Goal: Contribute content: Contribute content

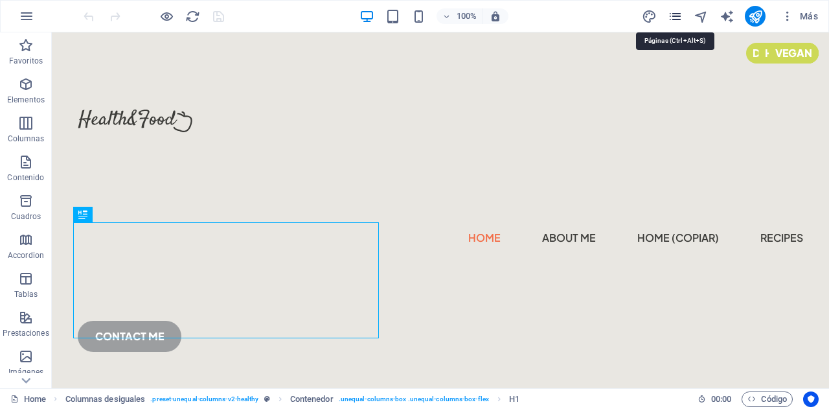
click at [675, 12] on icon "pages" at bounding box center [674, 16] width 15 height 15
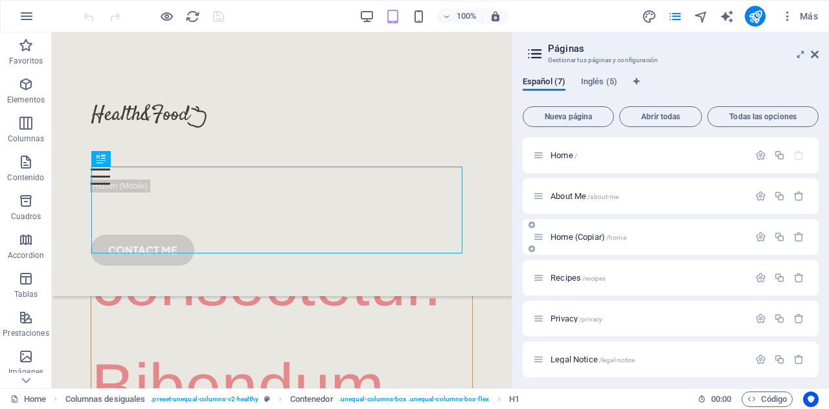
click at [627, 227] on div "Home (Copiar) /home" at bounding box center [670, 237] width 296 height 36
click at [607, 232] on span "Home (Copiar) /home" at bounding box center [588, 237] width 76 height 10
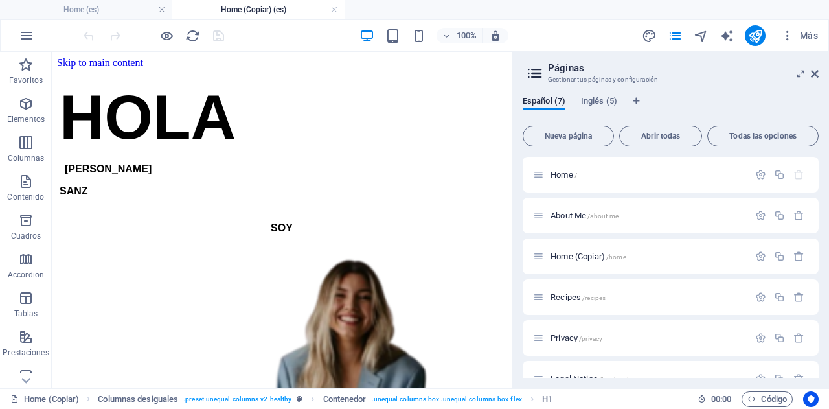
scroll to position [0, 0]
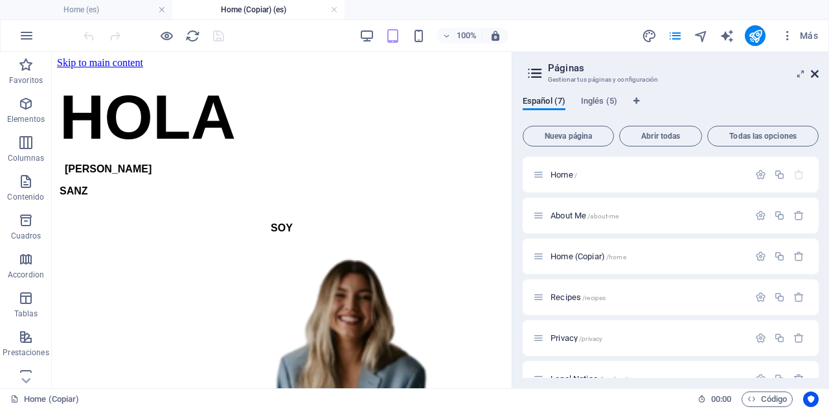
click at [811, 70] on icon at bounding box center [815, 74] width 8 height 10
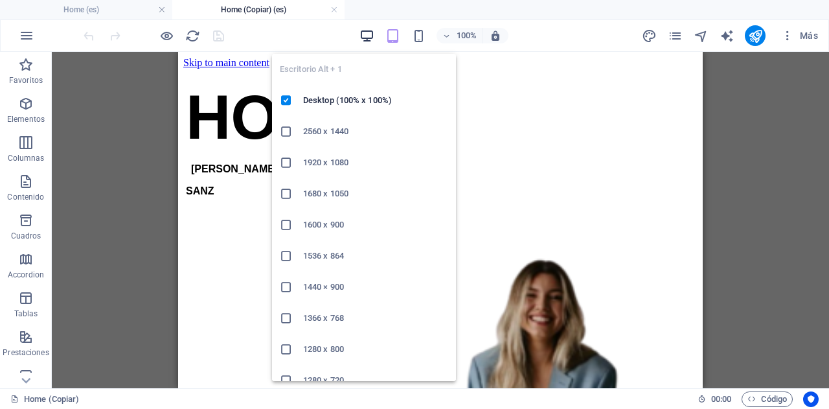
click at [362, 33] on icon "button" at bounding box center [366, 35] width 15 height 15
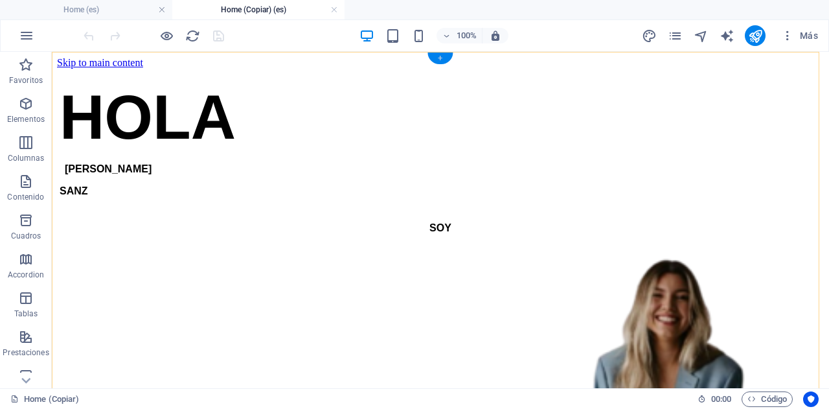
click at [440, 59] on div "+" at bounding box center [439, 58] width 25 height 12
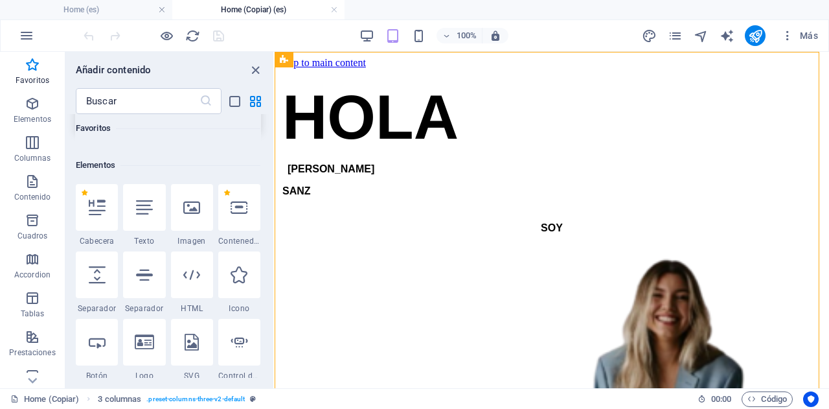
scroll to position [198, 0]
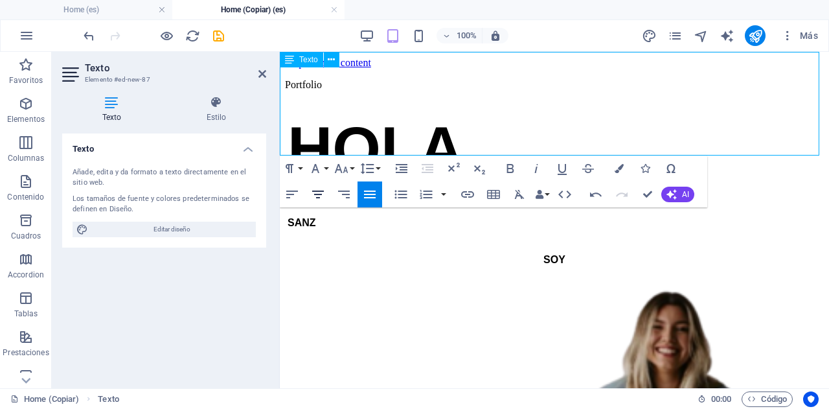
click at [322, 188] on icon "button" at bounding box center [318, 194] width 16 height 16
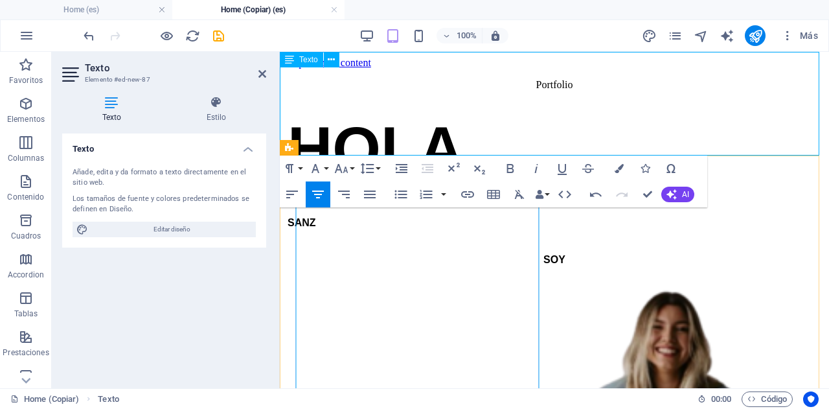
click at [506, 241] on div "[PERSON_NAME]" at bounding box center [554, 171] width 537 height 140
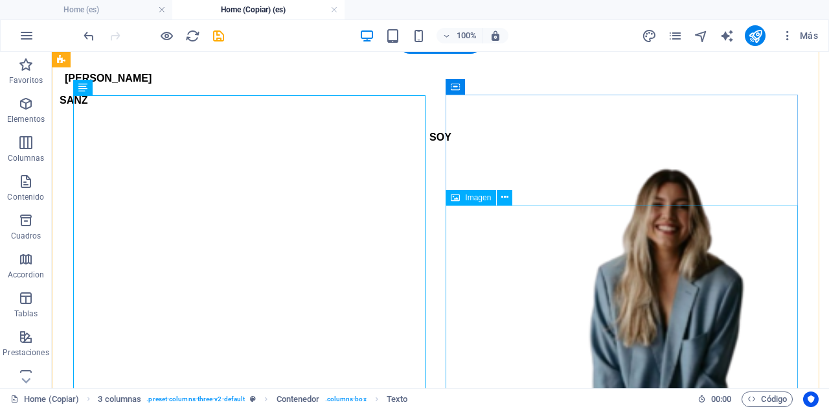
scroll to position [128, 0]
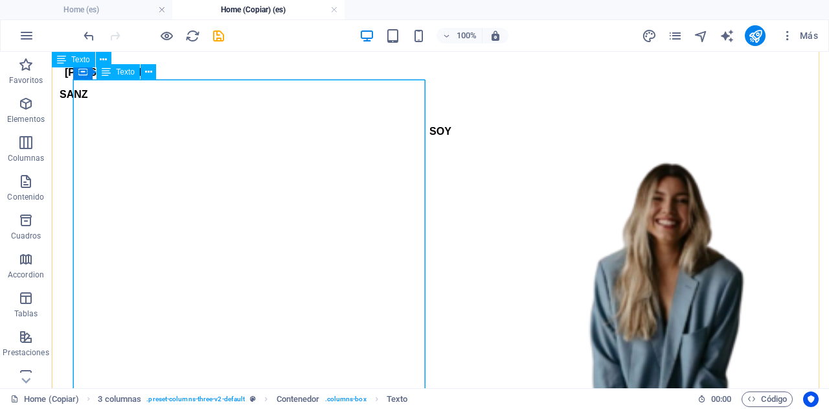
click at [343, 113] on div "[PERSON_NAME]" at bounding box center [440, 43] width 765 height 140
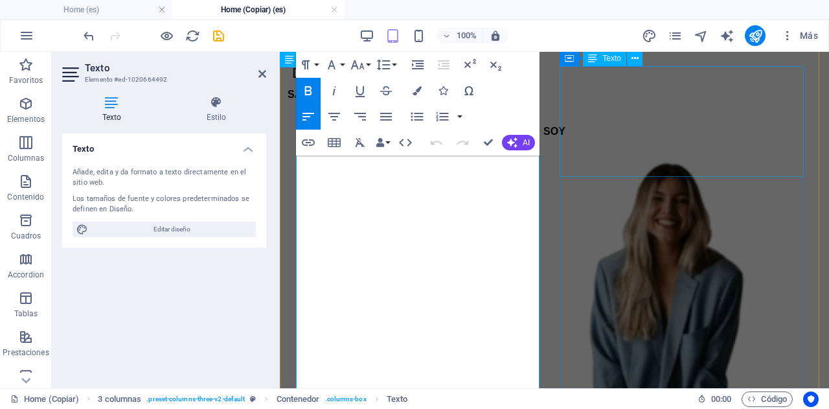
click at [649, 150] on div "SOY" at bounding box center [554, 131] width 539 height 36
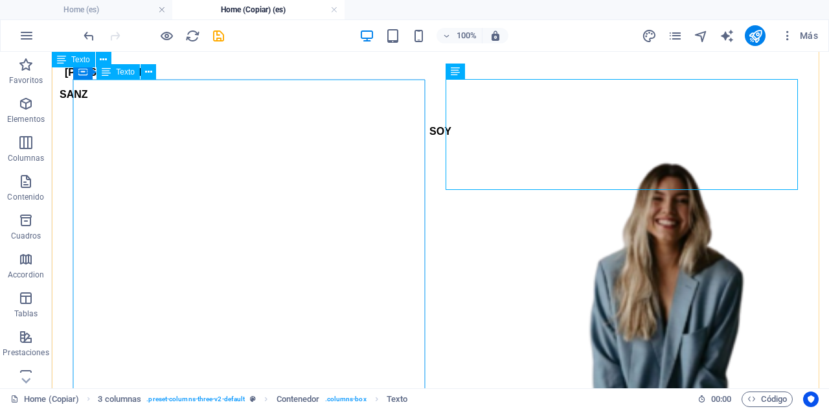
click at [254, 113] on div "[PERSON_NAME]" at bounding box center [440, 43] width 765 height 140
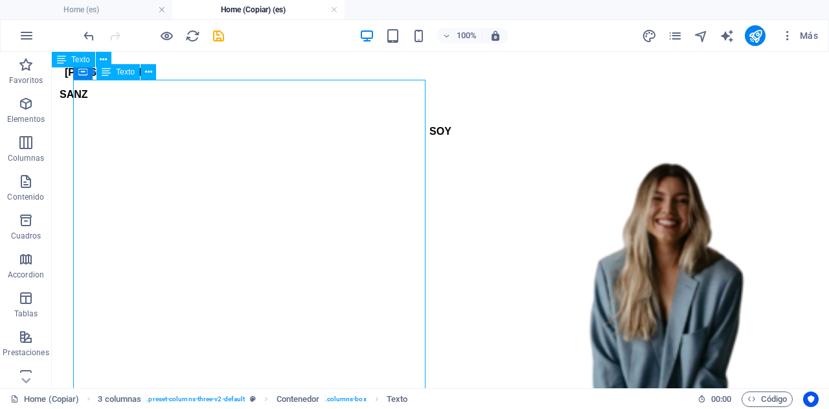
click at [254, 113] on div "[PERSON_NAME]" at bounding box center [440, 43] width 765 height 140
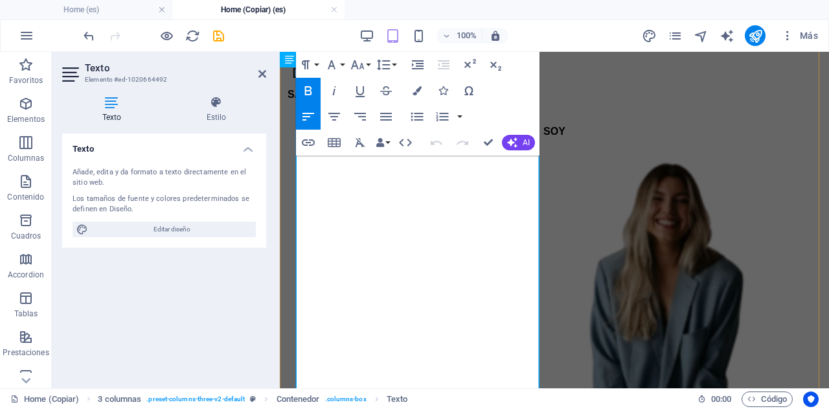
scroll to position [0, 0]
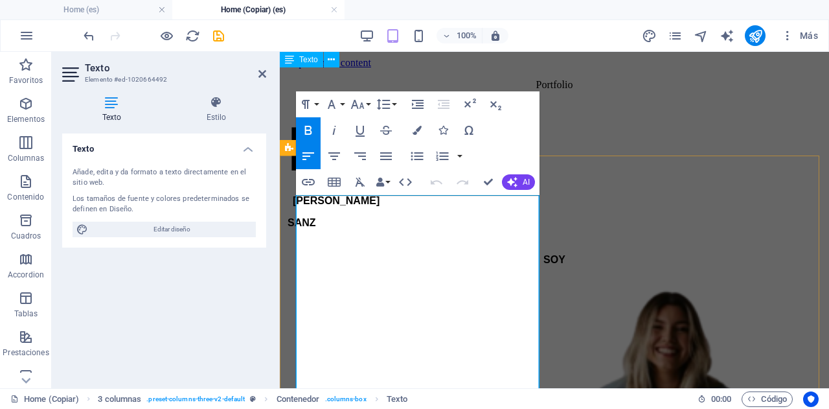
click at [350, 183] on span "HOLA" at bounding box center [375, 148] width 176 height 69
drag, startPoint x: 503, startPoint y: 226, endPoint x: 282, endPoint y: 234, distance: 220.9
click at [285, 234] on div "[PERSON_NAME]" at bounding box center [554, 363] width 539 height 525
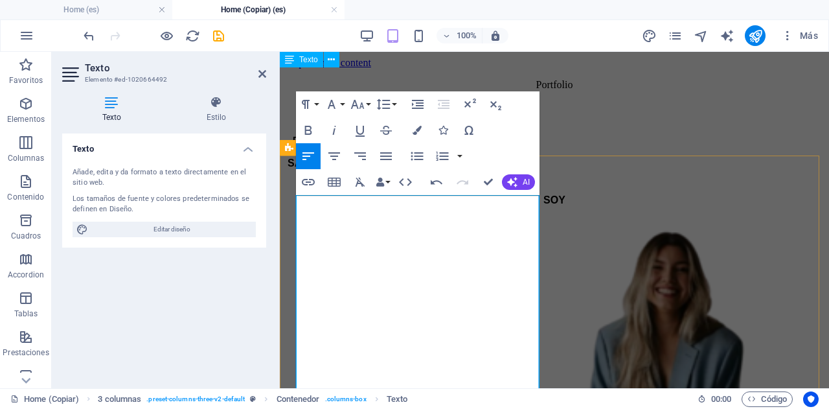
click at [443, 125] on p at bounding box center [553, 119] width 533 height 12
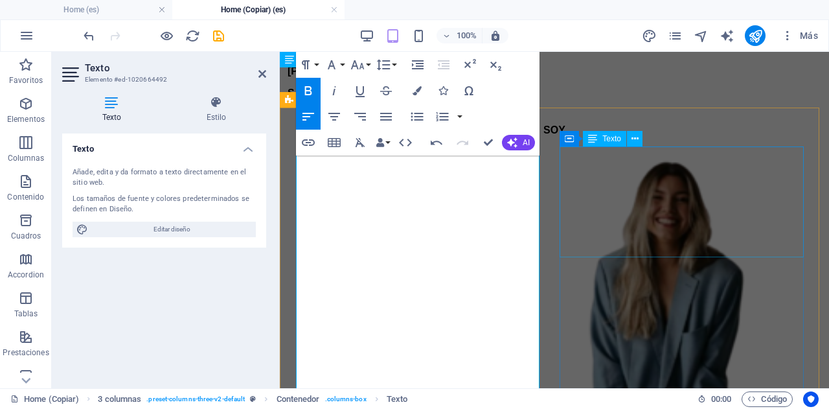
click at [636, 148] on div "SOY" at bounding box center [554, 130] width 539 height 36
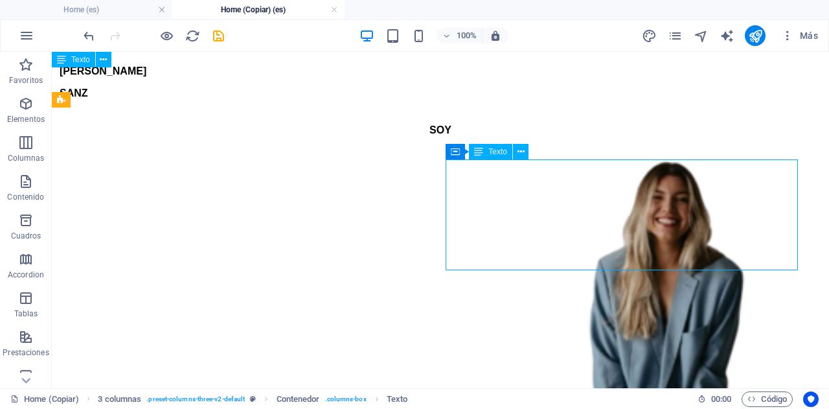
click at [635, 148] on div "SOY" at bounding box center [440, 130] width 767 height 36
click at [633, 148] on div "SOY" at bounding box center [440, 130] width 767 height 36
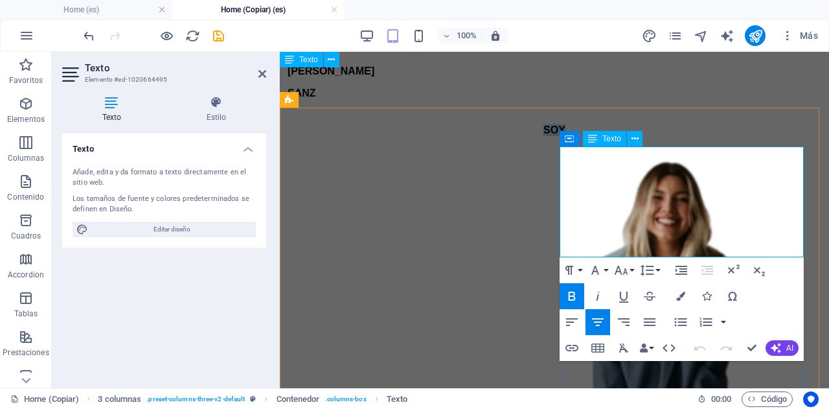
drag, startPoint x: 754, startPoint y: 191, endPoint x: 539, endPoint y: 195, distance: 215.0
click at [539, 195] on div "[PERSON_NAME]" at bounding box center [554, 274] width 539 height 443
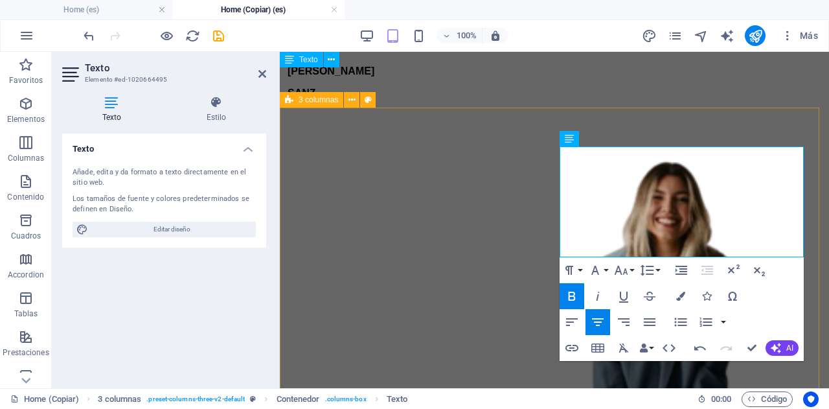
click at [530, 118] on div "[PERSON_NAME]" at bounding box center [554, 274] width 539 height 443
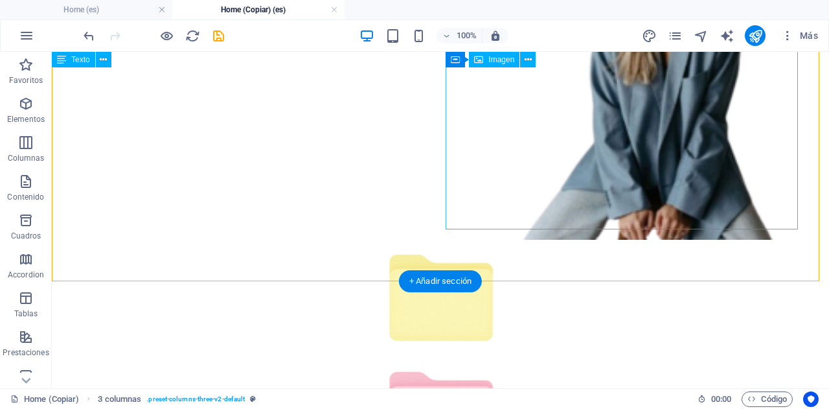
scroll to position [297, 0]
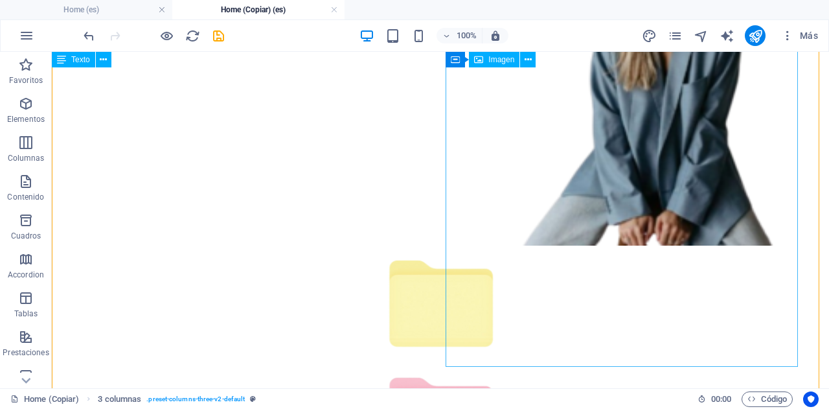
click at [627, 248] on figure at bounding box center [440, 74] width 767 height 348
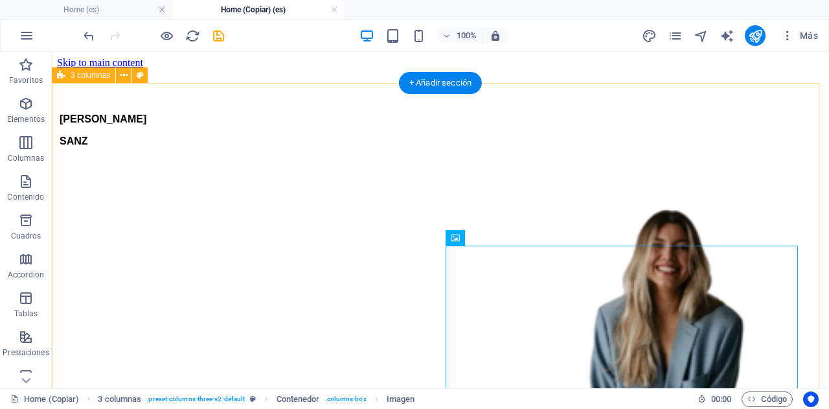
scroll to position [118, 0]
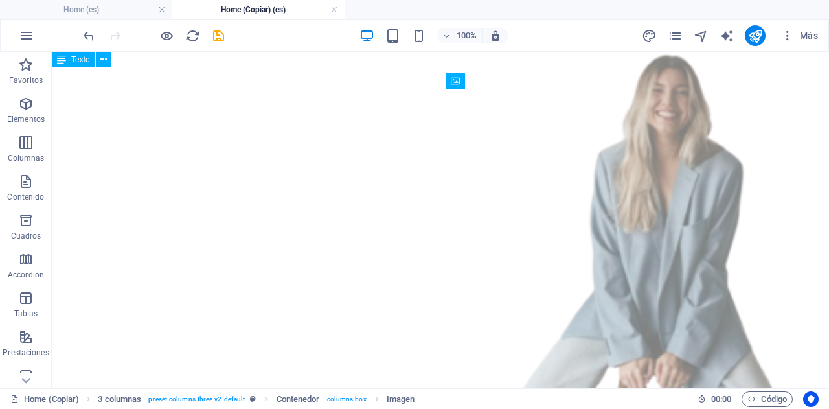
drag, startPoint x: 631, startPoint y: 282, endPoint x: 604, endPoint y: 137, distance: 148.2
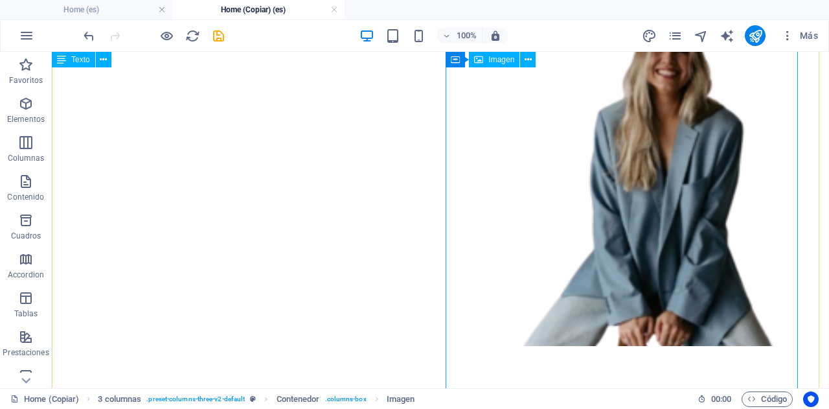
scroll to position [0, 0]
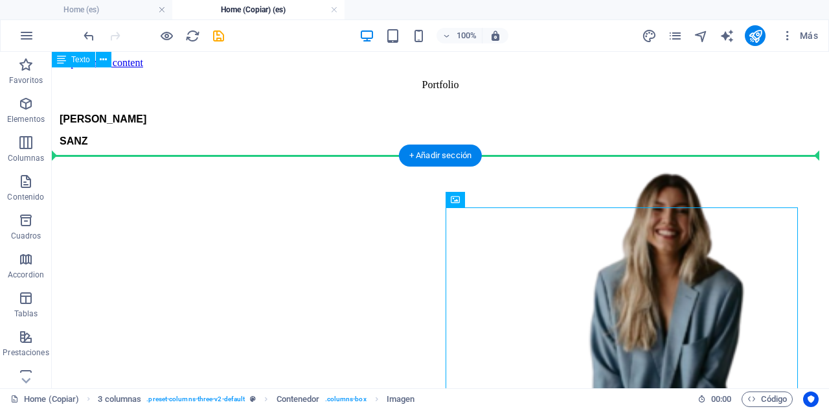
drag, startPoint x: 600, startPoint y: 275, endPoint x: 599, endPoint y: 190, distance: 84.8
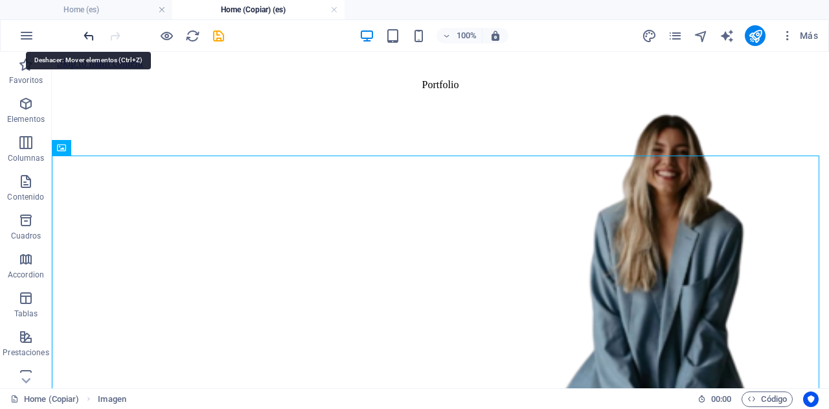
click at [90, 29] on icon "undo" at bounding box center [89, 35] width 15 height 15
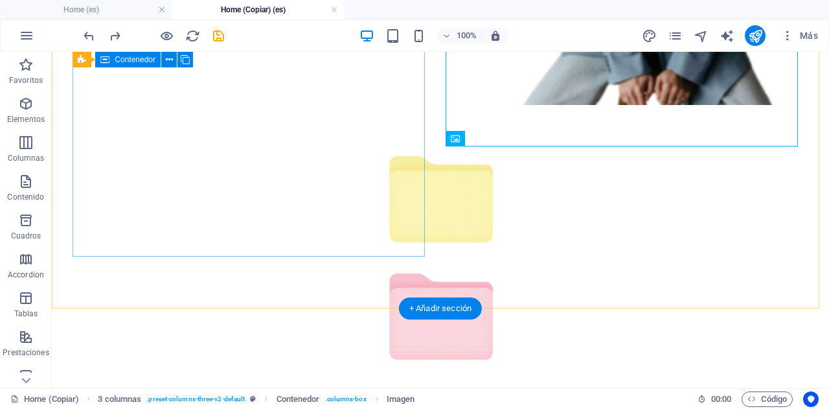
scroll to position [410, 0]
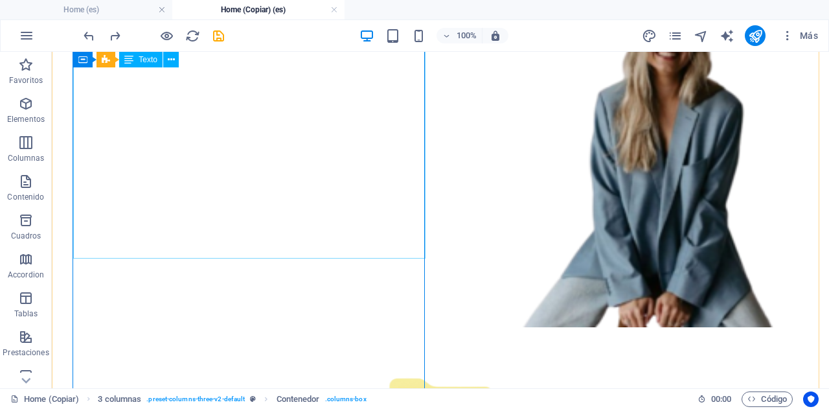
scroll to position [304, 0]
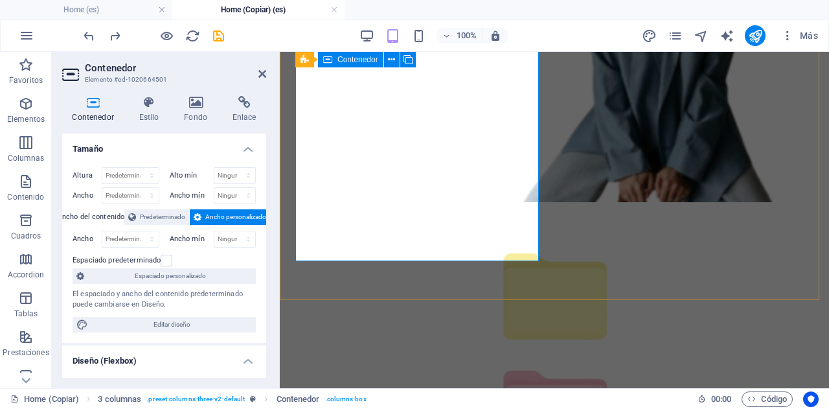
drag, startPoint x: 263, startPoint y: 73, endPoint x: 285, endPoint y: 85, distance: 24.9
click at [263, 73] on icon at bounding box center [262, 74] width 8 height 10
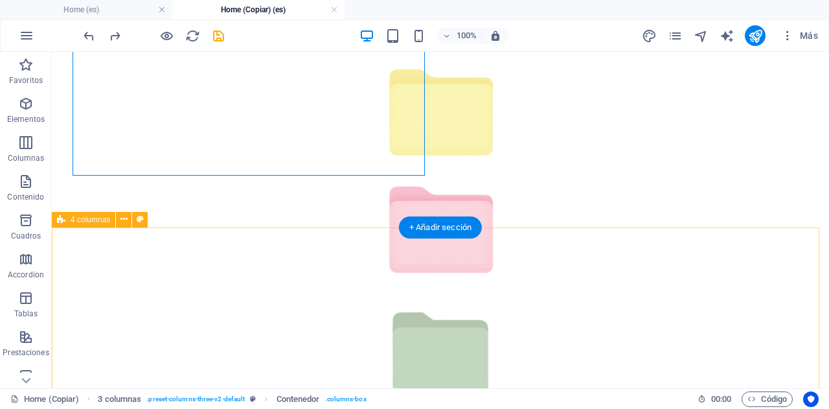
scroll to position [648, 0]
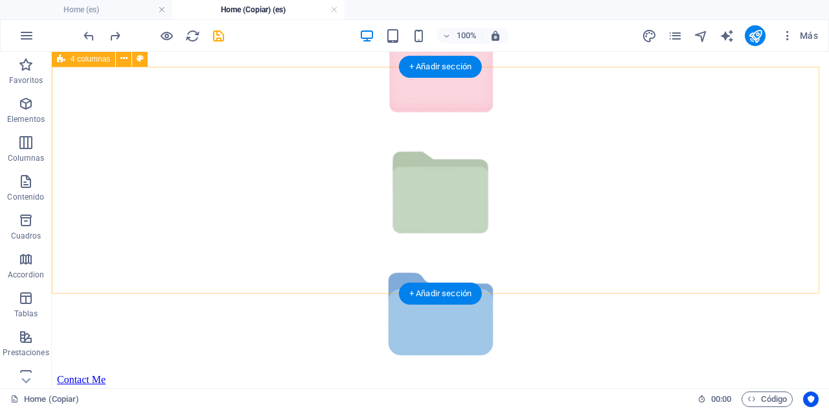
click at [361, 98] on div at bounding box center [440, 134] width 767 height 477
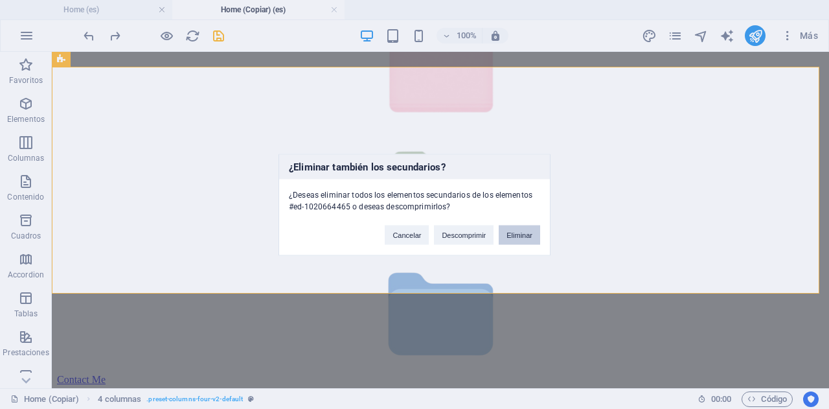
click at [513, 227] on button "Eliminar" at bounding box center [519, 234] width 41 height 19
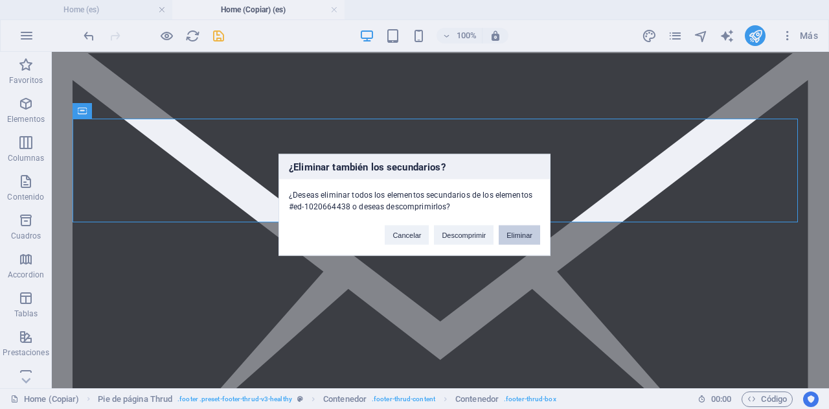
click at [526, 234] on button "Eliminar" at bounding box center [519, 234] width 41 height 19
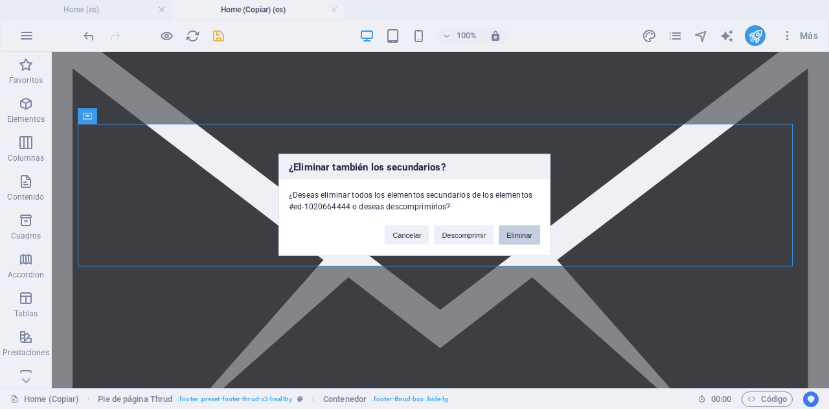
click at [515, 236] on button "Eliminar" at bounding box center [519, 234] width 41 height 19
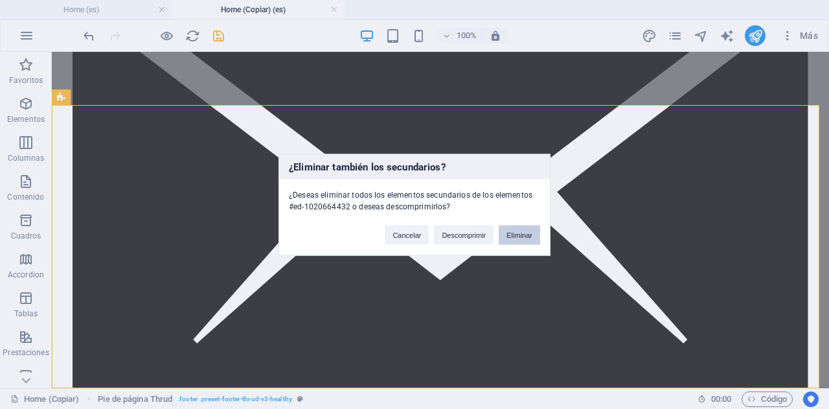
click at [519, 234] on button "Eliminar" at bounding box center [519, 234] width 41 height 19
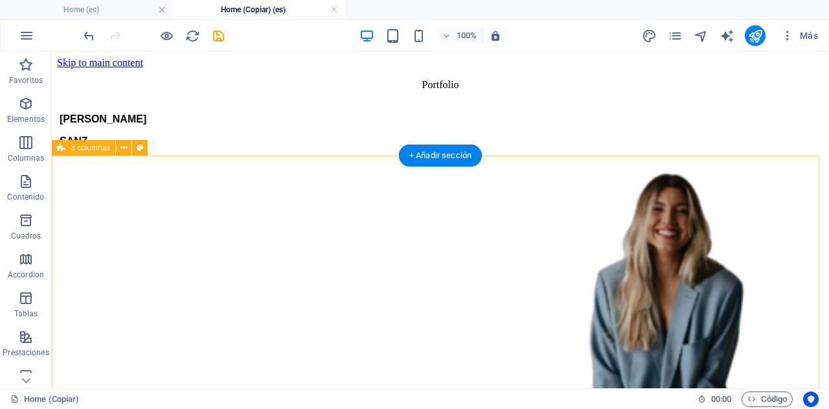
scroll to position [326, 0]
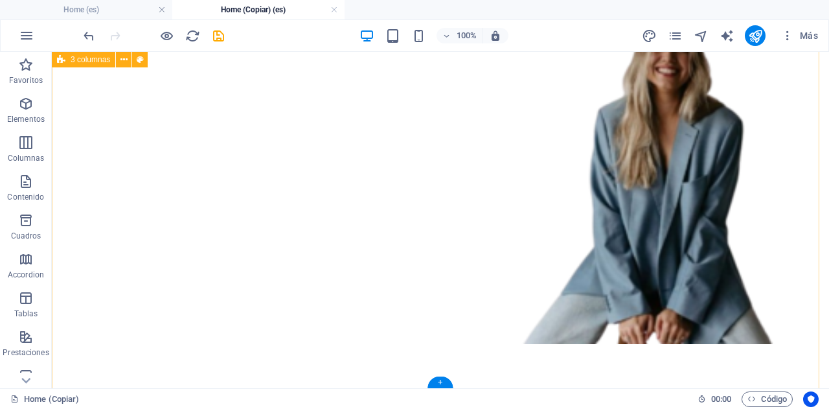
click at [445, 346] on div "[PERSON_NAME]" at bounding box center [440, 160] width 767 height 443
click at [499, 364] on div "[PERSON_NAME]" at bounding box center [440, 160] width 767 height 443
drag, startPoint x: 469, startPoint y: 387, endPoint x: 488, endPoint y: 238, distance: 150.2
click at [488, 238] on div "[PERSON_NAME]" at bounding box center [440, 160] width 767 height 443
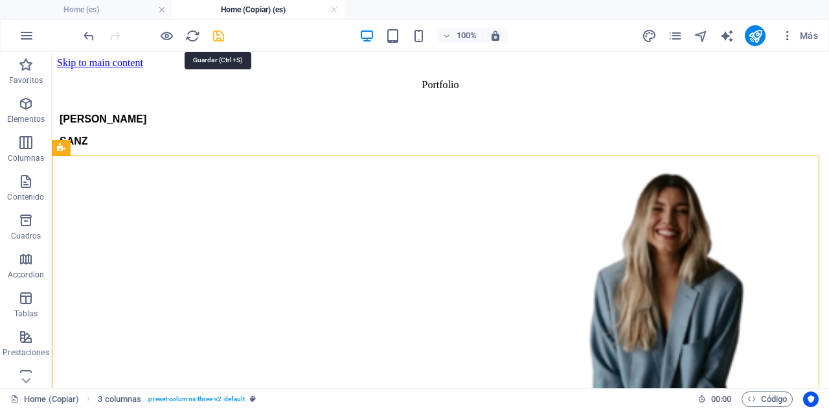
click at [220, 34] on icon "save" at bounding box center [218, 35] width 15 height 15
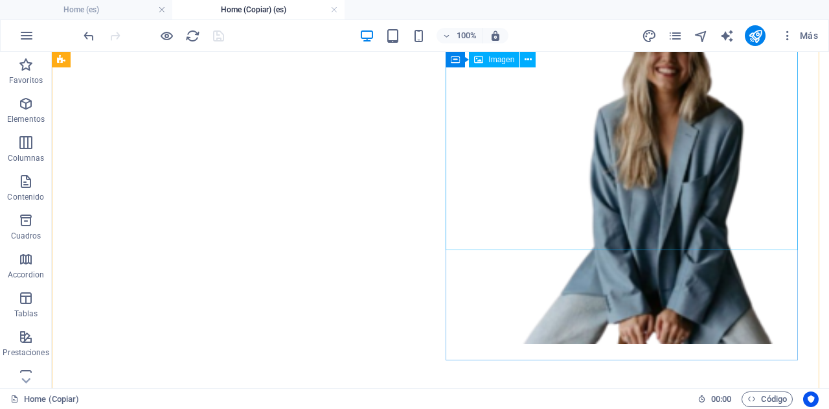
scroll to position [326, 0]
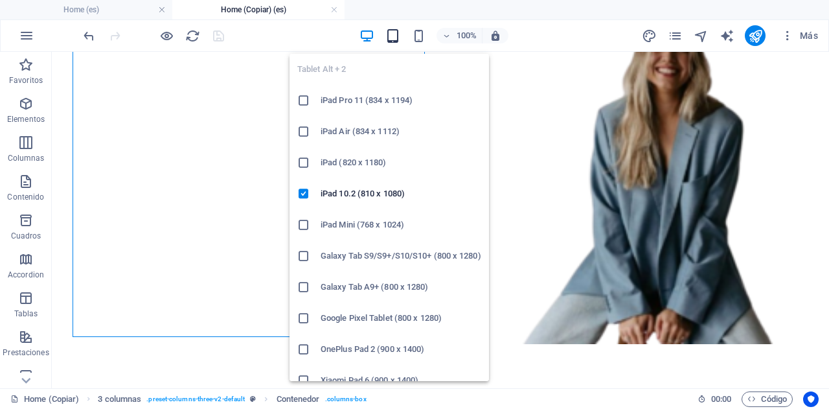
click at [388, 33] on icon "button" at bounding box center [392, 35] width 15 height 15
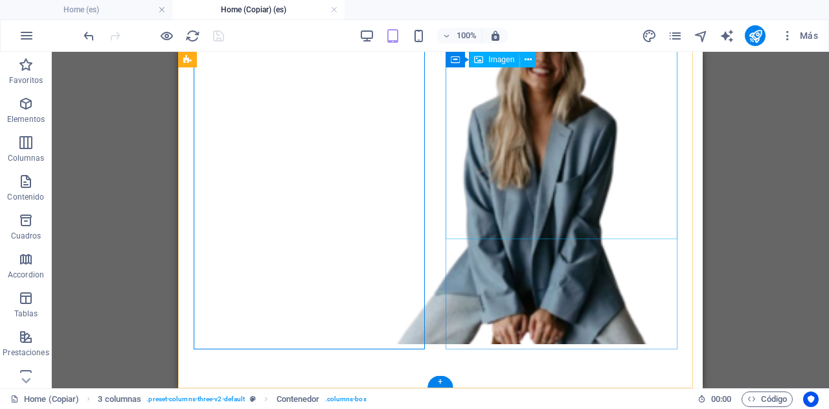
click at [561, 209] on figure at bounding box center [440, 172] width 514 height 348
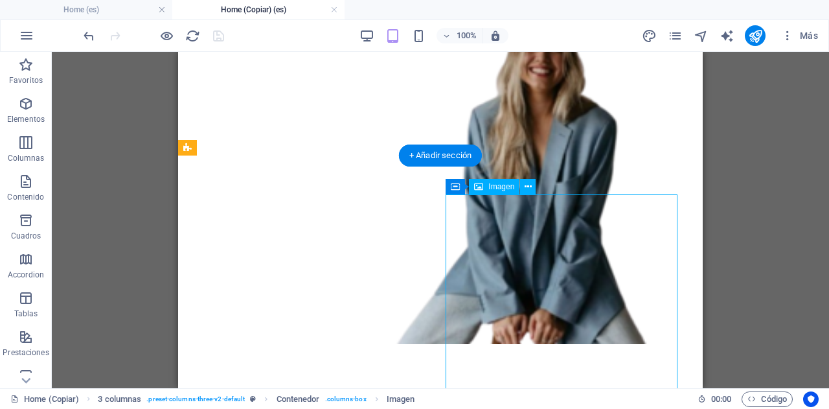
scroll to position [0, 0]
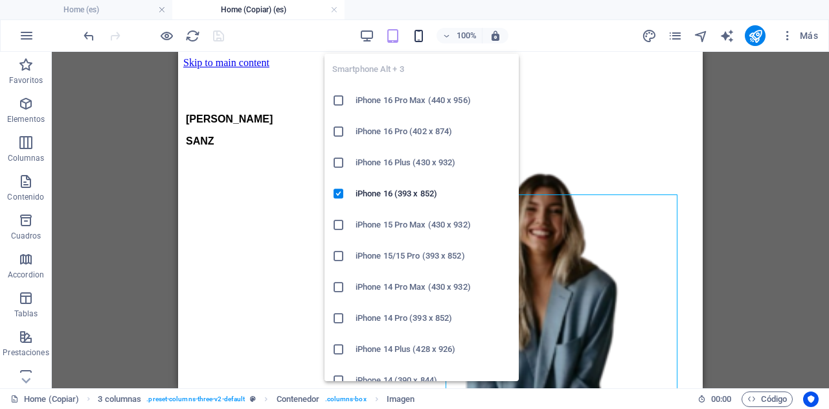
click at [424, 28] on icon "button" at bounding box center [418, 35] width 15 height 15
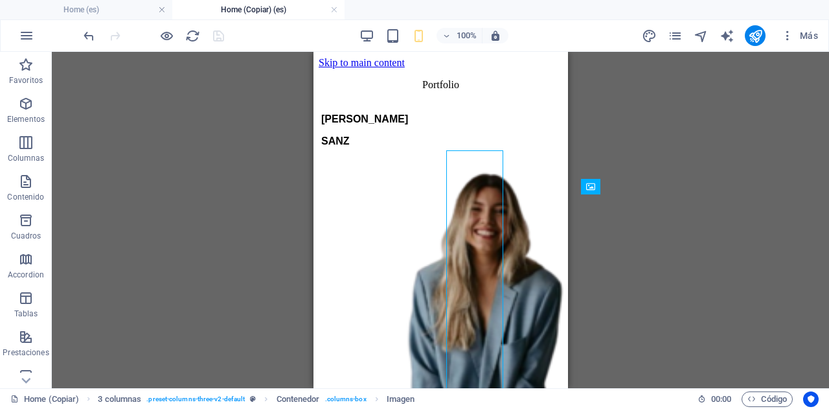
click at [659, 223] on div "Arrastra aquí para reemplazar el contenido existente. Si quieres crear un eleme…" at bounding box center [440, 220] width 777 height 336
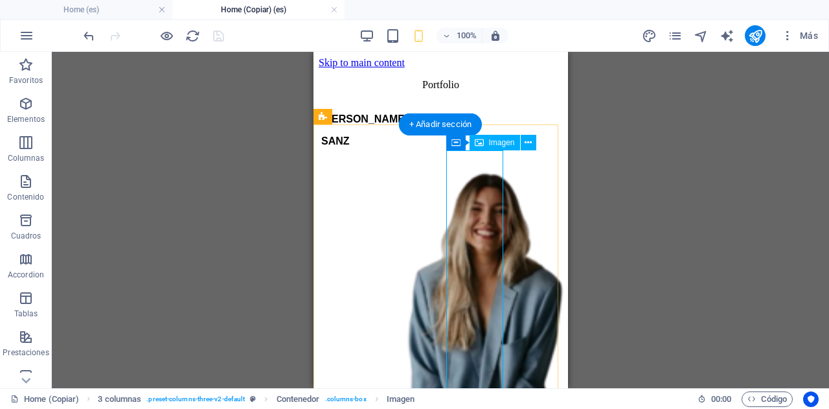
scroll to position [92, 0]
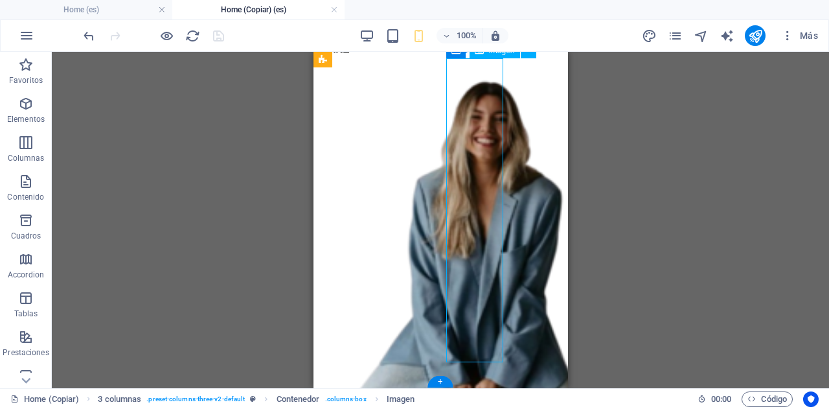
drag, startPoint x: 475, startPoint y: 107, endPoint x: 499, endPoint y: 134, distance: 35.8
click at [499, 134] on figure at bounding box center [440, 242] width 244 height 348
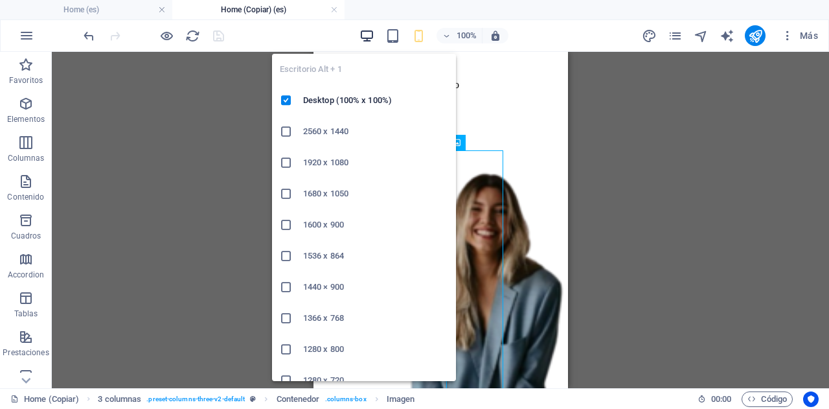
click at [370, 39] on icon "button" at bounding box center [366, 35] width 15 height 15
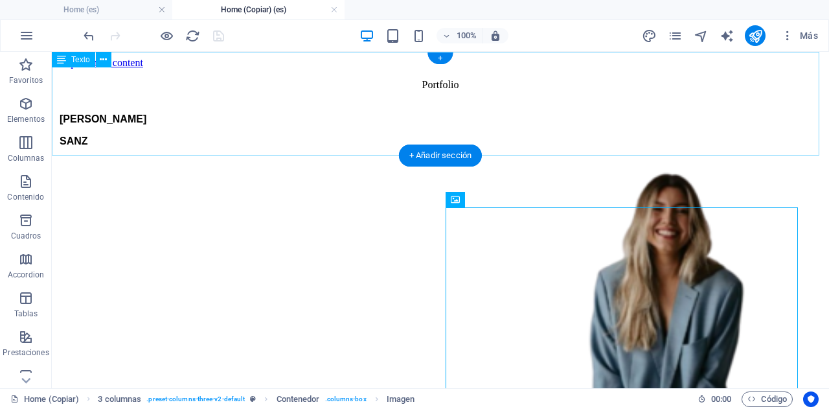
scroll to position [326, 0]
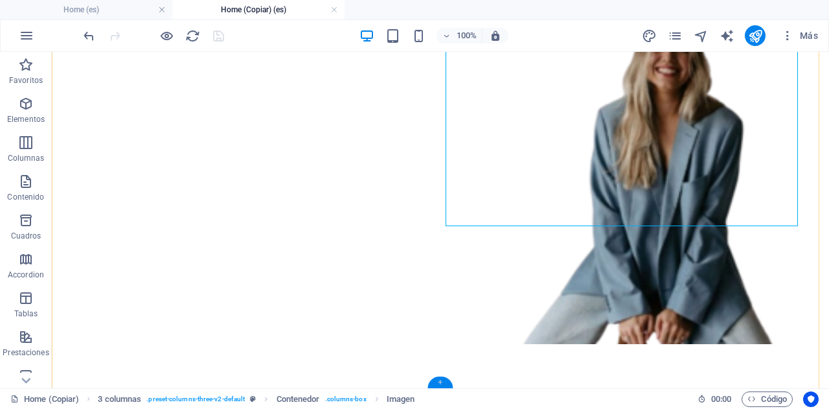
click at [436, 382] on div "+" at bounding box center [439, 382] width 25 height 12
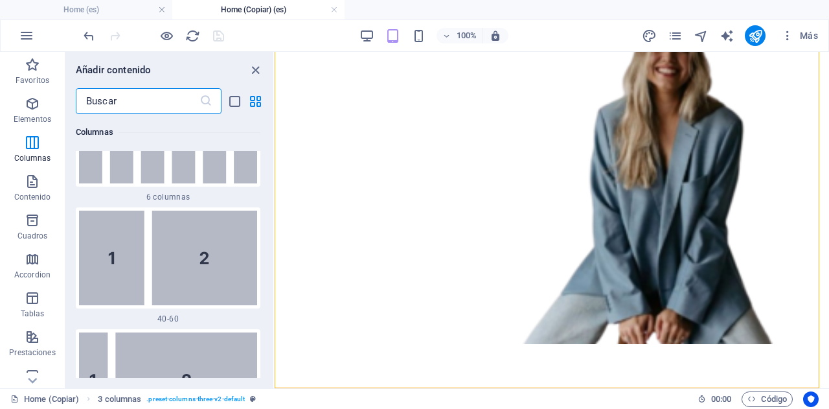
scroll to position [1373, 0]
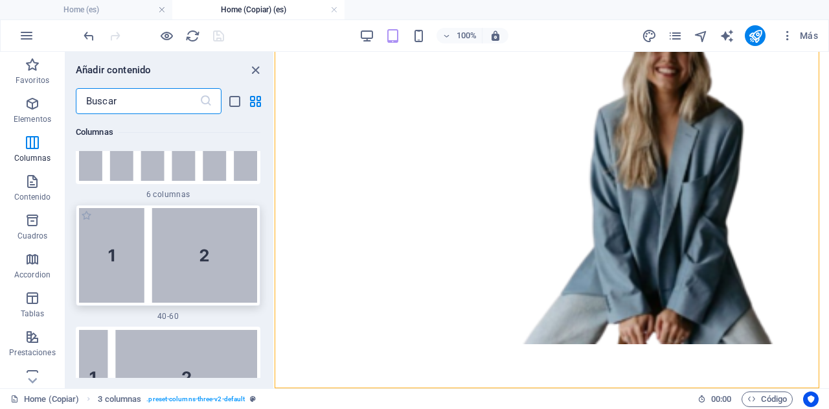
click at [231, 227] on img at bounding box center [168, 255] width 178 height 95
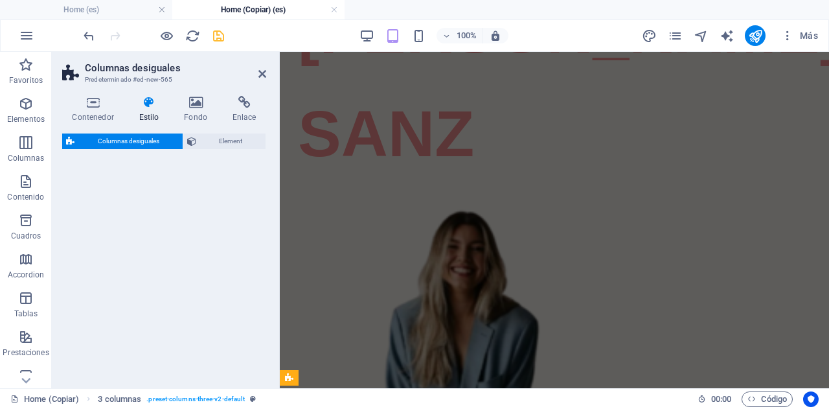
select select "%"
select select "rem"
select select "preset-unequal-columns-v2-1-40-60"
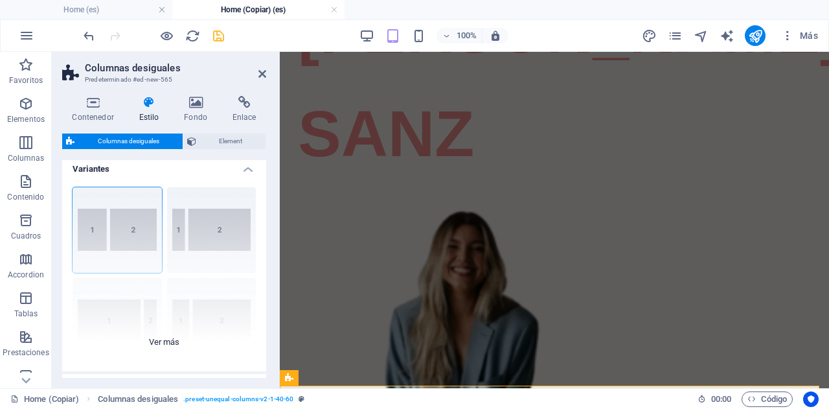
scroll to position [6, 0]
drag, startPoint x: 413, startPoint y: 273, endPoint x: 449, endPoint y: 342, distance: 78.8
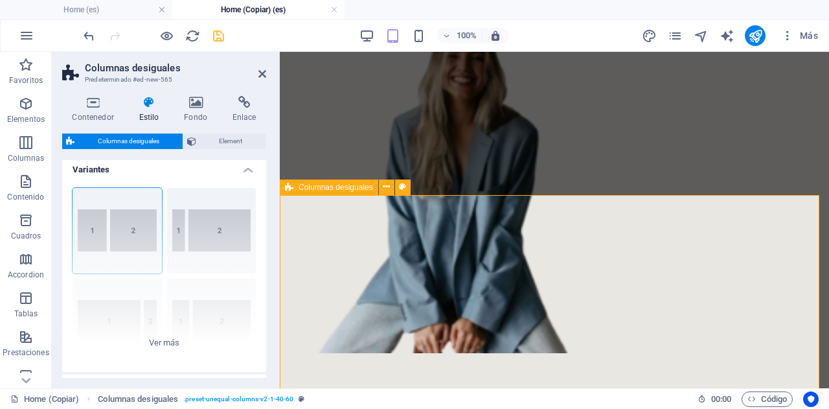
drag, startPoint x: 415, startPoint y: 274, endPoint x: 487, endPoint y: 301, distance: 76.8
click at [264, 74] on icon at bounding box center [262, 74] width 8 height 10
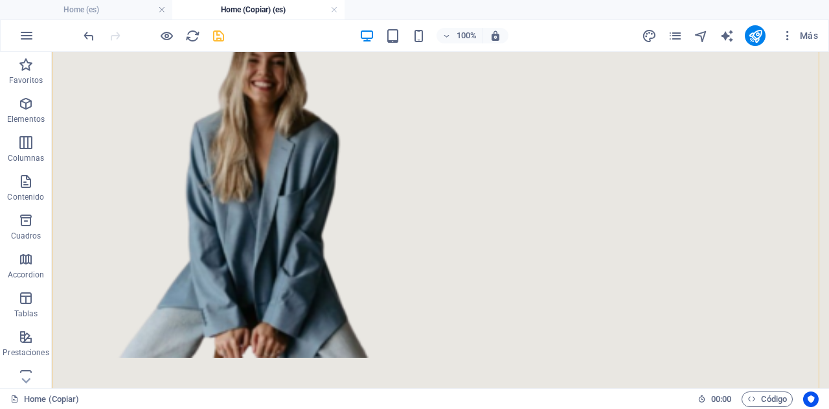
scroll to position [522, 0]
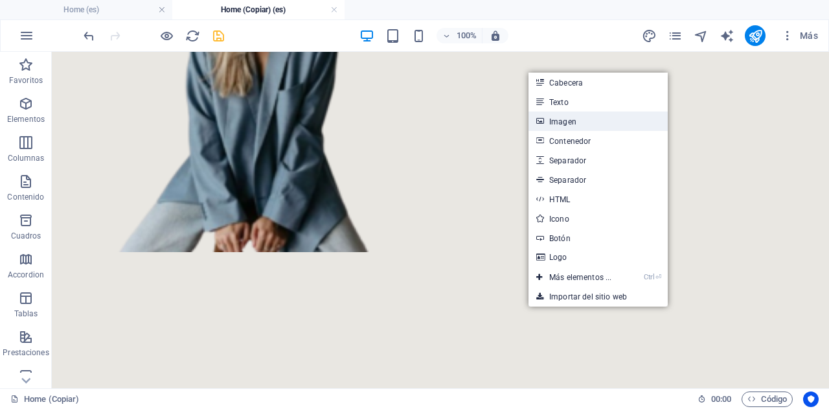
click at [567, 122] on link "Imagen" at bounding box center [597, 120] width 139 height 19
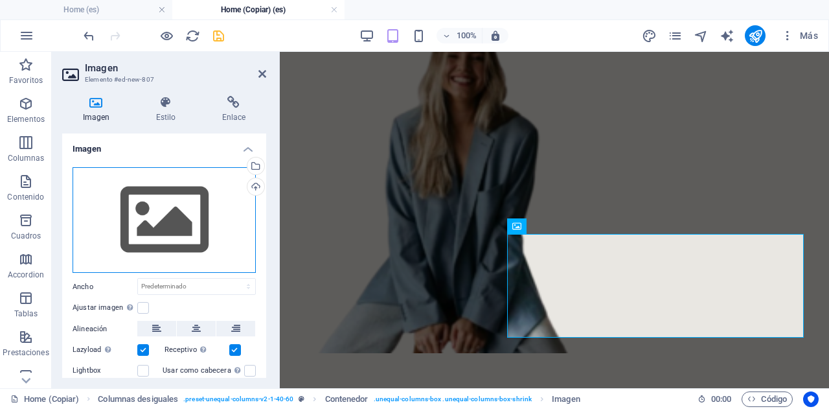
click at [197, 182] on div "Arrastra archivos aquí, haz clic para escoger archivos o selecciona archivos de…" at bounding box center [164, 220] width 183 height 106
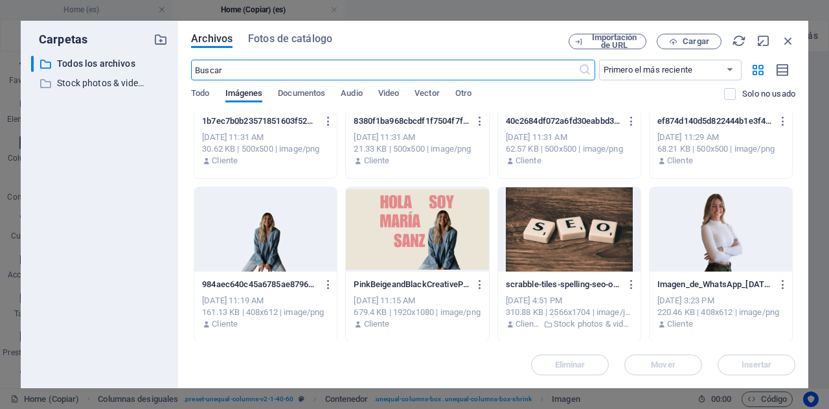
scroll to position [0, 0]
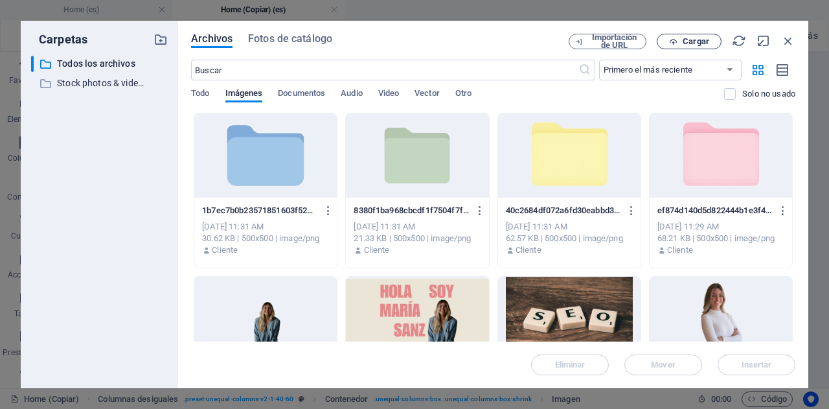
click at [689, 39] on span "Cargar" at bounding box center [695, 42] width 27 height 8
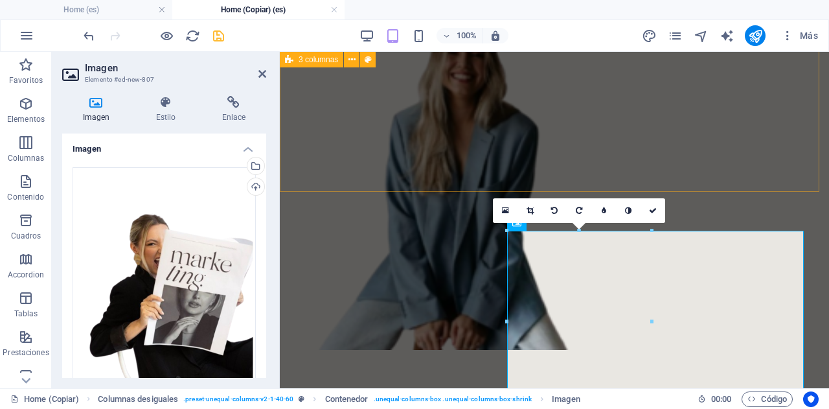
scroll to position [474, 0]
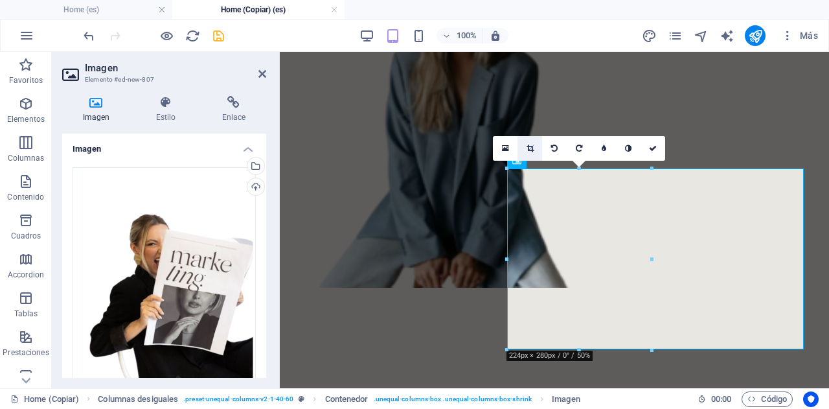
click at [530, 146] on icon at bounding box center [529, 148] width 7 height 8
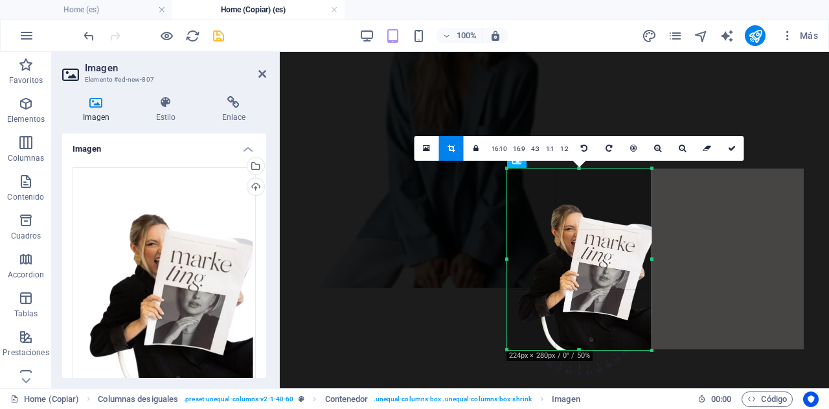
click at [655, 260] on div at bounding box center [579, 258] width 171 height 207
click at [610, 150] on icon at bounding box center [608, 148] width 6 height 8
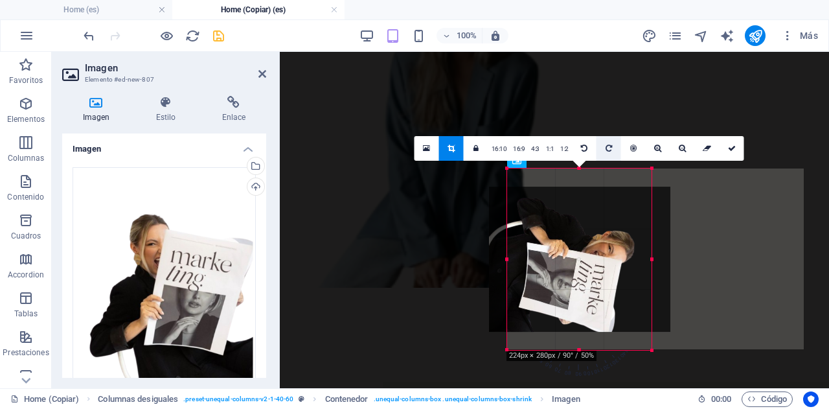
click at [610, 150] on icon at bounding box center [608, 148] width 6 height 8
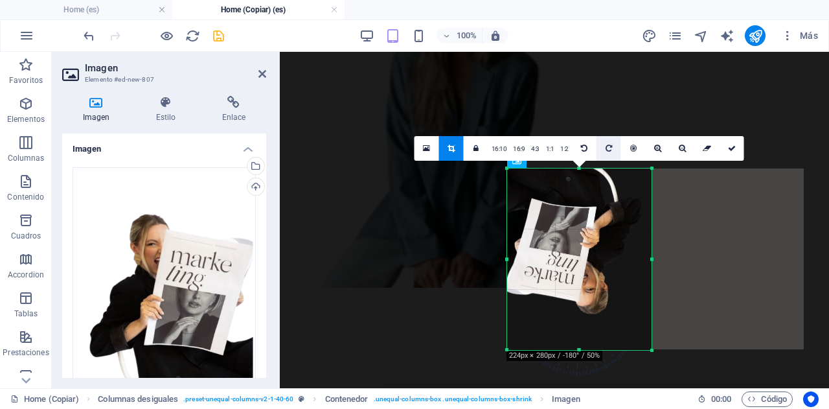
click at [610, 150] on icon at bounding box center [608, 148] width 6 height 8
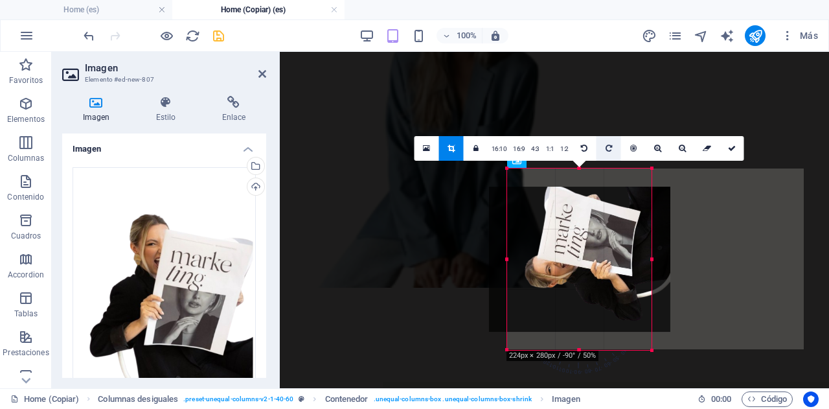
click at [610, 150] on icon at bounding box center [608, 148] width 6 height 8
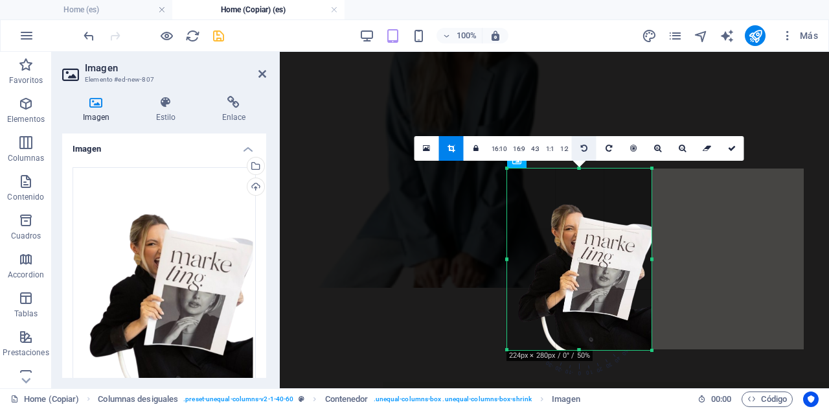
click at [589, 150] on link at bounding box center [584, 148] width 25 height 25
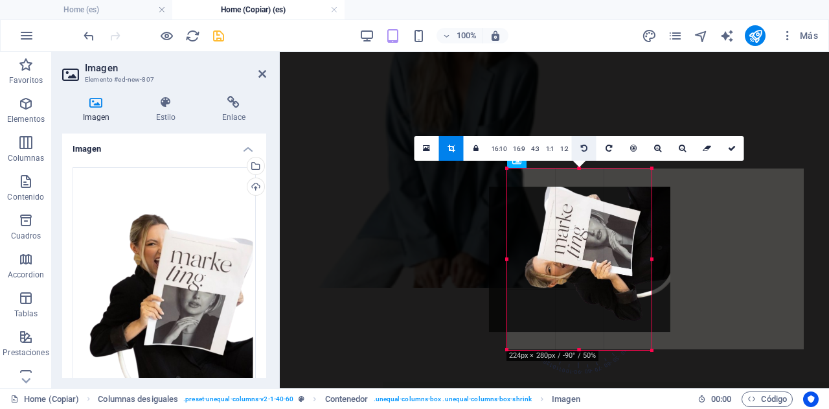
click at [589, 150] on link at bounding box center [584, 148] width 25 height 25
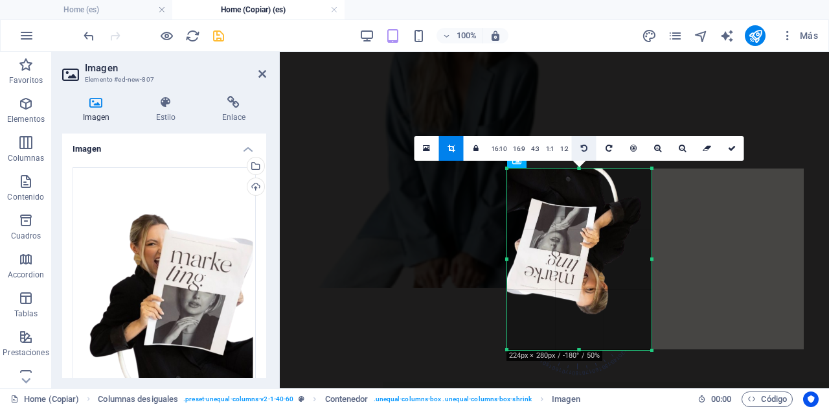
click at [589, 150] on link at bounding box center [584, 148] width 25 height 25
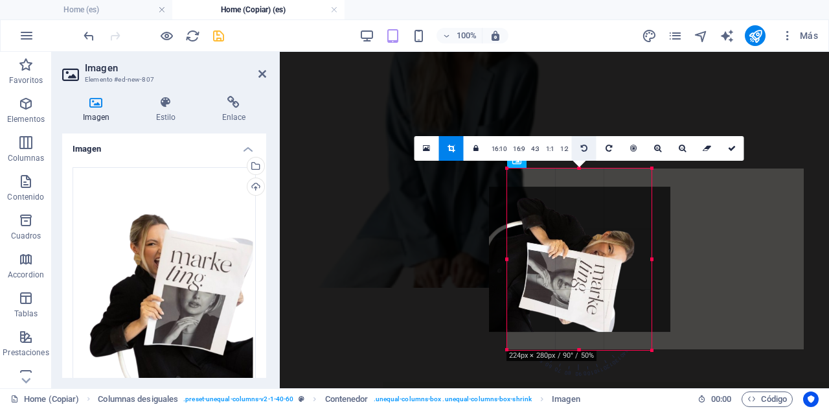
click at [589, 150] on link at bounding box center [584, 148] width 25 height 25
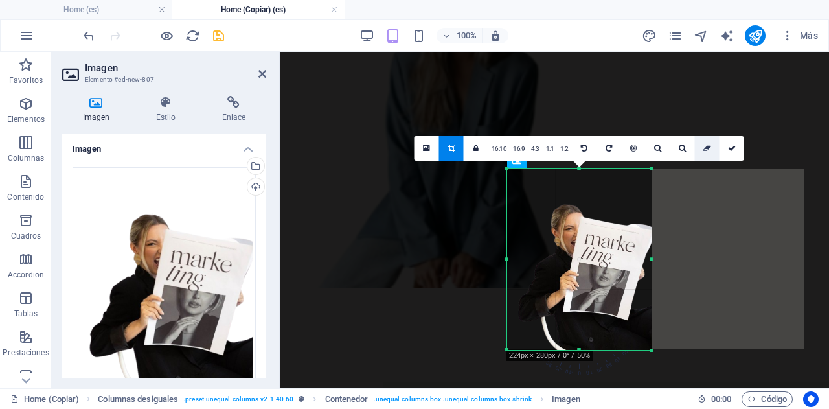
click at [705, 150] on icon at bounding box center [706, 148] width 8 height 8
click at [707, 151] on icon at bounding box center [706, 148] width 8 height 8
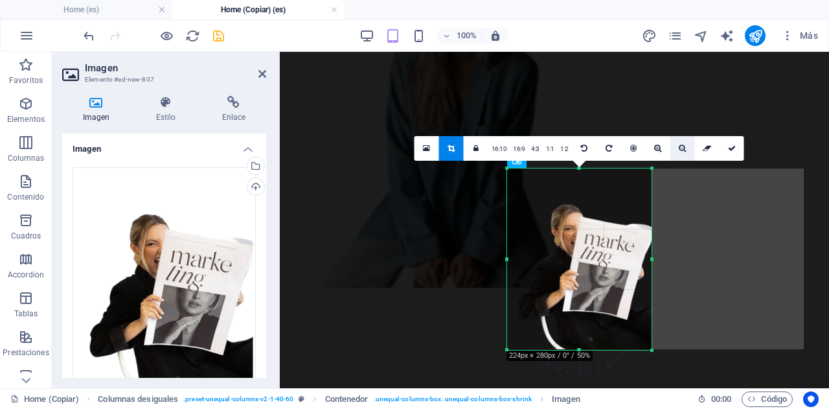
click at [681, 148] on icon at bounding box center [681, 148] width 7 height 8
click at [427, 144] on icon at bounding box center [426, 148] width 7 height 9
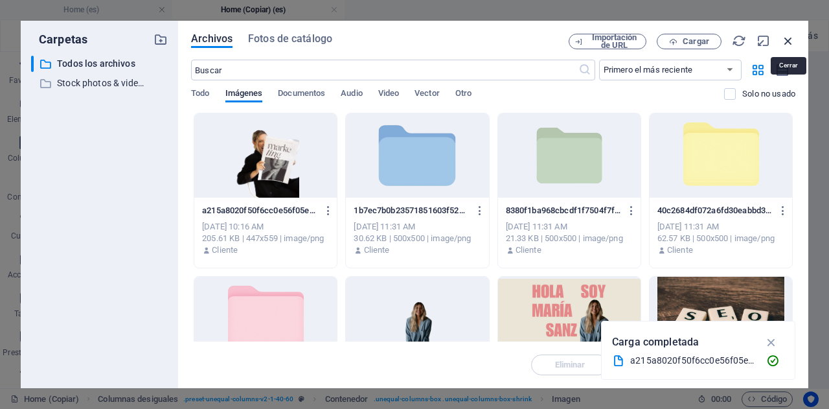
click at [792, 40] on icon "button" at bounding box center [788, 41] width 14 height 14
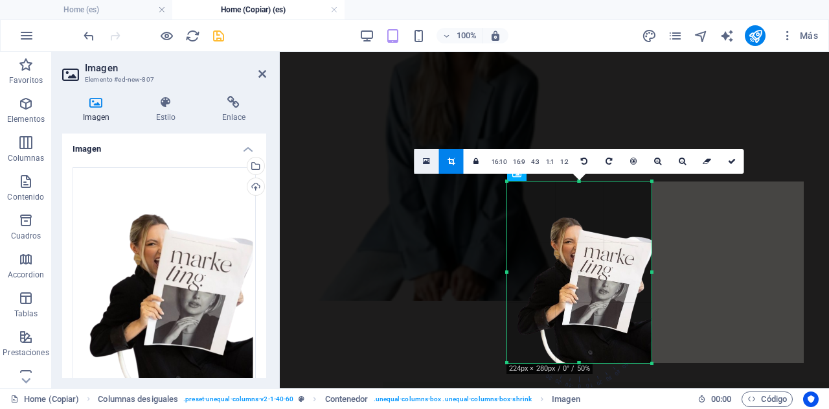
click at [427, 157] on icon at bounding box center [426, 161] width 7 height 9
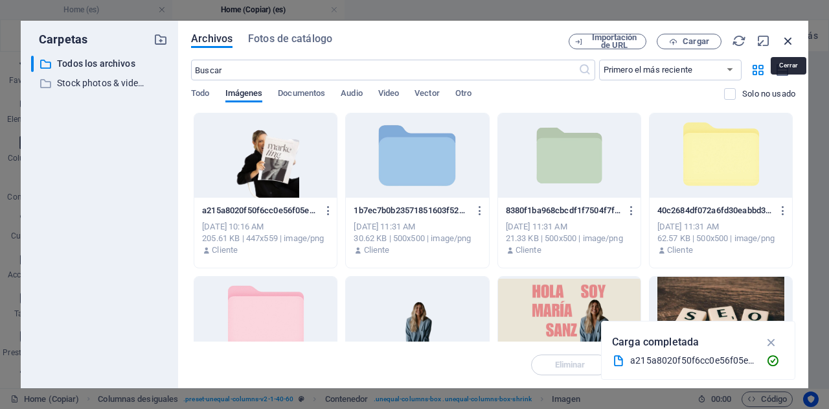
click at [792, 41] on icon "button" at bounding box center [788, 41] width 14 height 14
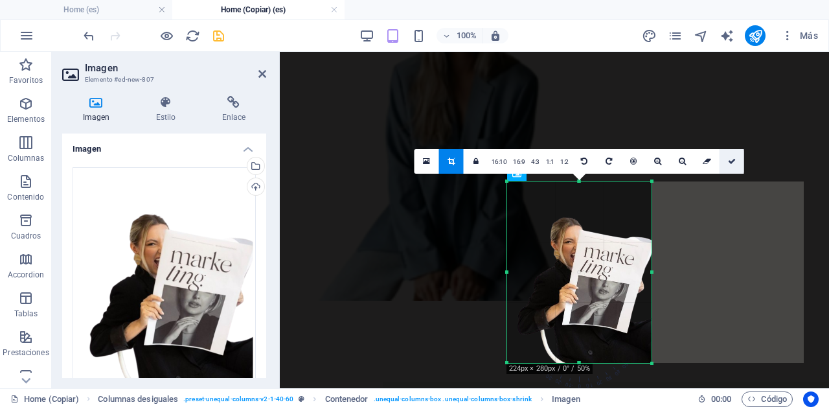
click at [732, 163] on icon at bounding box center [732, 161] width 8 height 8
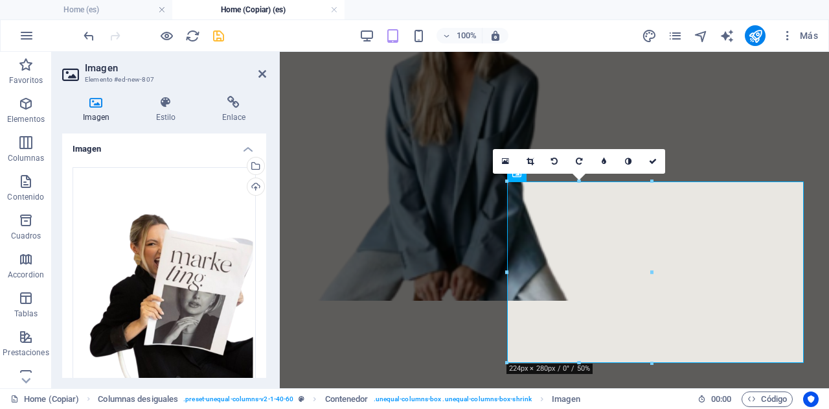
click at [748, 21] on div "100% Más" at bounding box center [414, 35] width 827 height 31
click at [712, 113] on div "[PERSON_NAME]" at bounding box center [554, 70] width 549 height 752
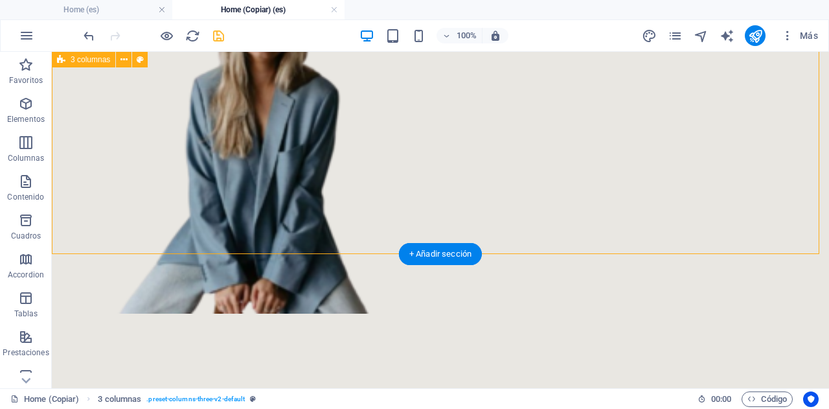
scroll to position [611, 0]
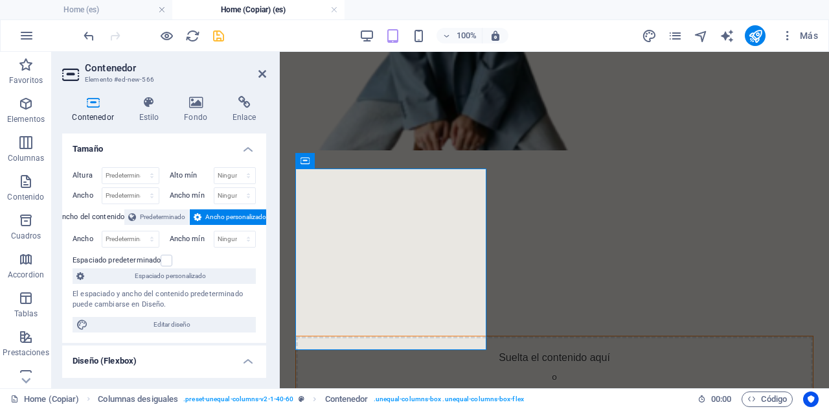
scroll to position [474, 0]
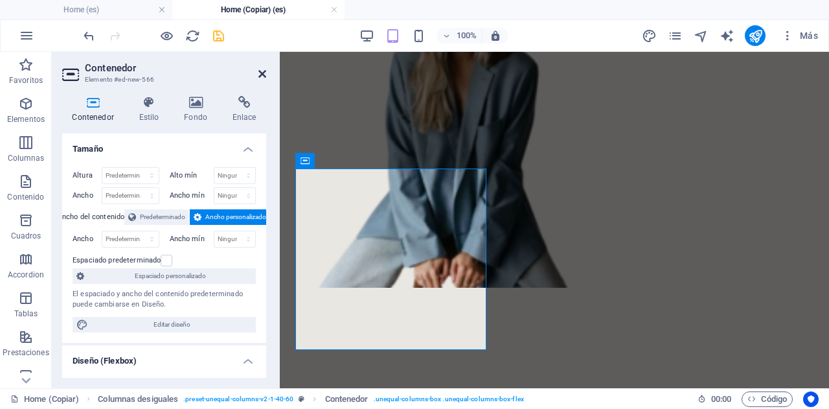
click at [260, 70] on icon at bounding box center [262, 74] width 8 height 10
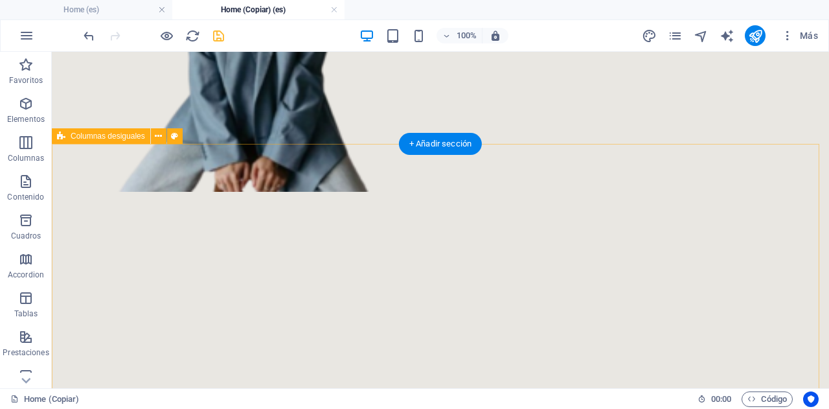
scroll to position [611, 0]
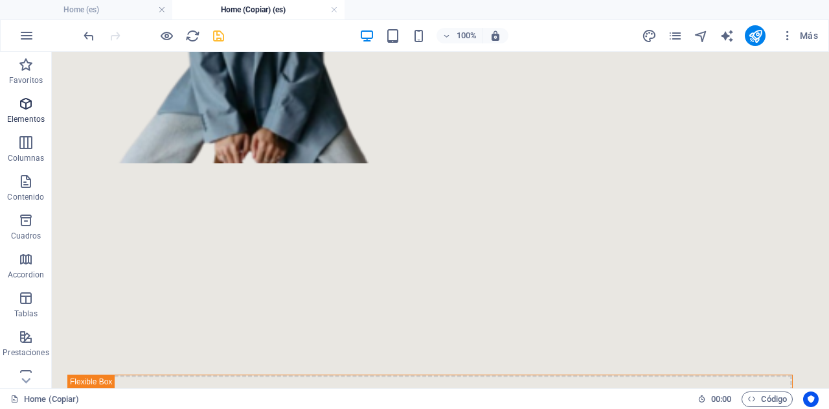
click at [26, 109] on icon "button" at bounding box center [26, 104] width 16 height 16
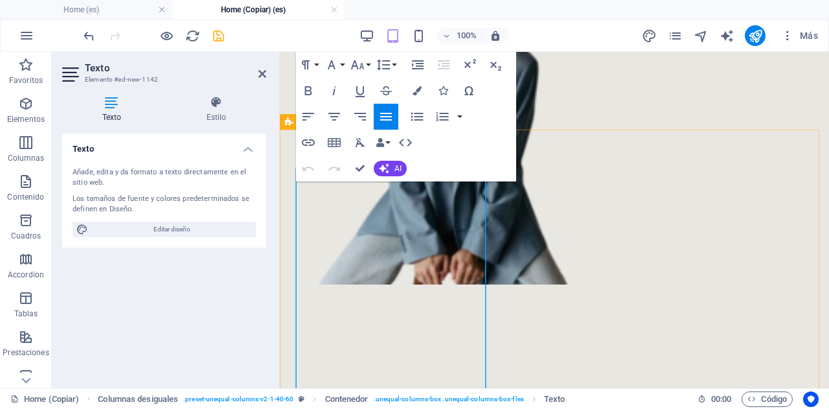
scroll to position [474, 0]
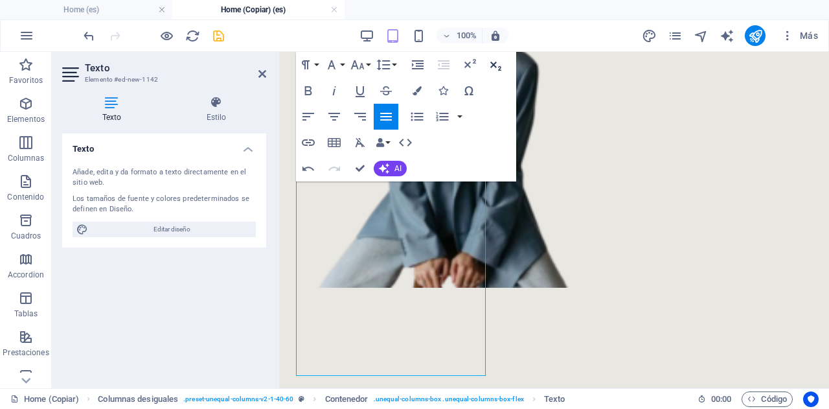
click at [496, 60] on icon "button" at bounding box center [496, 65] width 16 height 16
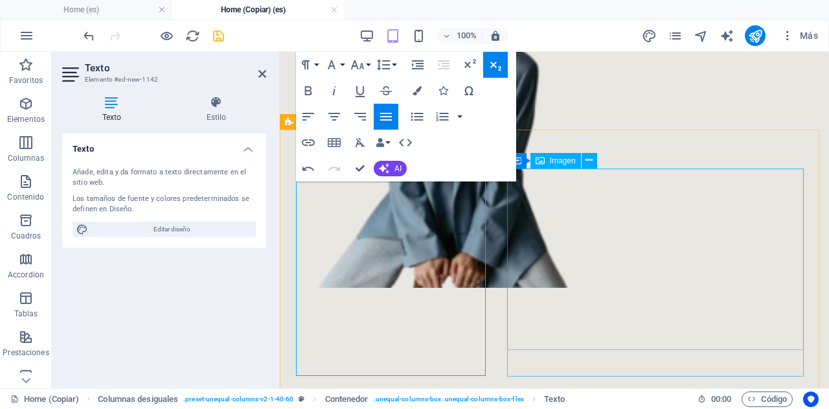
click at [570, 155] on div "Imagen" at bounding box center [555, 161] width 50 height 16
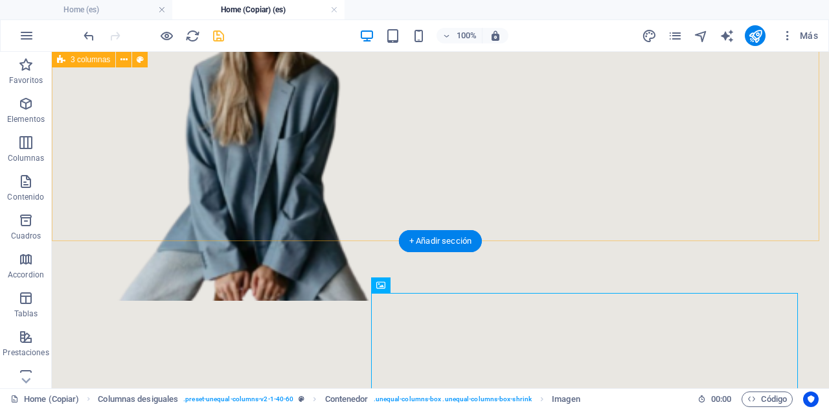
scroll to position [611, 0]
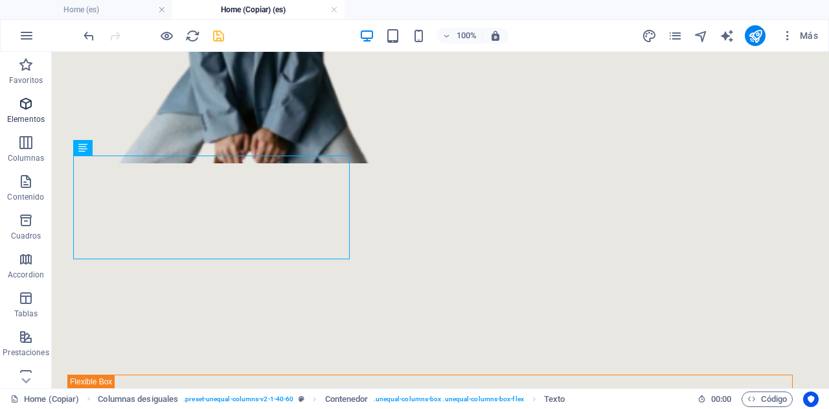
click at [30, 108] on icon "button" at bounding box center [26, 104] width 16 height 16
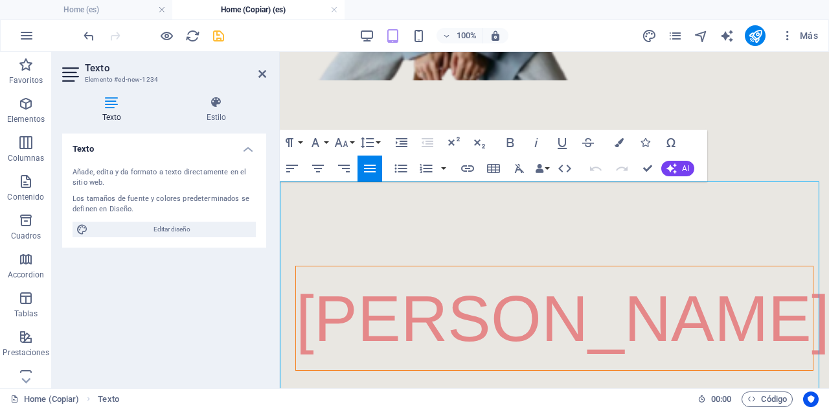
scroll to position [577, 0]
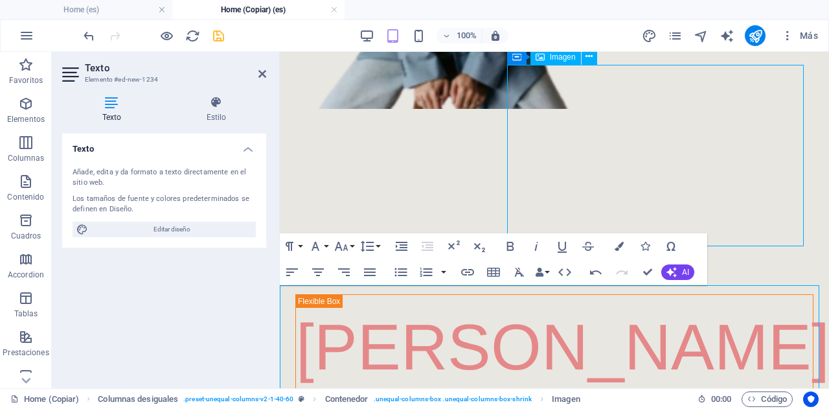
scroll to position [715, 0]
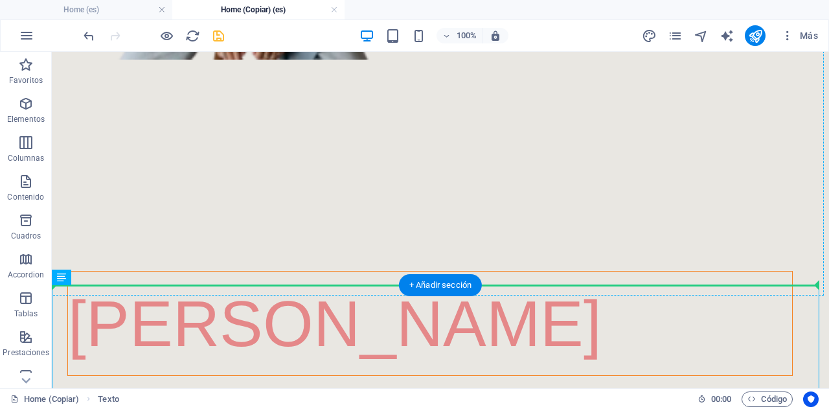
drag, startPoint x: 141, startPoint y: 320, endPoint x: 212, endPoint y: 166, distance: 169.7
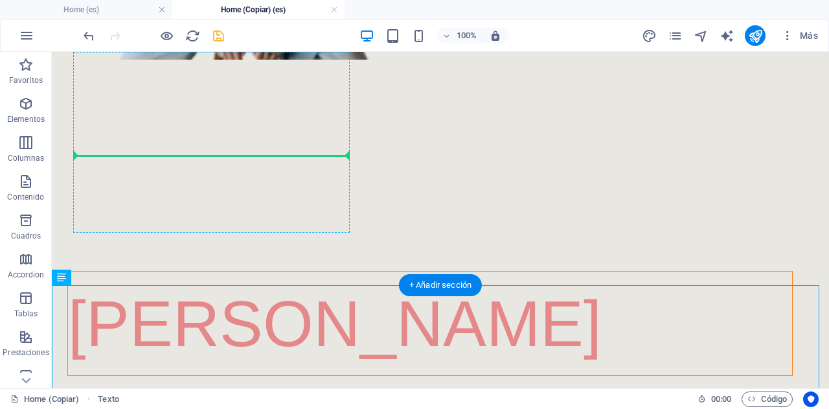
drag, startPoint x: 149, startPoint y: 332, endPoint x: 207, endPoint y: 151, distance: 190.4
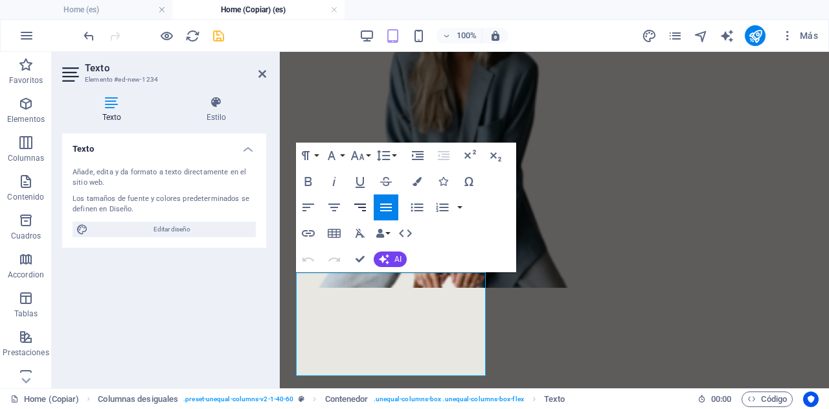
click at [363, 206] on icon "button" at bounding box center [360, 207] width 16 height 16
click at [497, 151] on icon "button" at bounding box center [496, 156] width 16 height 16
click at [491, 153] on icon "button" at bounding box center [496, 156] width 16 height 16
click at [262, 71] on icon at bounding box center [262, 74] width 8 height 10
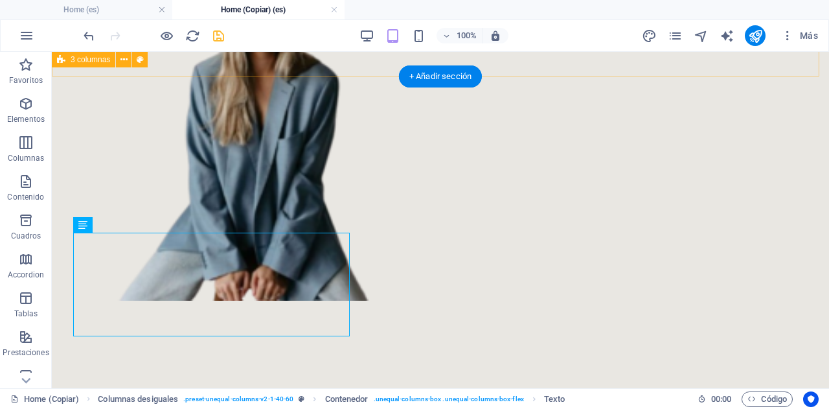
scroll to position [638, 0]
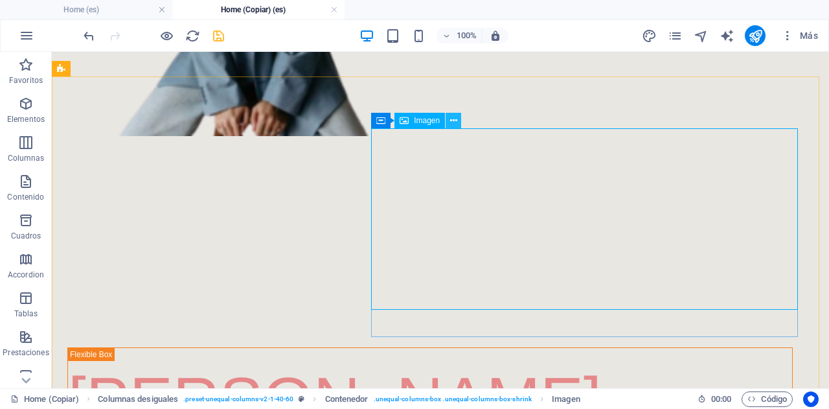
click at [450, 115] on icon at bounding box center [453, 121] width 7 height 14
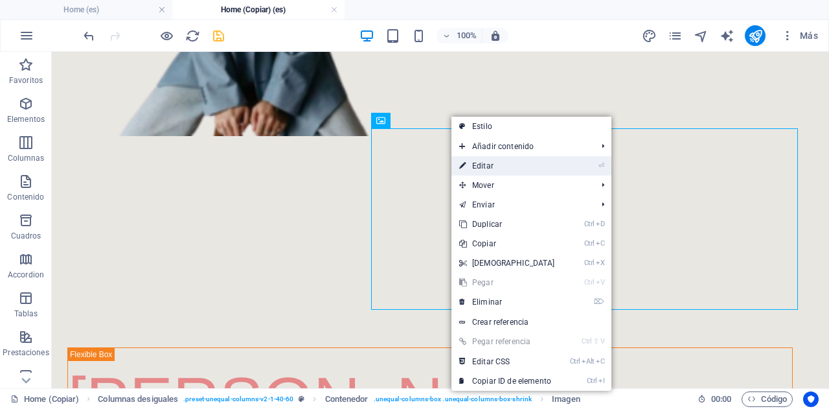
click at [475, 163] on link "⏎ Editar" at bounding box center [506, 165] width 111 height 19
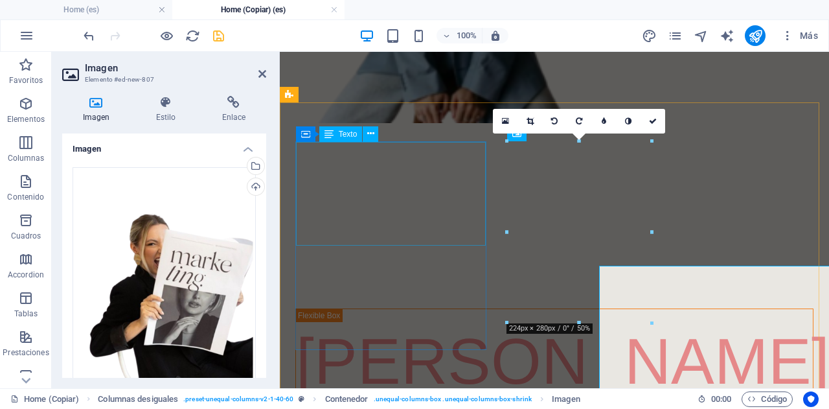
scroll to position [501, 0]
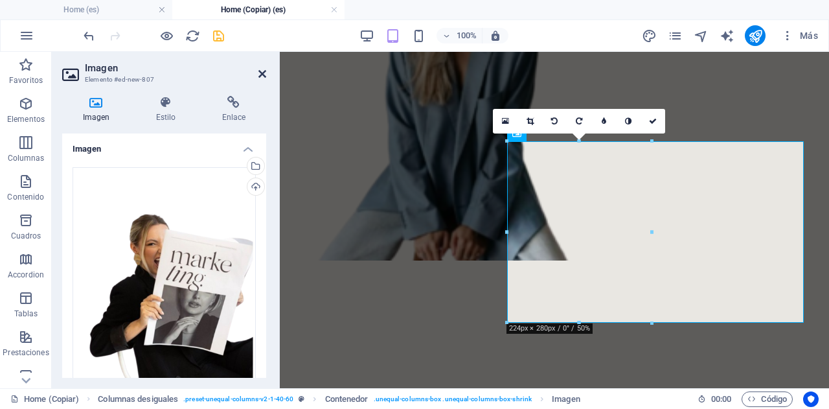
click at [258, 71] on icon at bounding box center [262, 74] width 8 height 10
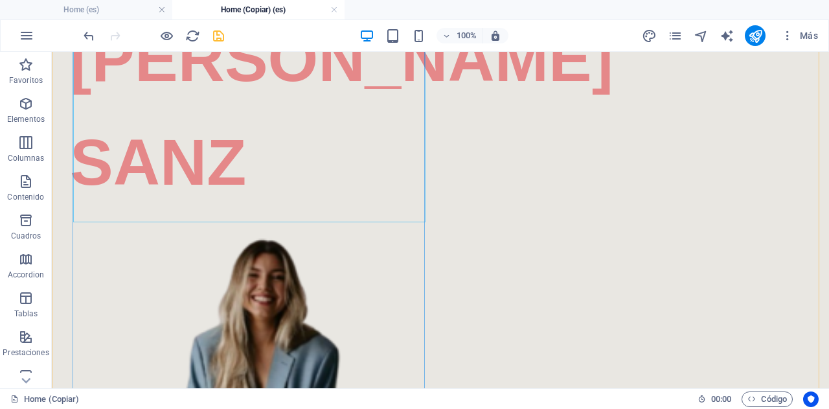
scroll to position [205, 0]
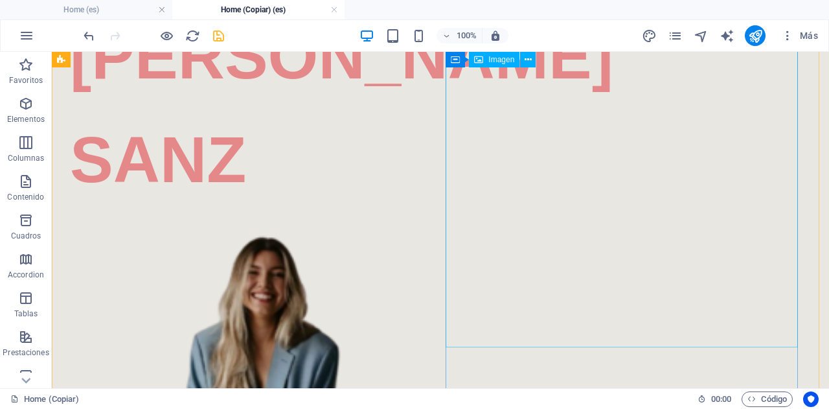
click at [420, 223] on figure at bounding box center [243, 396] width 352 height 346
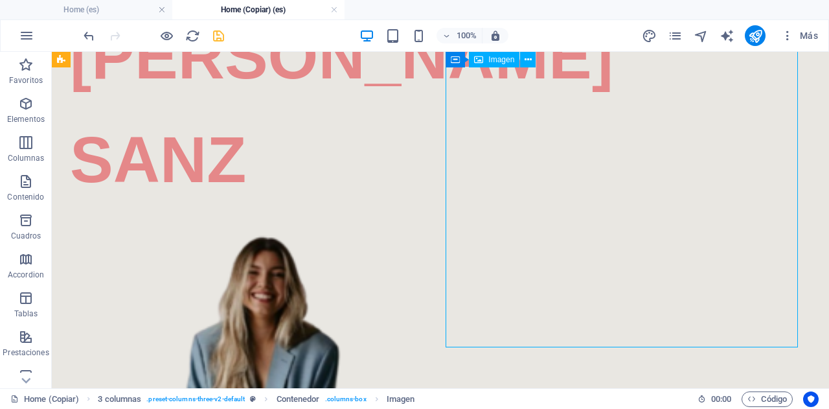
click at [420, 223] on figure at bounding box center [243, 396] width 352 height 346
select select "px"
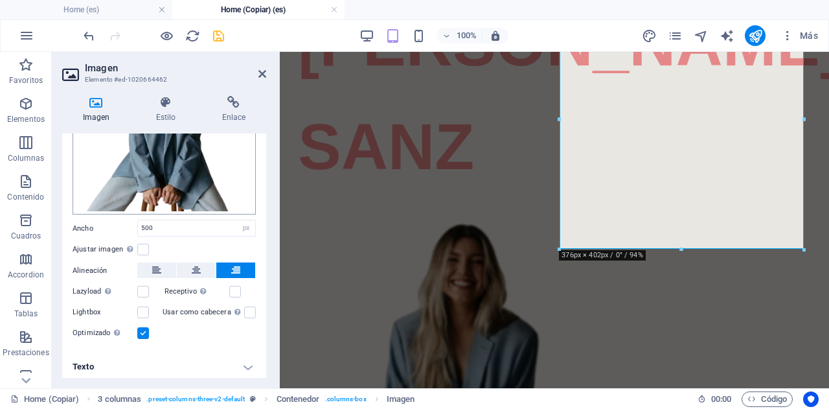
scroll to position [224, 0]
click at [157, 106] on icon at bounding box center [165, 102] width 61 height 13
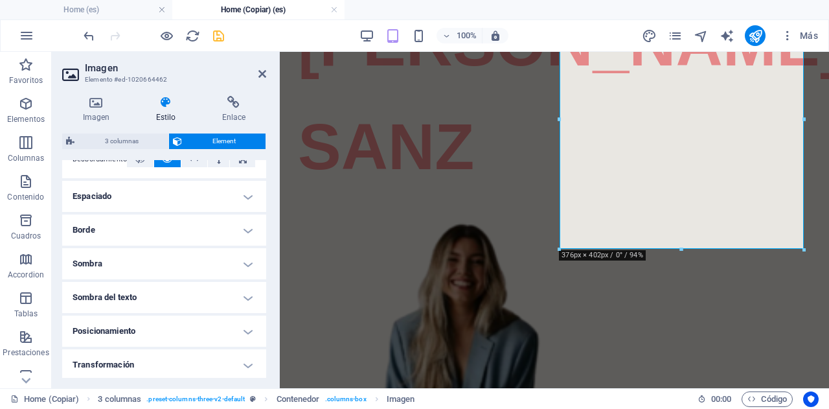
scroll to position [339, 0]
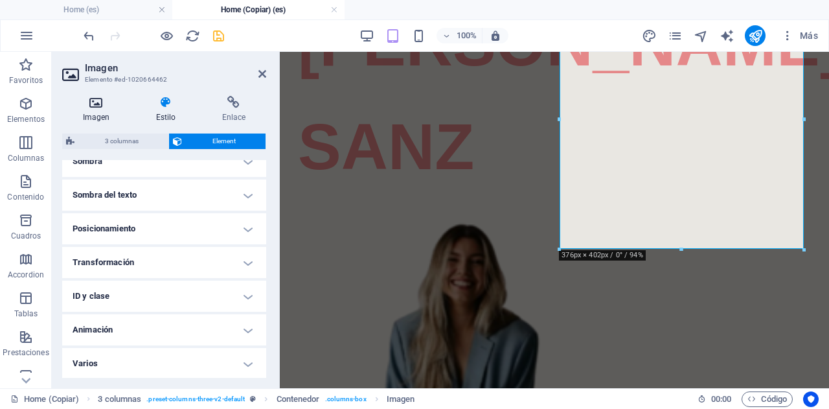
click at [93, 99] on icon at bounding box center [96, 102] width 68 height 13
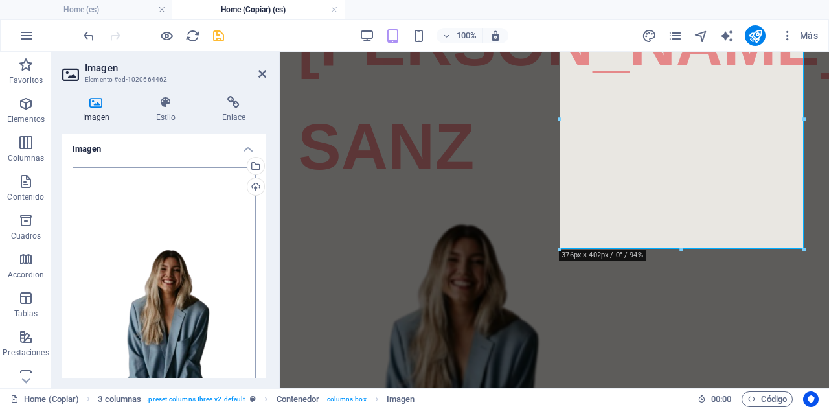
scroll to position [224, 0]
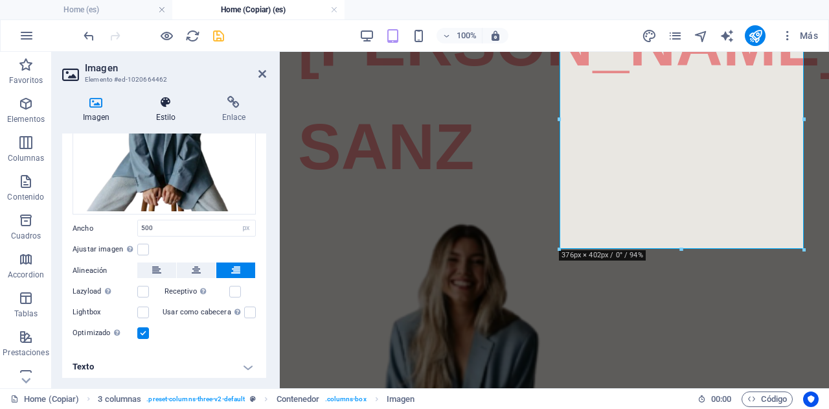
click at [172, 106] on icon at bounding box center [165, 102] width 61 height 13
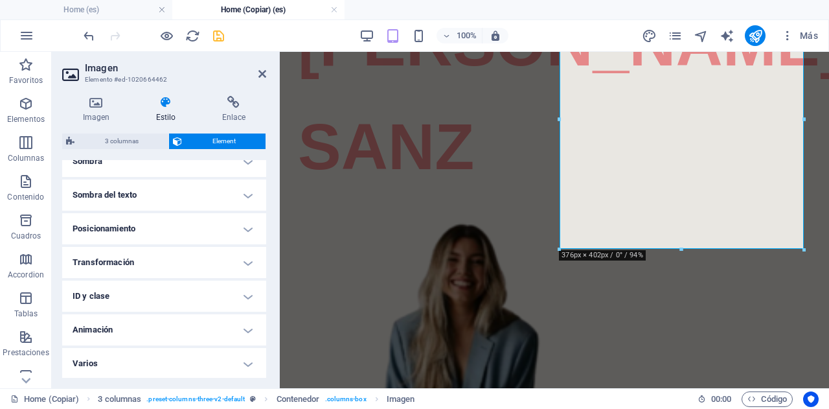
scroll to position [0, 0]
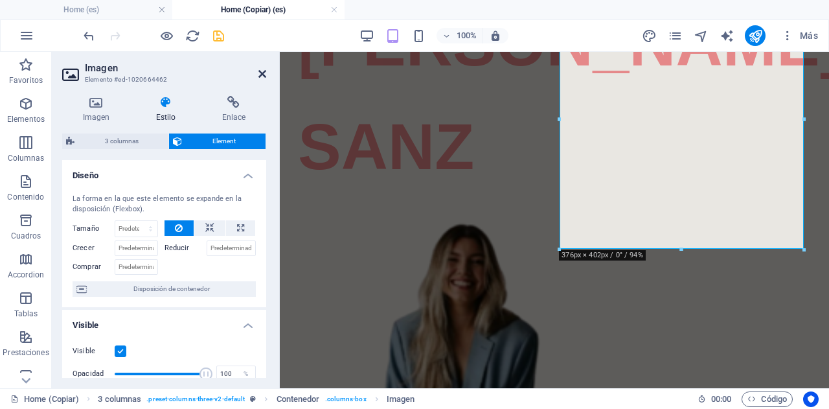
click at [260, 71] on icon at bounding box center [262, 74] width 8 height 10
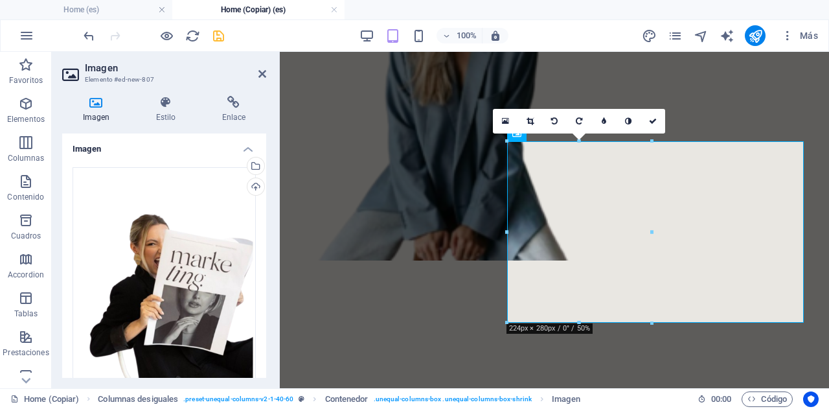
scroll to position [181, 0]
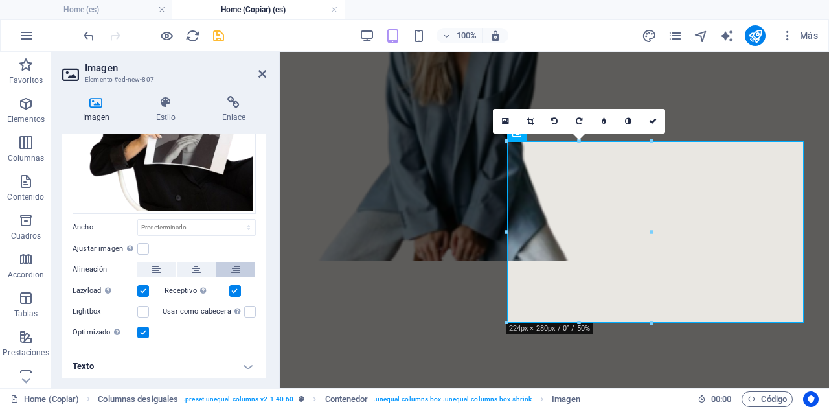
click at [228, 270] on button at bounding box center [235, 270] width 39 height 16
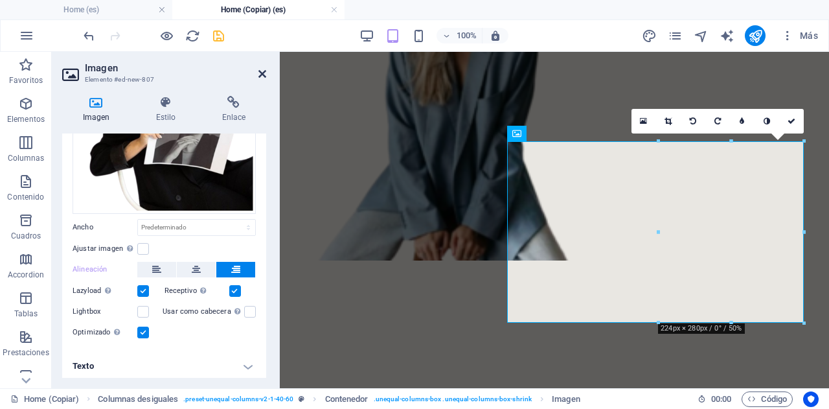
click at [264, 73] on icon at bounding box center [262, 74] width 8 height 10
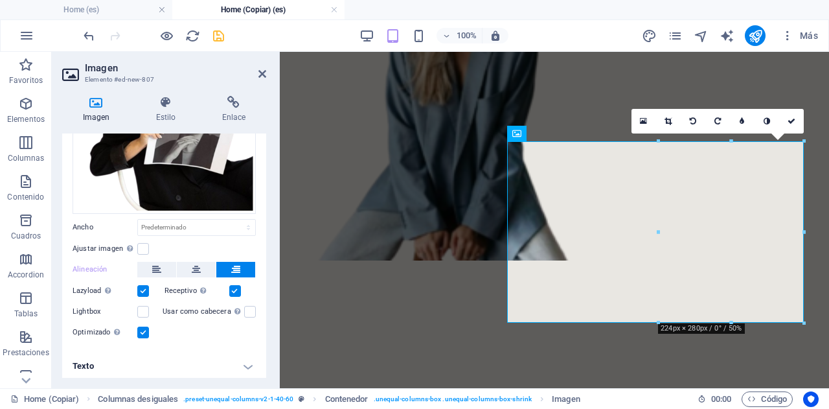
click at [138, 289] on label at bounding box center [143, 291] width 12 height 12
click at [0, 0] on input "Lazyload La carga de imágenes tras la carga de la página mejora la velocidad de…" at bounding box center [0, 0] width 0 height 0
click at [260, 69] on icon at bounding box center [262, 74] width 8 height 10
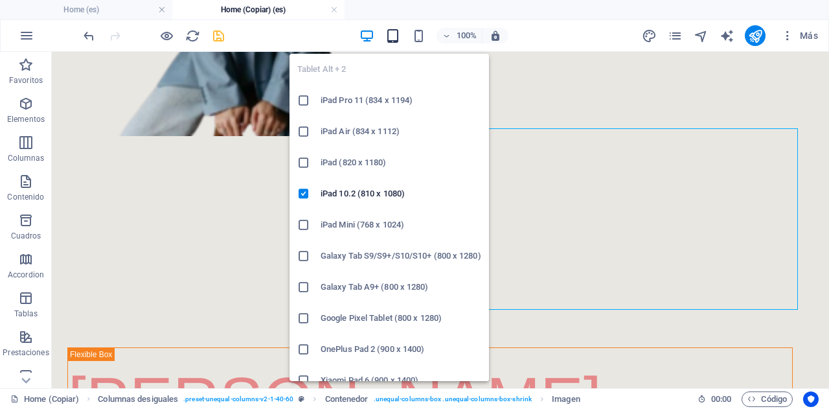
click at [391, 34] on icon "button" at bounding box center [392, 35] width 15 height 15
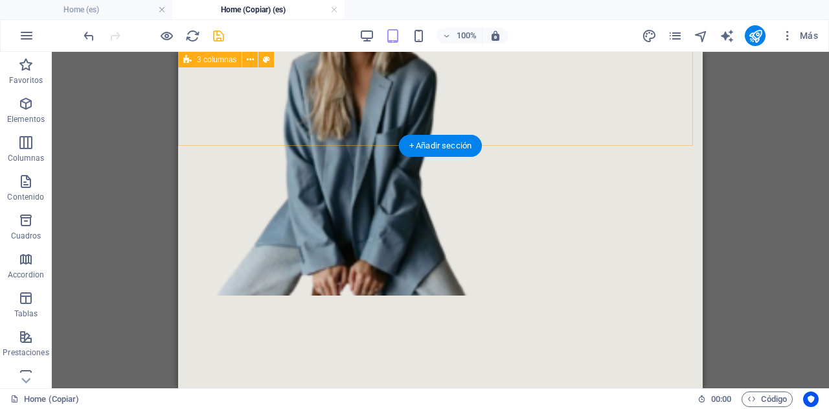
scroll to position [467, 0]
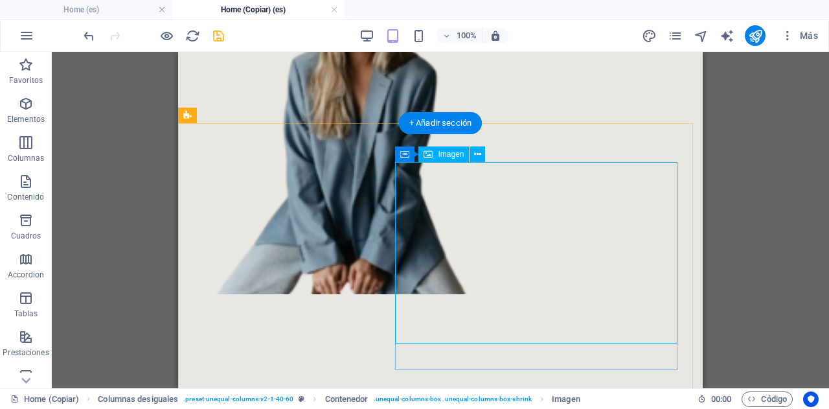
drag, startPoint x: 371, startPoint y: 172, endPoint x: 434, endPoint y: 177, distance: 63.0
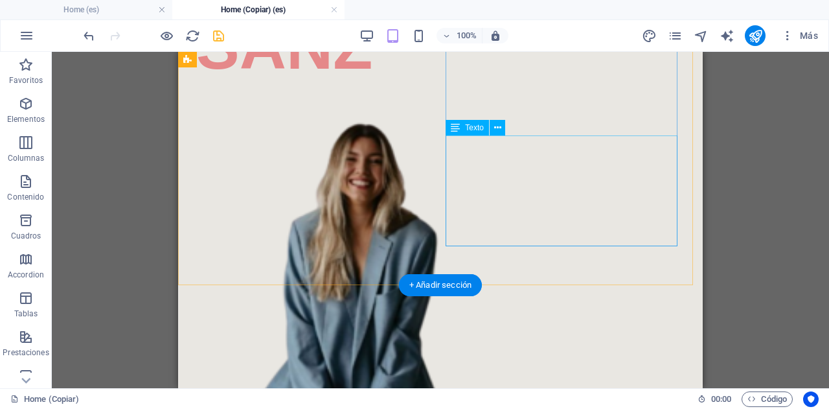
scroll to position [0, 0]
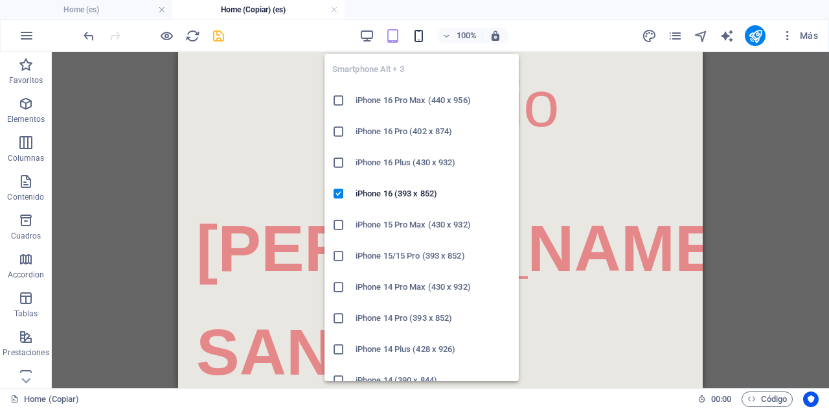
click at [422, 38] on icon "button" at bounding box center [418, 35] width 15 height 15
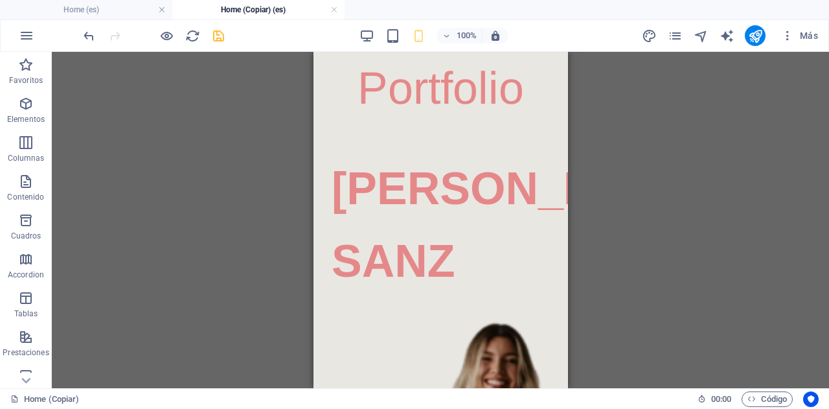
click at [606, 183] on div "3 columnas Texto Contenedor Contenedor Imagen 4 columnas Contenedor Imagen Cont…" at bounding box center [440, 220] width 777 height 336
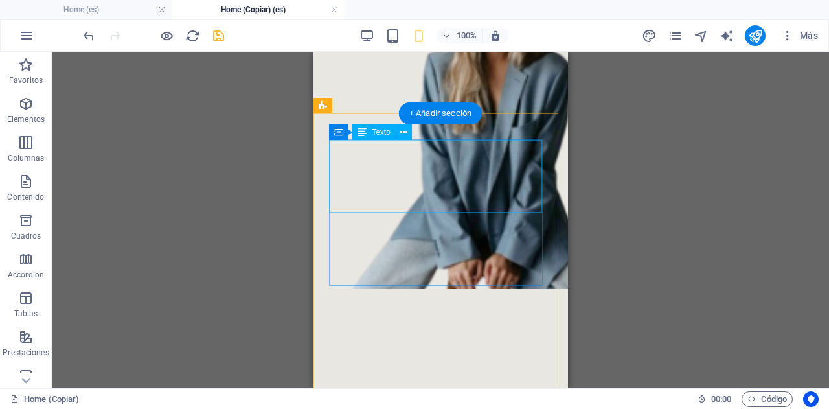
scroll to position [491, 0]
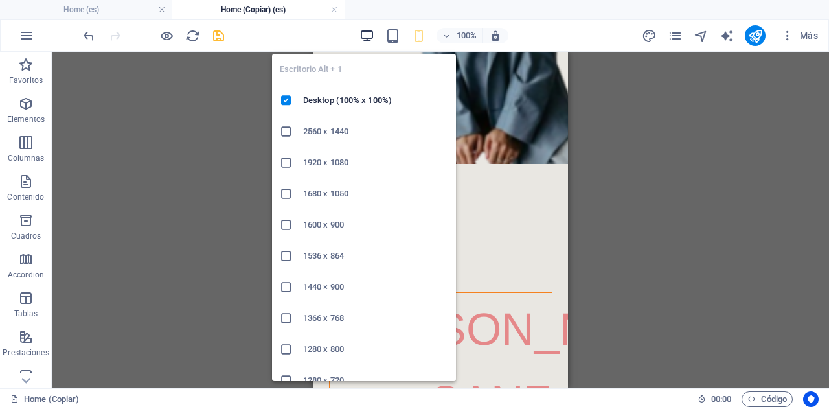
click at [366, 36] on icon "button" at bounding box center [366, 35] width 15 height 15
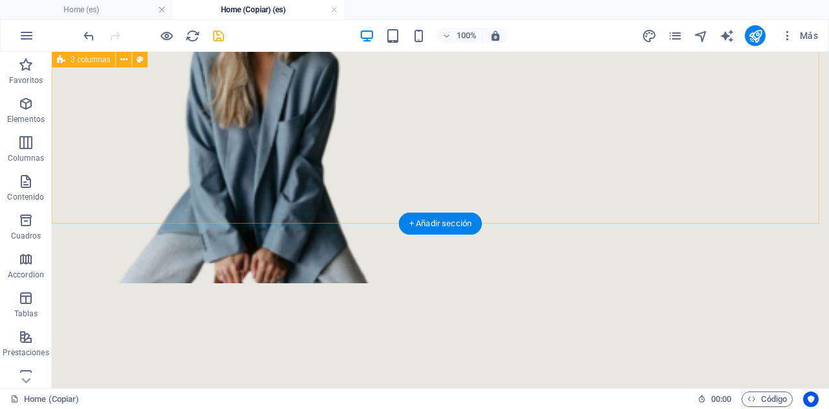
click at [567, 189] on div "[PERSON_NAME]" at bounding box center [440, 53] width 777 height 778
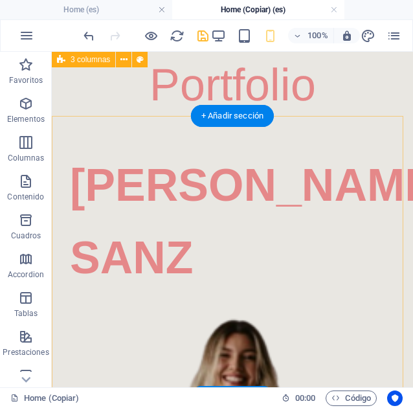
scroll to position [5, 0]
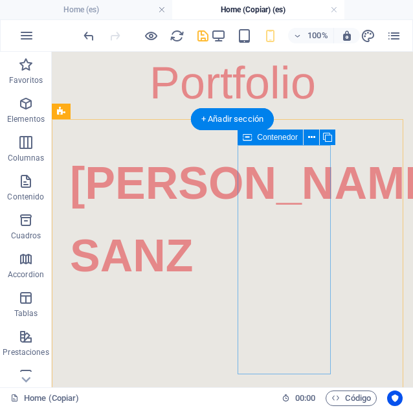
click at [164, 304] on div at bounding box center [115, 342] width 96 height 76
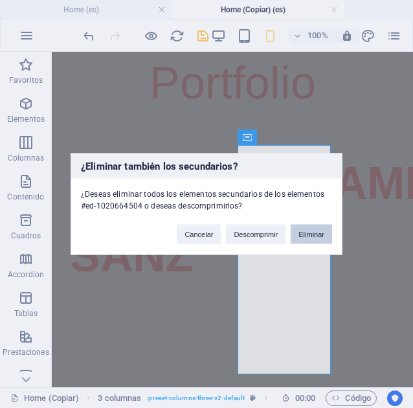
click at [313, 235] on button "Eliminar" at bounding box center [311, 234] width 41 height 19
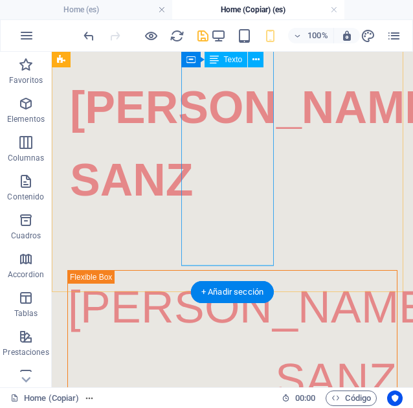
scroll to position [73, 0]
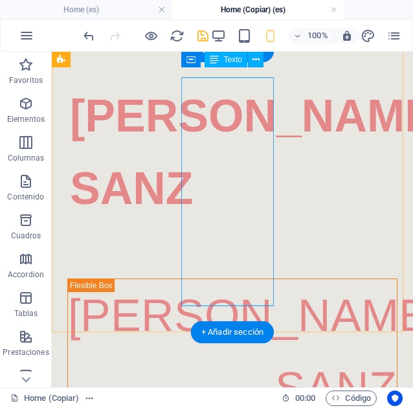
click at [318, 196] on div "[PERSON_NAME]" at bounding box center [232, 152] width 361 height 201
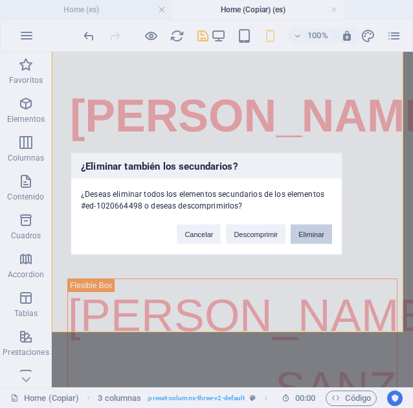
click at [320, 228] on button "Eliminar" at bounding box center [311, 234] width 41 height 19
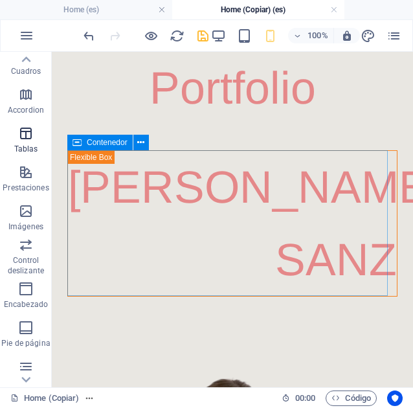
scroll to position [0, 0]
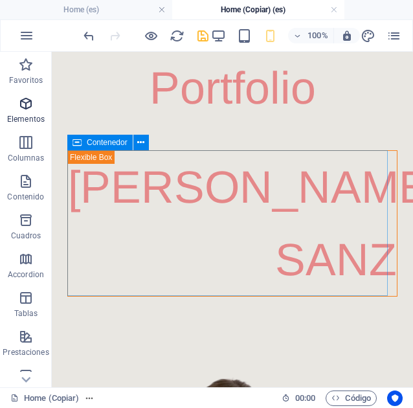
click at [35, 103] on span "Elementos" at bounding box center [26, 111] width 52 height 31
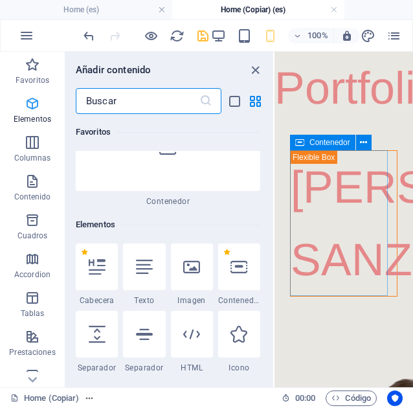
scroll to position [244, 0]
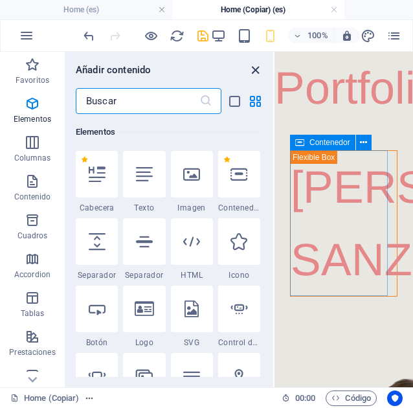
click at [255, 69] on icon "close panel" at bounding box center [255, 70] width 15 height 15
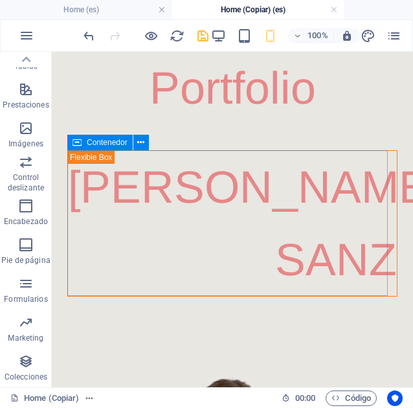
scroll to position [0, 0]
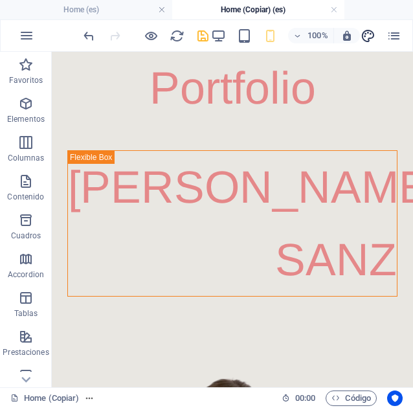
click at [365, 35] on icon "design" at bounding box center [368, 35] width 15 height 15
select select "px"
select select "400"
select select "px"
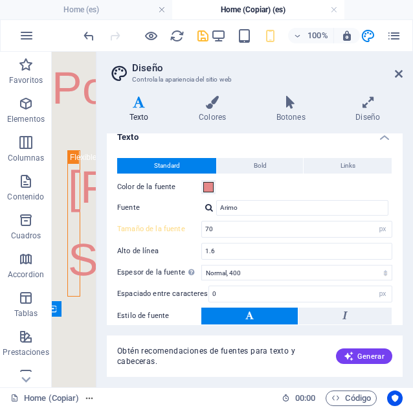
scroll to position [52, 0]
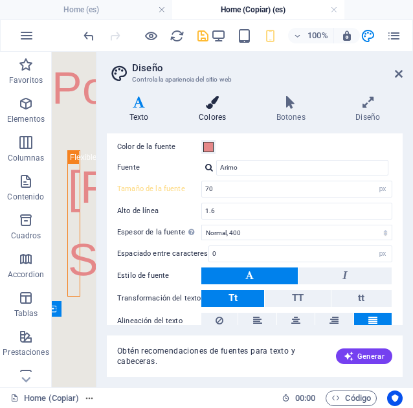
click at [221, 117] on h4 "Colores" at bounding box center [215, 109] width 78 height 27
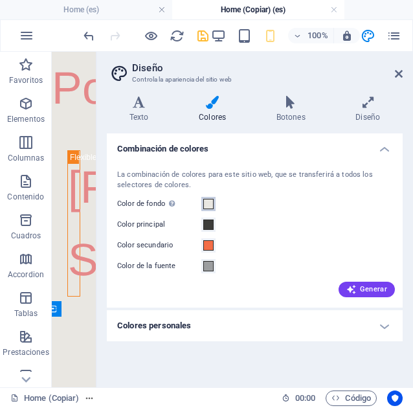
click at [208, 205] on span at bounding box center [208, 204] width 10 height 10
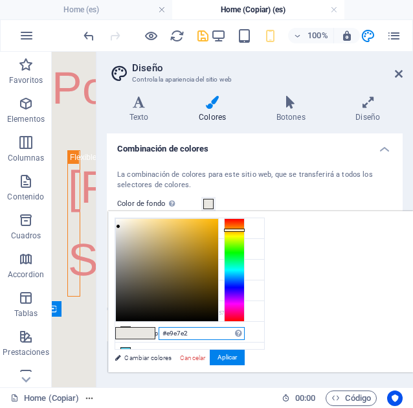
click at [245, 331] on input "#e9e7e2" at bounding box center [202, 333] width 86 height 13
drag, startPoint x: 359, startPoint y: 332, endPoint x: 281, endPoint y: 327, distance: 77.9
click at [251, 327] on div "#e9e7e2 Formatos soportados #0852ed rgb(8, 82, 237) rgba(8, 82, 237, 90%) hsv(2…" at bounding box center [179, 386] width 143 height 348
paste input "fdfff5"
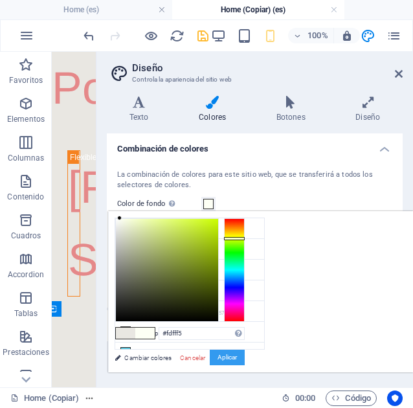
click at [245, 354] on button "Aplicar" at bounding box center [227, 358] width 35 height 16
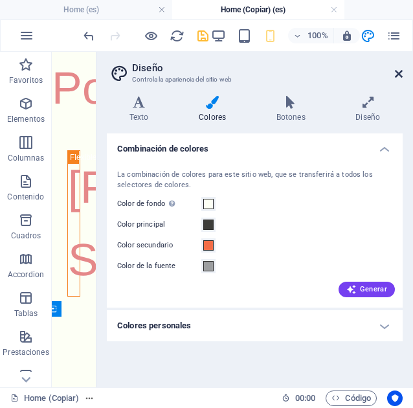
click at [400, 71] on icon at bounding box center [399, 74] width 8 height 10
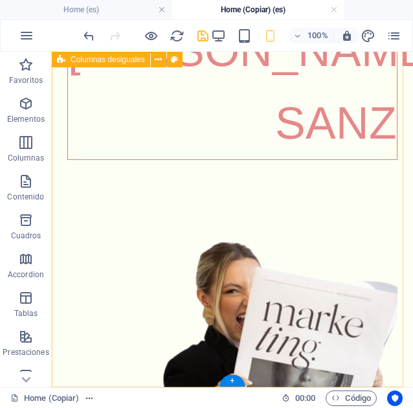
scroll to position [0, 0]
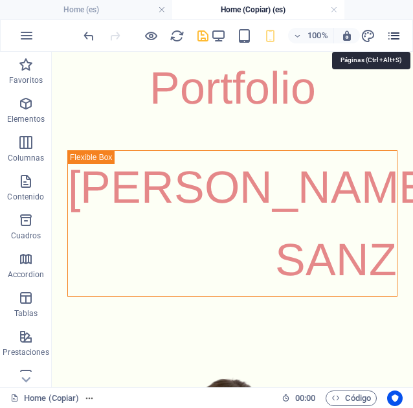
click at [395, 33] on icon "pages" at bounding box center [394, 35] width 15 height 15
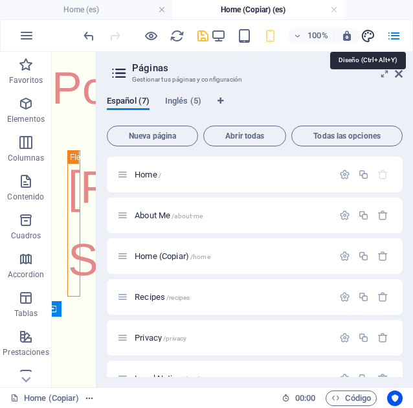
click at [368, 31] on icon "design" at bounding box center [368, 35] width 15 height 15
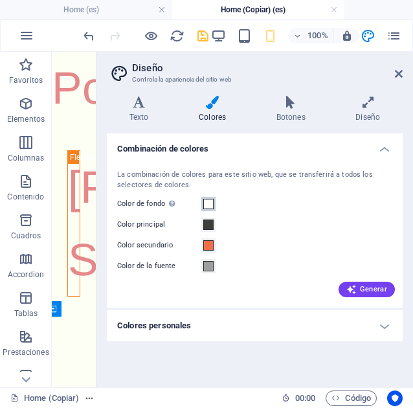
click at [208, 204] on span at bounding box center [208, 204] width 10 height 10
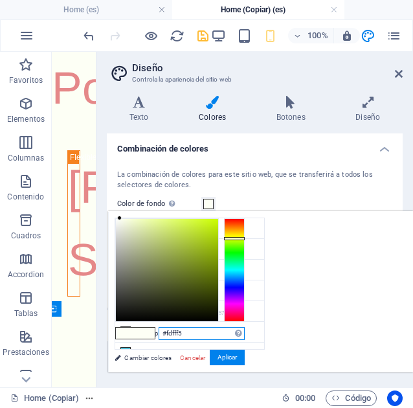
click at [245, 332] on input "#fdfff5" at bounding box center [202, 333] width 86 height 13
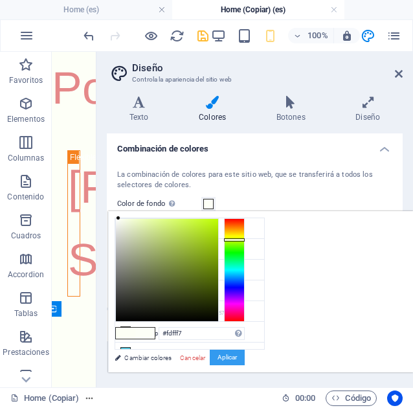
click at [245, 356] on button "Aplicar" at bounding box center [227, 358] width 35 height 16
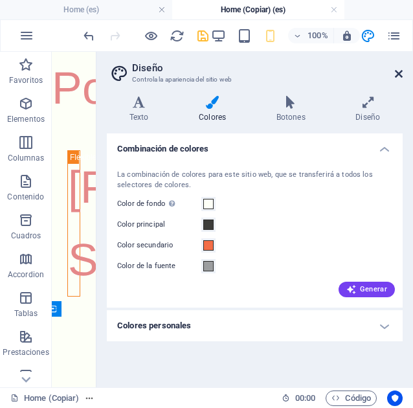
click at [396, 77] on icon at bounding box center [399, 74] width 8 height 10
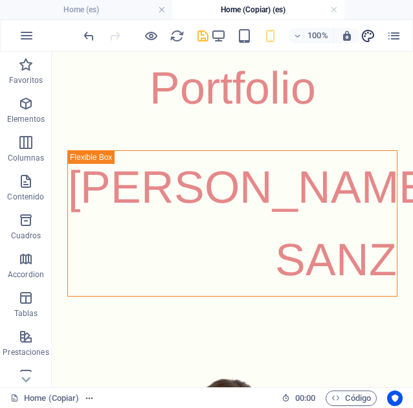
click at [364, 36] on icon "design" at bounding box center [368, 35] width 15 height 15
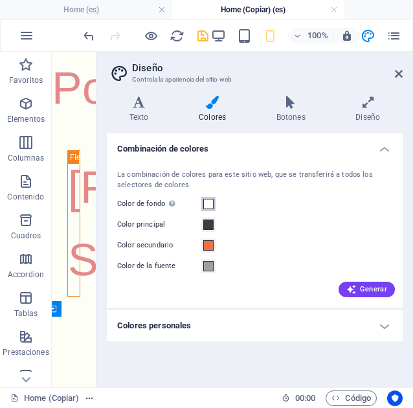
click at [210, 201] on span at bounding box center [208, 204] width 10 height 10
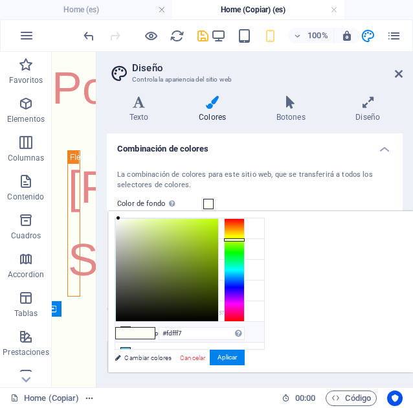
click at [230, 324] on li "Color personalizado 2 #ffffff" at bounding box center [189, 332] width 149 height 21
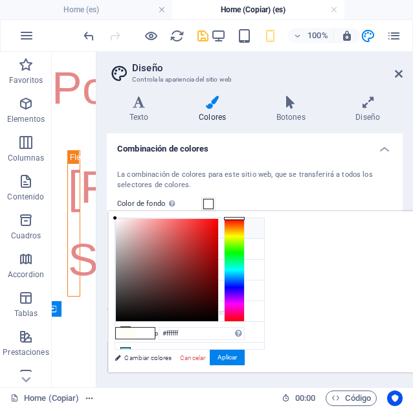
click at [234, 231] on li "Color de fondo #ffffff" at bounding box center [189, 228] width 149 height 21
click at [245, 331] on input "#ffffff" at bounding box center [202, 333] width 86 height 13
drag, startPoint x: 354, startPoint y: 331, endPoint x: 296, endPoint y: 327, distance: 58.4
click at [251, 327] on div "#ffffff Formatos soportados #0852ed rgb(8, 82, 237) rgba(8, 82, 237, 90%) hsv(2…" at bounding box center [179, 386] width 143 height 348
paste input "dfcf7"
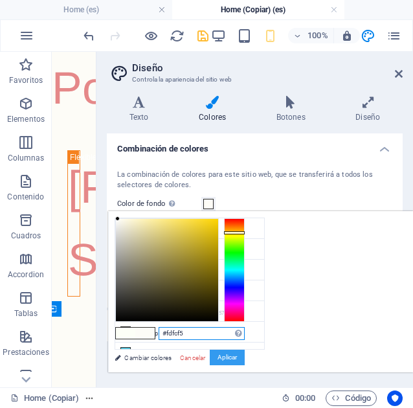
type input "#fdfcf5"
click at [245, 354] on button "Aplicar" at bounding box center [227, 358] width 35 height 16
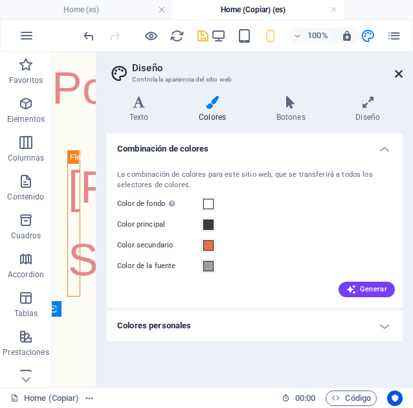
click at [398, 72] on icon at bounding box center [399, 74] width 8 height 10
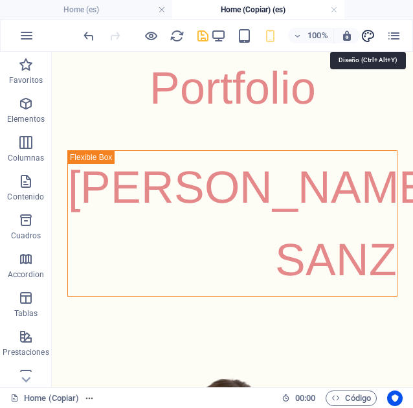
click at [365, 32] on icon "design" at bounding box center [368, 35] width 15 height 15
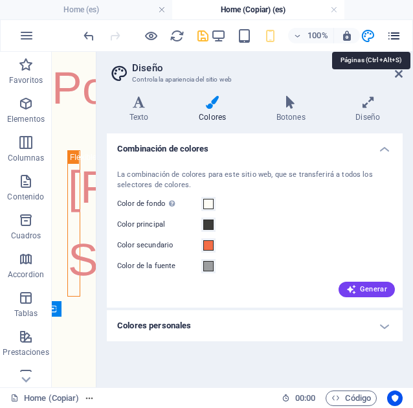
click at [393, 35] on icon "pages" at bounding box center [394, 35] width 15 height 15
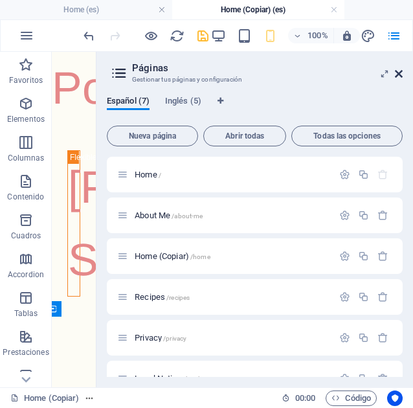
click at [396, 72] on icon at bounding box center [399, 74] width 8 height 10
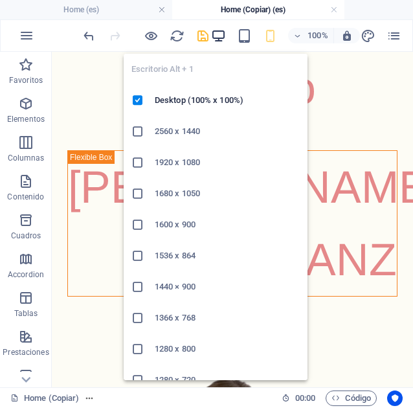
click at [217, 33] on icon "button" at bounding box center [218, 35] width 15 height 15
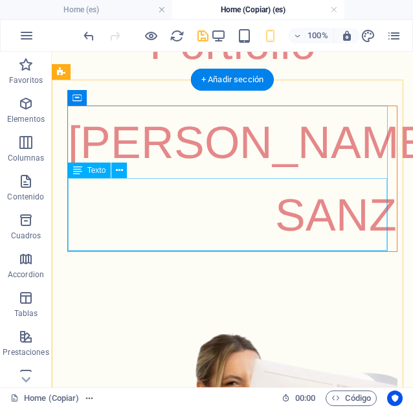
scroll to position [45, 0]
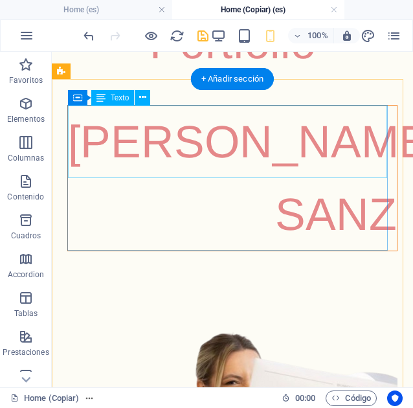
click at [245, 154] on div "[PERSON_NAME]" at bounding box center [232, 142] width 329 height 73
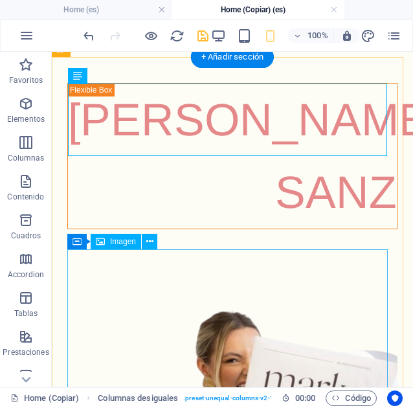
scroll to position [68, 0]
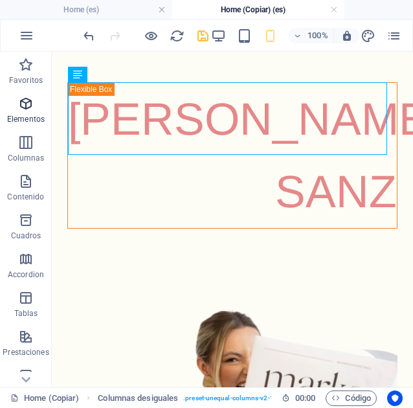
click at [26, 106] on icon "button" at bounding box center [26, 104] width 16 height 16
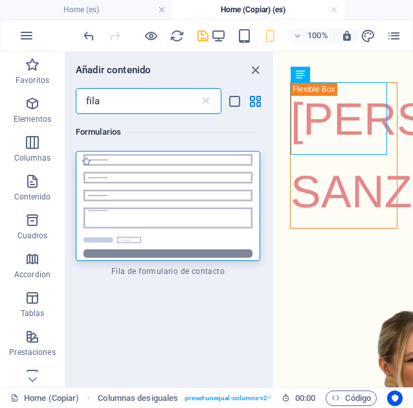
scroll to position [0, 0]
type input "fila"
click at [28, 147] on icon "button" at bounding box center [33, 143] width 16 height 16
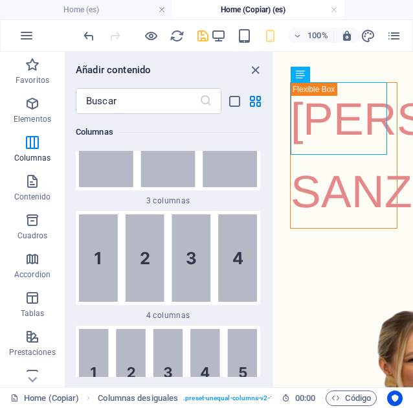
scroll to position [1026, 0]
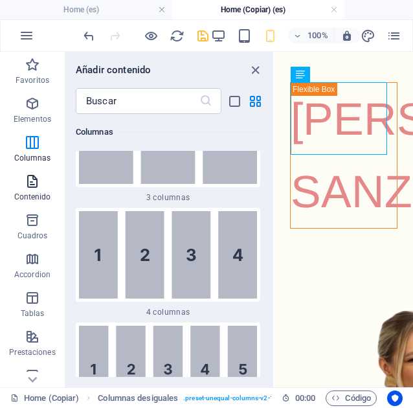
click at [26, 183] on icon "button" at bounding box center [33, 182] width 16 height 16
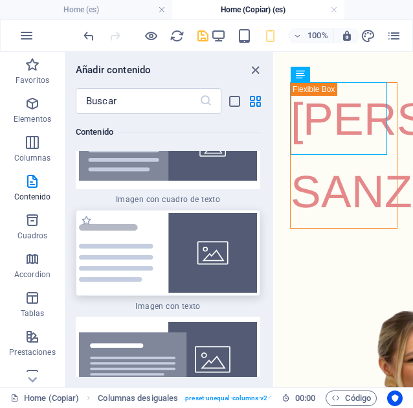
scroll to position [4812, 0]
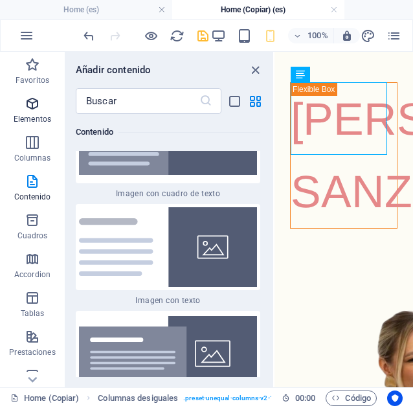
click at [27, 107] on icon "button" at bounding box center [33, 104] width 16 height 16
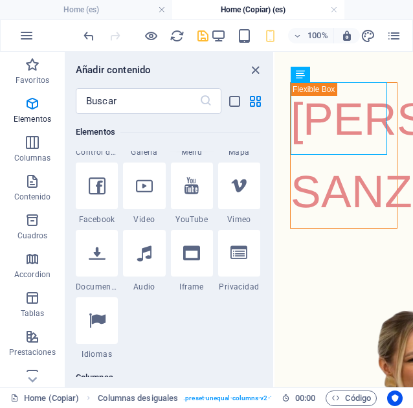
scroll to position [511, 0]
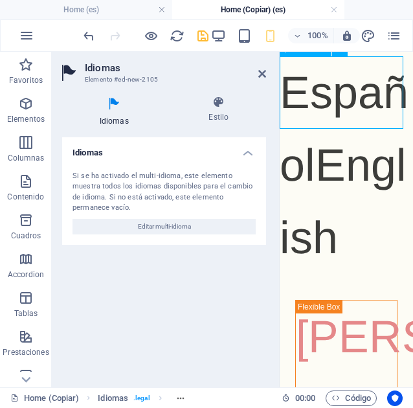
drag, startPoint x: 376, startPoint y: 373, endPoint x: 293, endPoint y: 102, distance: 282.8
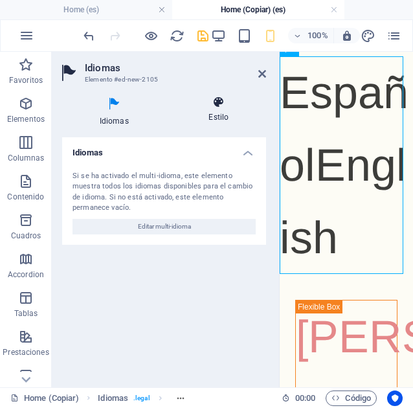
click at [222, 111] on h4 "Estilo" at bounding box center [219, 109] width 95 height 27
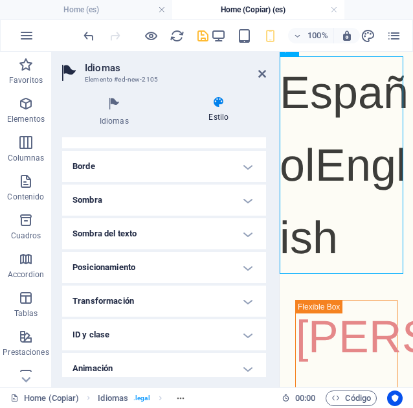
scroll to position [168, 0]
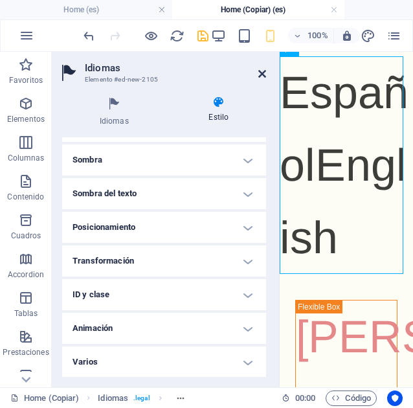
click at [261, 73] on icon at bounding box center [262, 74] width 8 height 10
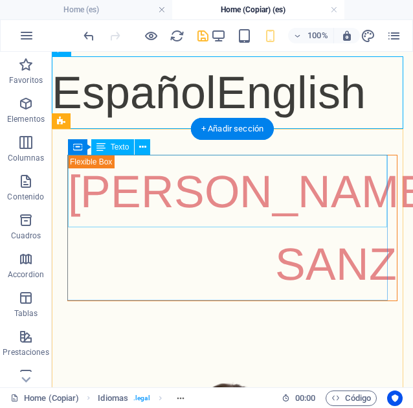
scroll to position [0, 0]
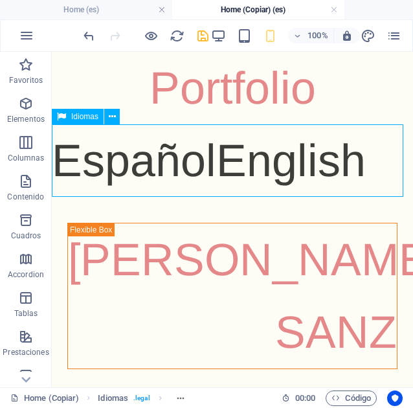
click at [91, 118] on span "Idiomas" at bounding box center [84, 117] width 27 height 8
click at [113, 116] on icon at bounding box center [112, 117] width 7 height 14
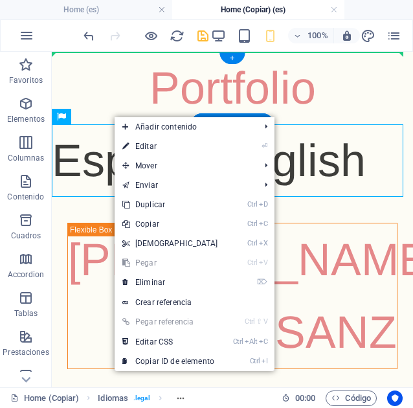
drag, startPoint x: 84, startPoint y: 173, endPoint x: 97, endPoint y: 54, distance: 119.8
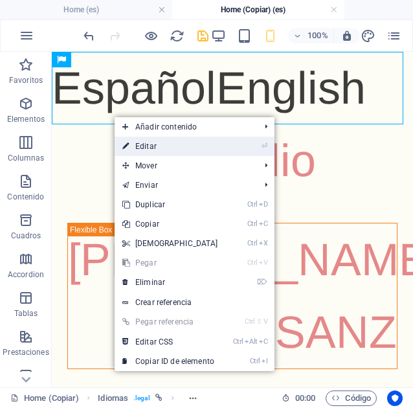
click at [170, 146] on link "⏎ Editar" at bounding box center [170, 146] width 111 height 19
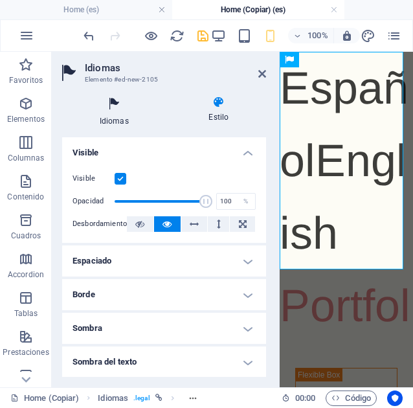
click at [136, 120] on h4 "Idiomas" at bounding box center [116, 111] width 109 height 31
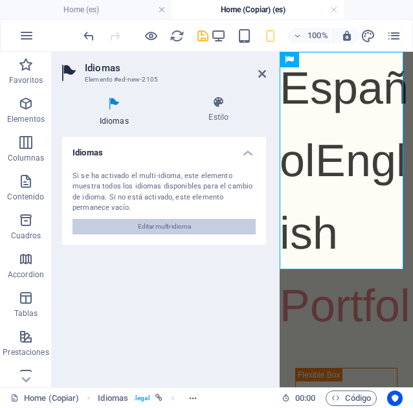
click at [193, 219] on button "Editar multi-idioma" at bounding box center [164, 227] width 183 height 16
select select "44"
select select "73"
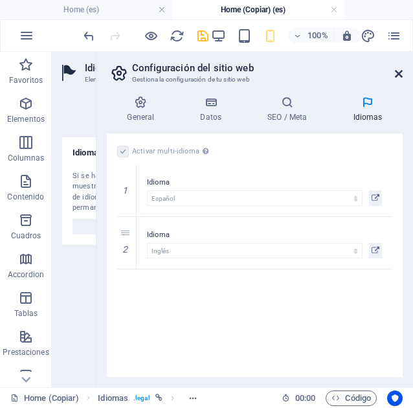
click at [398, 71] on icon at bounding box center [399, 74] width 8 height 10
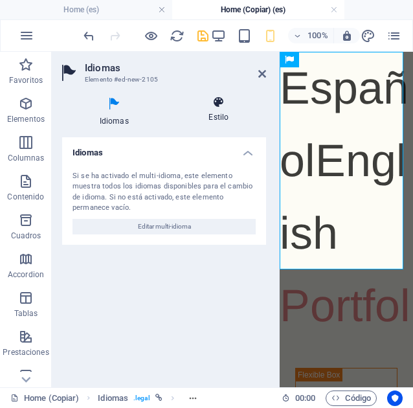
click at [187, 123] on li "Estilo" at bounding box center [219, 111] width 95 height 31
click at [217, 116] on h4 "Estilo" at bounding box center [219, 109] width 95 height 27
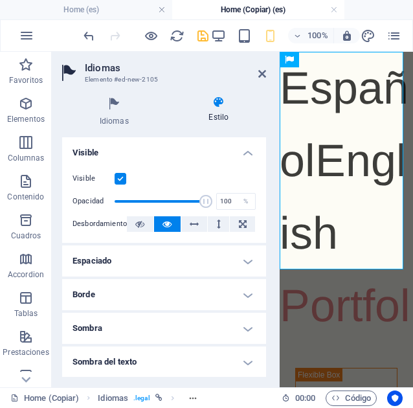
click at [188, 263] on h4 "Espaciado" at bounding box center [164, 260] width 204 height 31
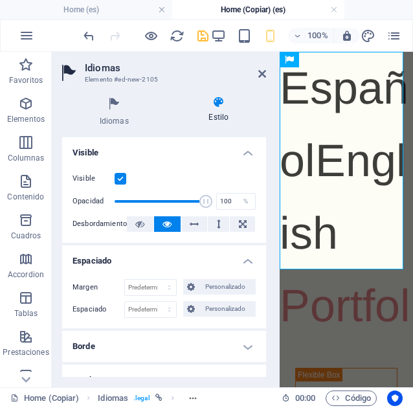
click at [188, 263] on h4 "Espaciado" at bounding box center [164, 256] width 204 height 23
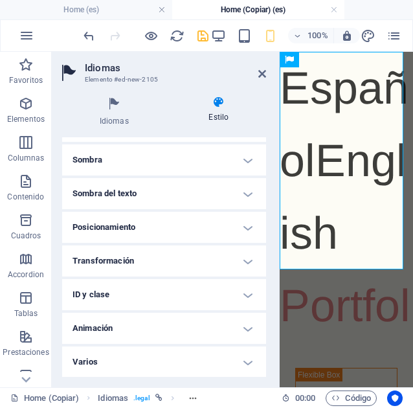
scroll to position [168, 0]
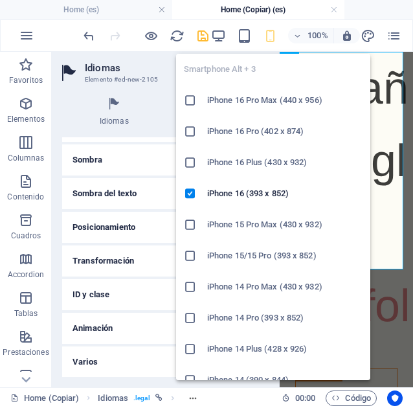
click at [140, 62] on h2 "Idiomas" at bounding box center [175, 68] width 181 height 12
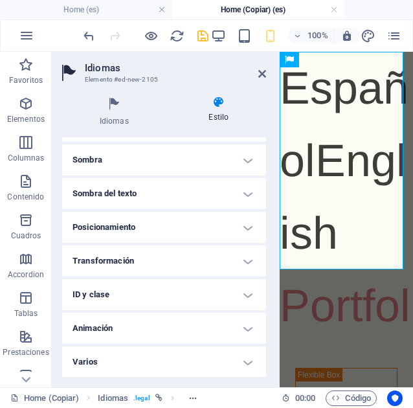
click at [266, 72] on aside "Idiomas Elemento #ed-new-2105 Idiomas Estilo Idiomas Si se ha activado el multi…" at bounding box center [166, 219] width 228 height 335
click at [263, 74] on icon at bounding box center [262, 74] width 8 height 10
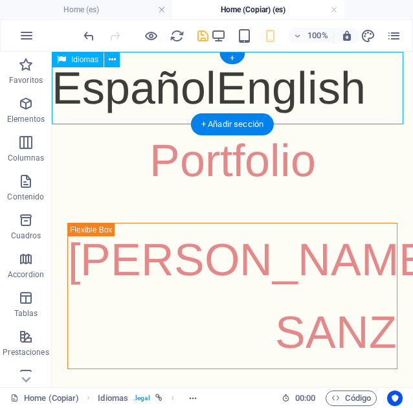
click at [353, 95] on div "Español English" at bounding box center [232, 88] width 361 height 73
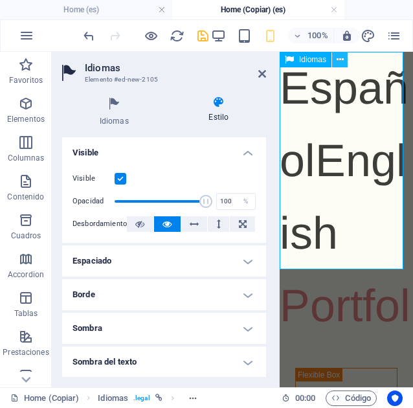
click at [335, 63] on button at bounding box center [340, 60] width 16 height 16
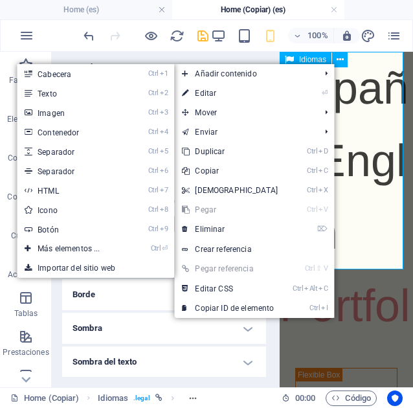
click at [355, 107] on div "Español English" at bounding box center [346, 161] width 133 height 218
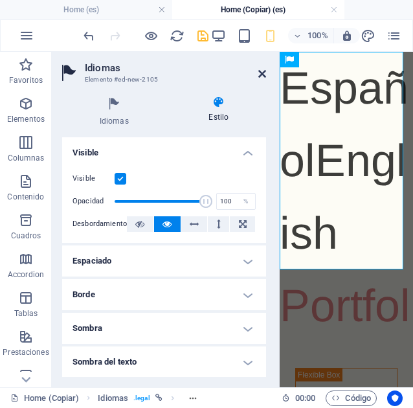
click at [263, 74] on icon at bounding box center [262, 74] width 8 height 10
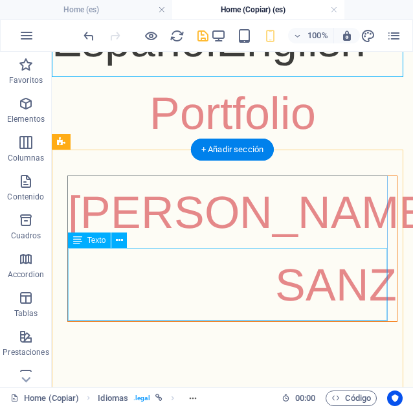
scroll to position [48, 0]
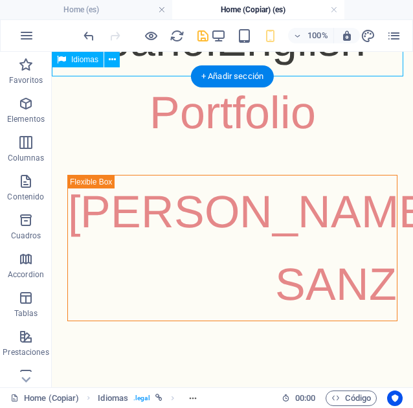
click at [297, 58] on div "Español English" at bounding box center [232, 40] width 361 height 73
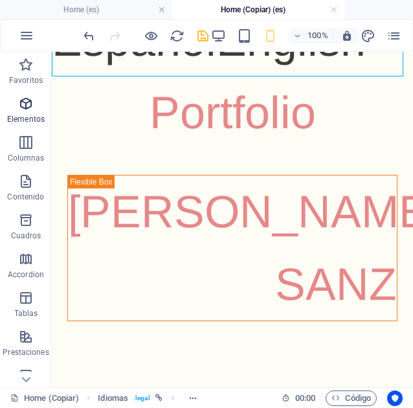
click at [26, 107] on icon "button" at bounding box center [26, 104] width 16 height 16
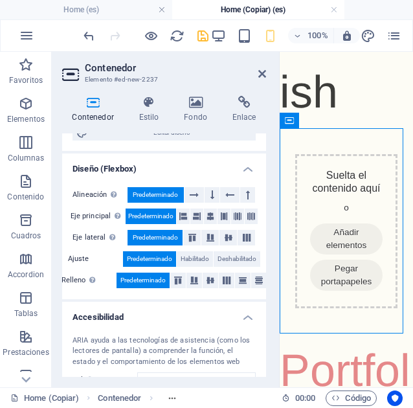
scroll to position [171, 0]
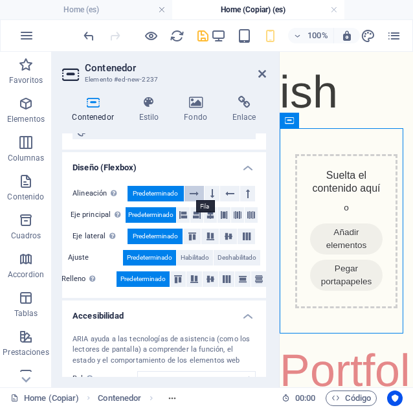
click at [196, 192] on icon at bounding box center [194, 194] width 9 height 16
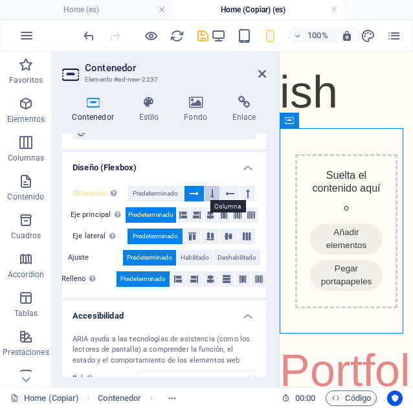
click at [210, 190] on icon at bounding box center [212, 194] width 4 height 16
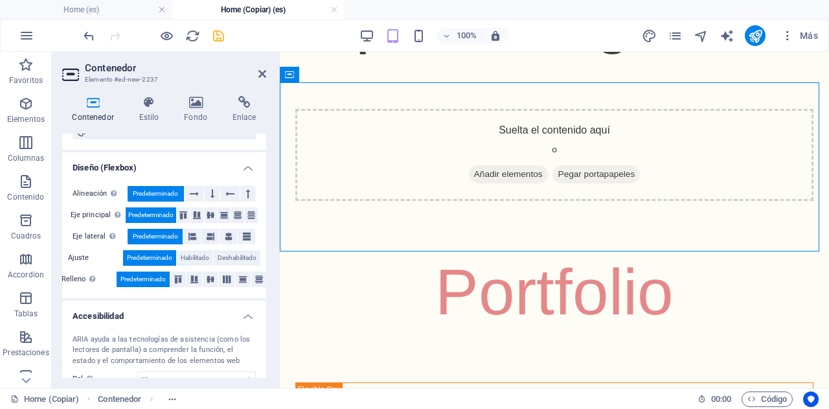
scroll to position [73, 0]
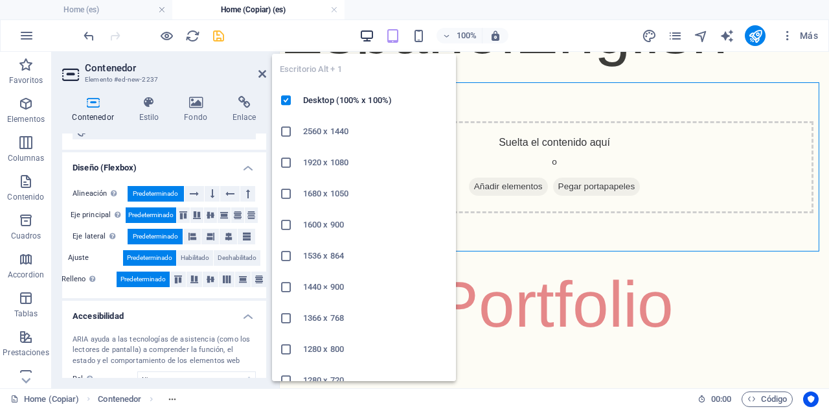
click at [366, 39] on icon "button" at bounding box center [366, 35] width 15 height 15
click at [364, 30] on icon "button" at bounding box center [366, 35] width 15 height 15
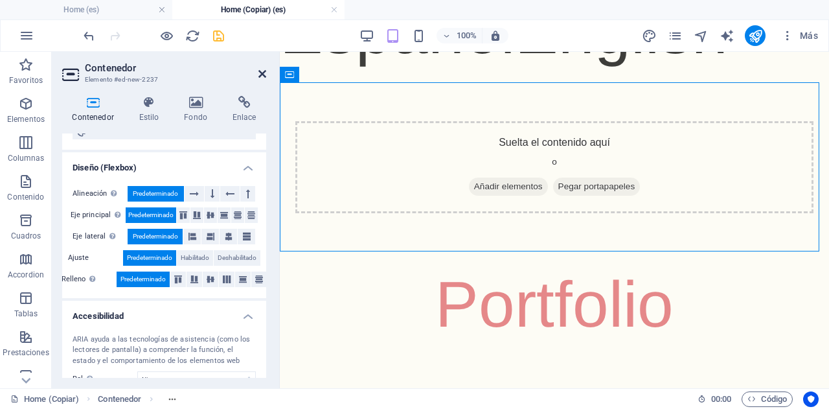
click at [261, 75] on icon at bounding box center [262, 74] width 8 height 10
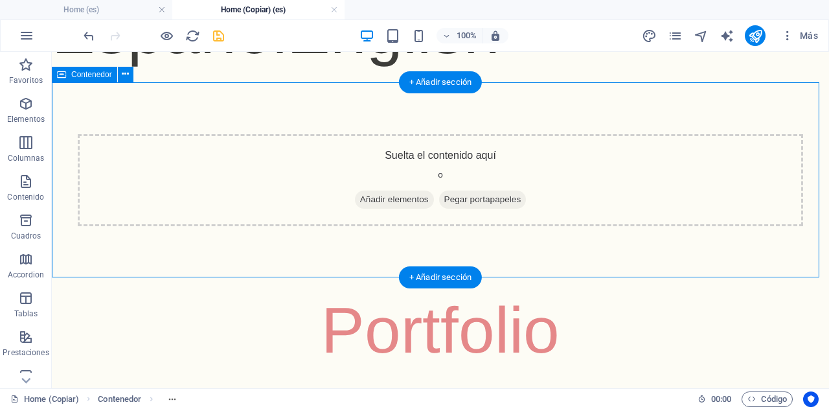
click at [326, 191] on div "Suelta el contenido aquí o Añadir elementos Pegar portapapeles" at bounding box center [440, 180] width 725 height 92
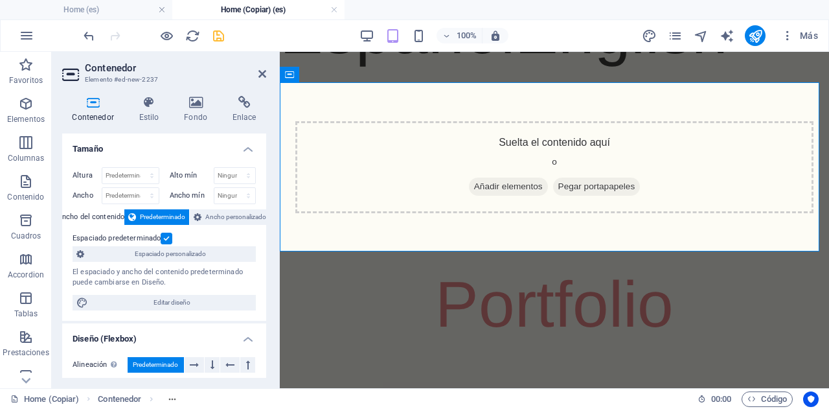
scroll to position [177, 0]
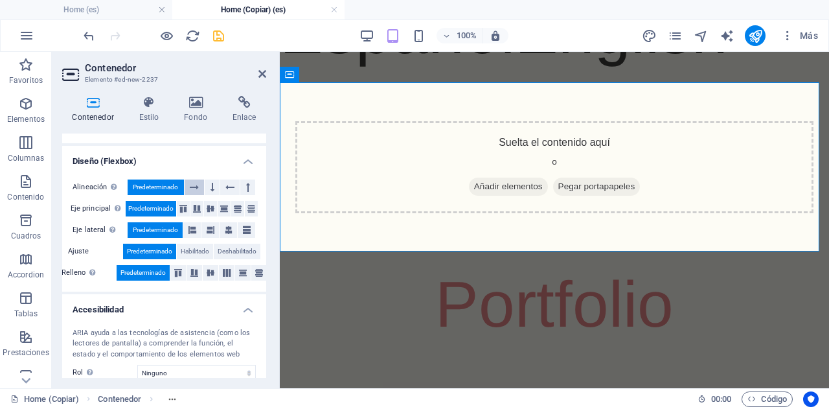
click at [190, 181] on icon at bounding box center [194, 187] width 9 height 16
click at [426, 186] on div "Suelta el contenido aquí o Añadir elementos Pegar portapapeles" at bounding box center [554, 167] width 518 height 92
click at [258, 71] on icon at bounding box center [262, 74] width 8 height 10
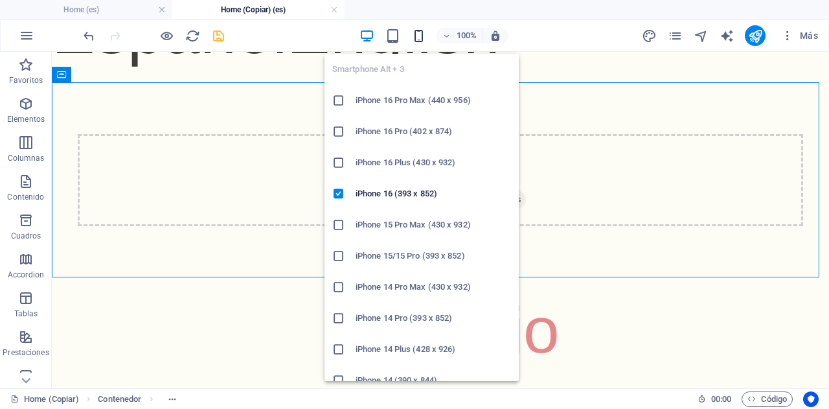
click at [415, 32] on icon "button" at bounding box center [418, 35] width 15 height 15
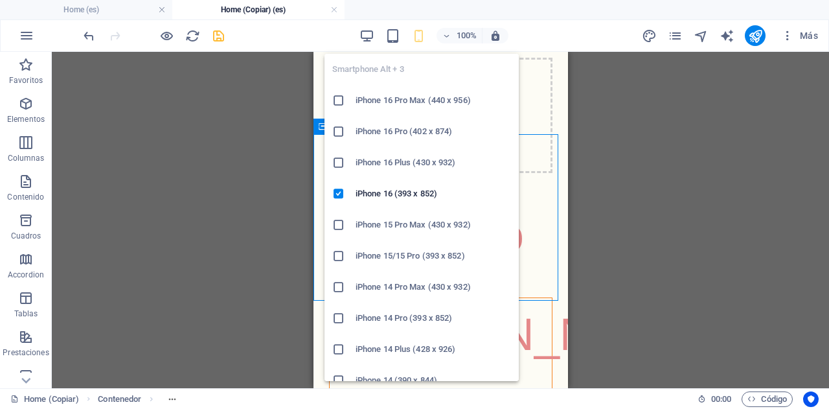
scroll to position [69, 0]
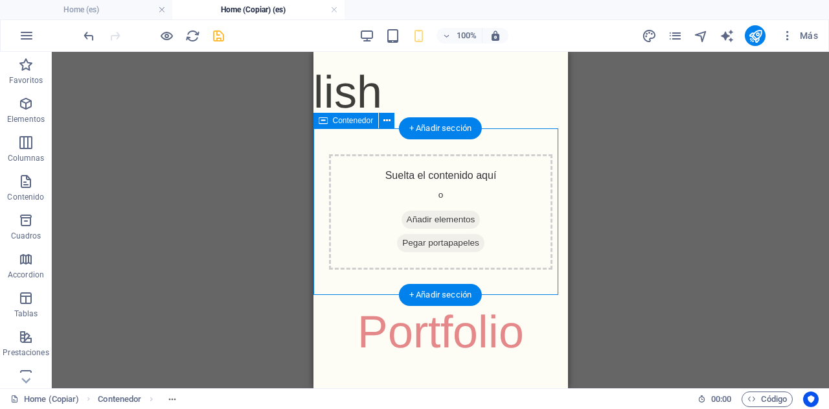
click at [400, 187] on div "Suelta el contenido aquí o Añadir elementos Pegar portapapeles" at bounding box center [439, 211] width 223 height 115
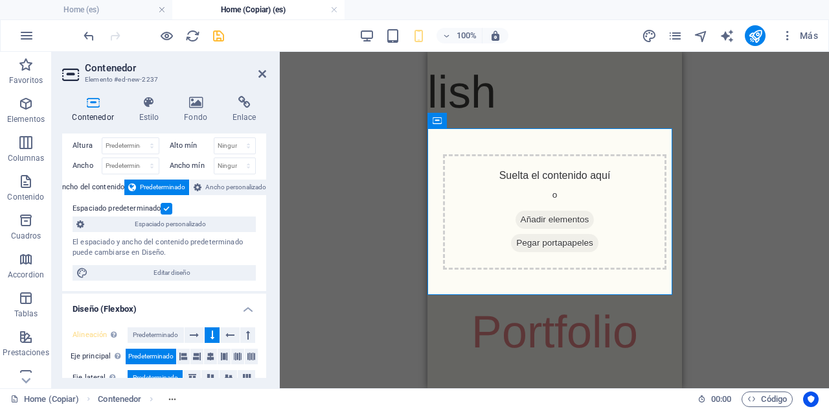
scroll to position [30, 0]
click at [262, 62] on header "Contenedor Elemento #ed-new-2237" at bounding box center [164, 69] width 204 height 34
click at [262, 69] on icon at bounding box center [262, 74] width 8 height 10
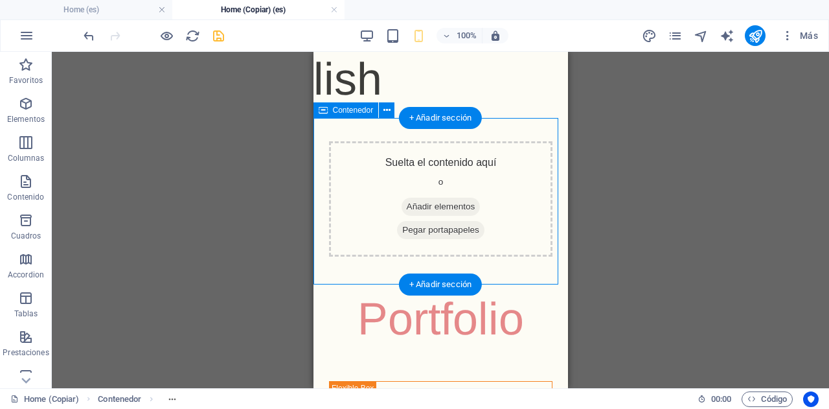
scroll to position [0, 0]
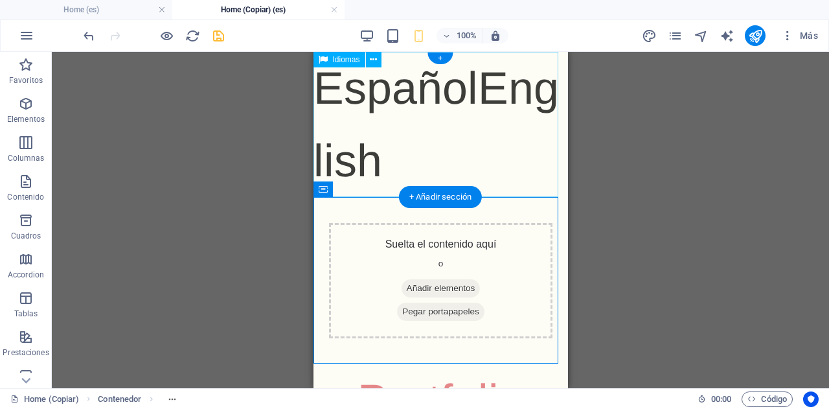
click at [382, 123] on div "Español English" at bounding box center [440, 124] width 254 height 145
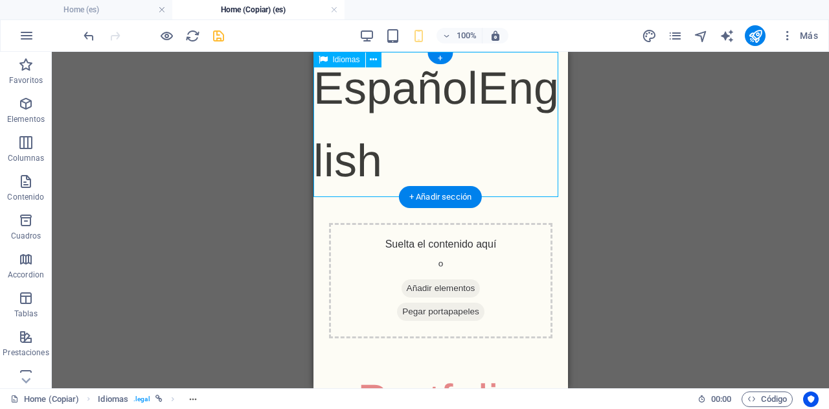
click at [382, 123] on div "Español English" at bounding box center [440, 124] width 254 height 145
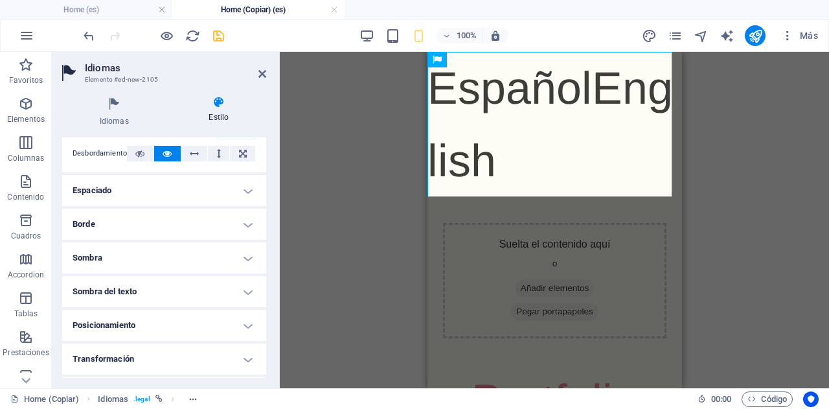
scroll to position [168, 0]
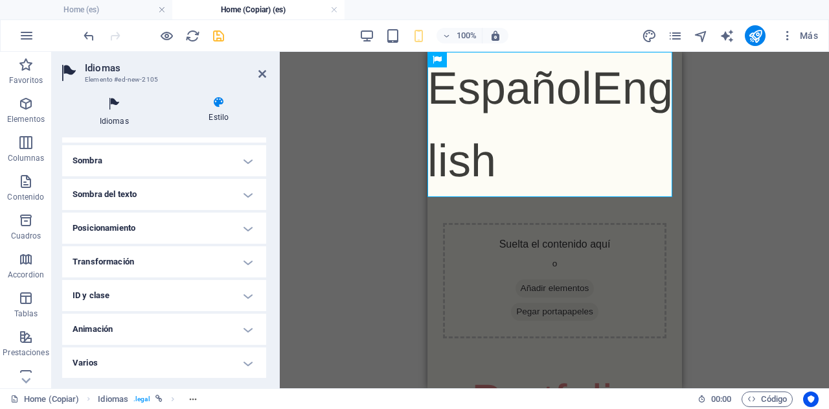
click at [116, 114] on h4 "Idiomas" at bounding box center [116, 111] width 109 height 31
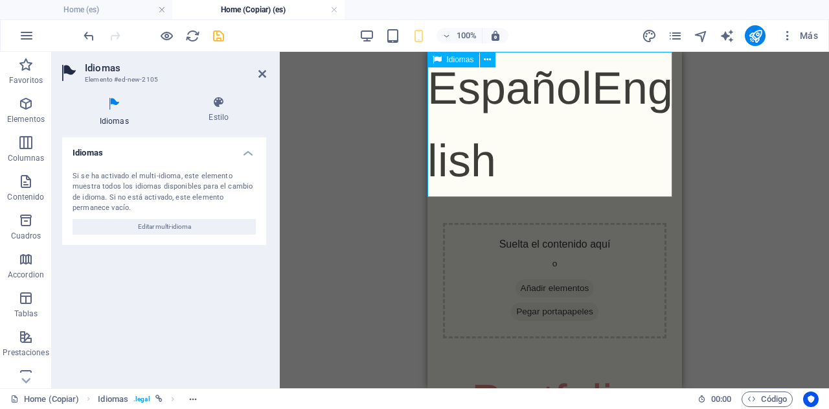
click at [491, 164] on div "Español English" at bounding box center [554, 124] width 254 height 145
click at [357, 90] on div "3 columnas Texto Contenedor Imagen 4 columnas Contenedor Imagen Contenedor Cont…" at bounding box center [554, 220] width 549 height 336
click at [251, 74] on header "Idiomas Elemento #ed-new-2105" at bounding box center [164, 69] width 204 height 34
click at [259, 75] on icon at bounding box center [262, 74] width 8 height 10
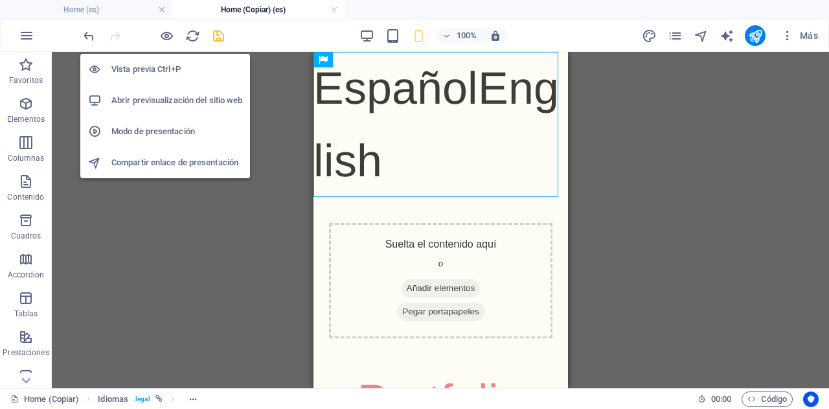
click at [159, 27] on div at bounding box center [153, 35] width 145 height 21
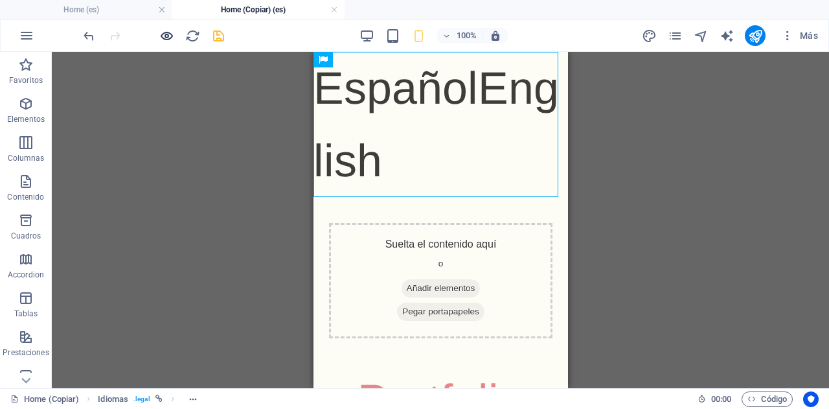
click at [163, 32] on icon "button" at bounding box center [166, 35] width 15 height 15
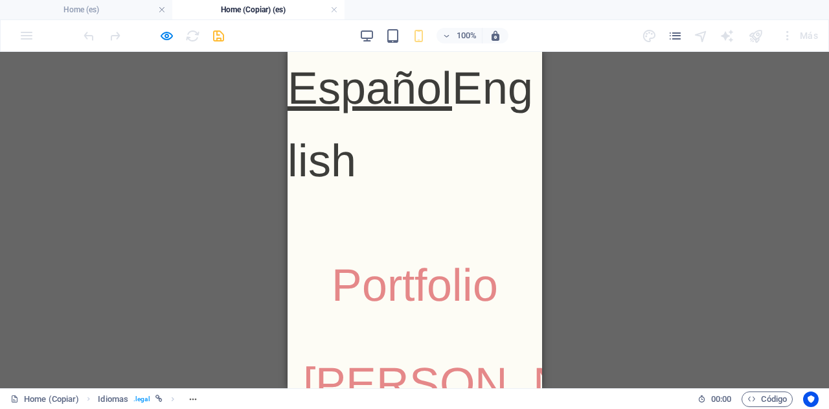
click at [394, 95] on link "Español" at bounding box center [369, 88] width 164 height 50
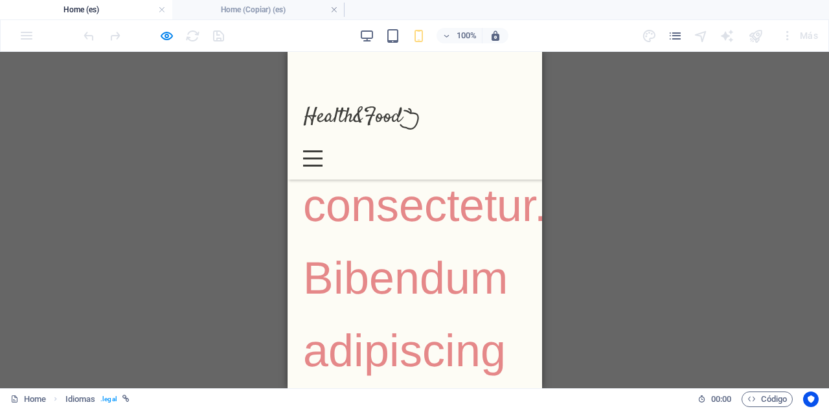
scroll to position [0, 0]
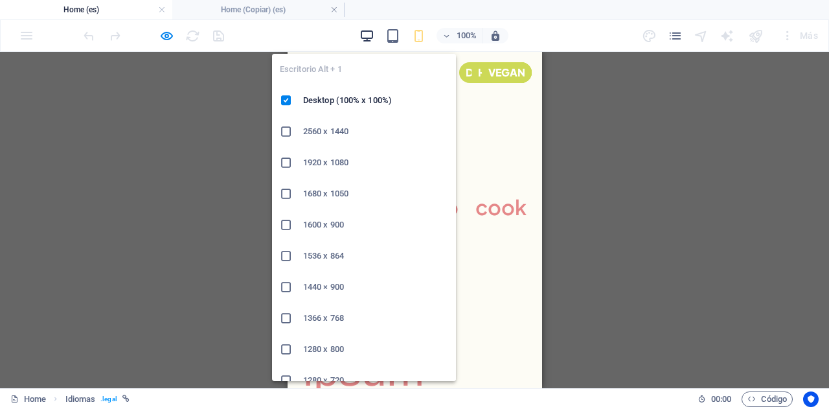
click at [366, 39] on icon "button" at bounding box center [366, 35] width 15 height 15
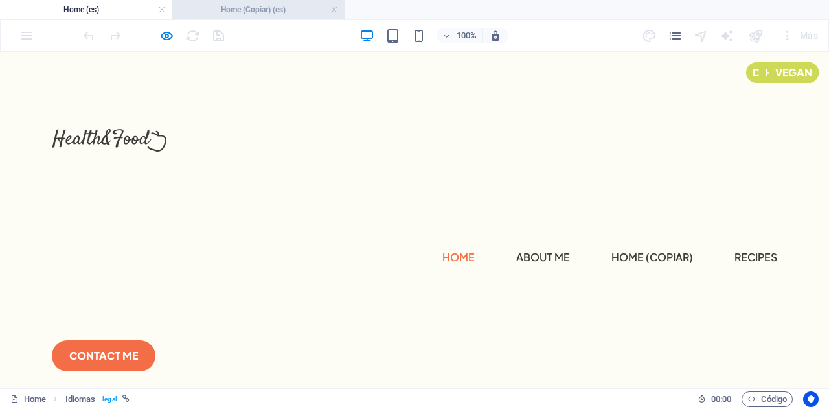
click at [271, 15] on h4 "Home (Copiar) (es)" at bounding box center [258, 10] width 172 height 14
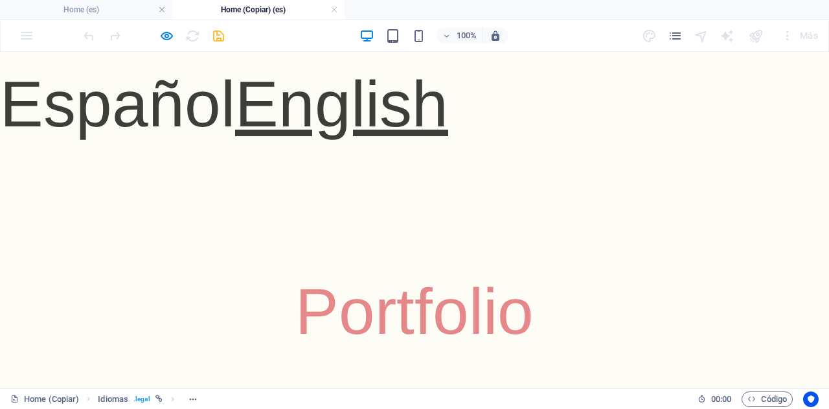
click at [322, 104] on link "English" at bounding box center [341, 103] width 213 height 73
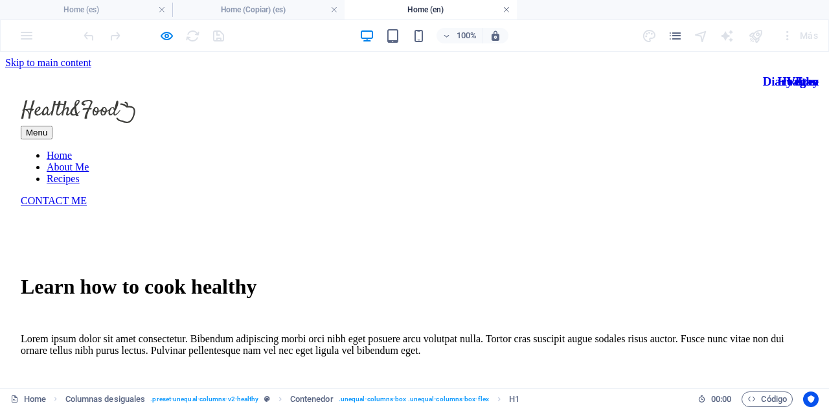
click at [507, 10] on link at bounding box center [506, 10] width 8 height 12
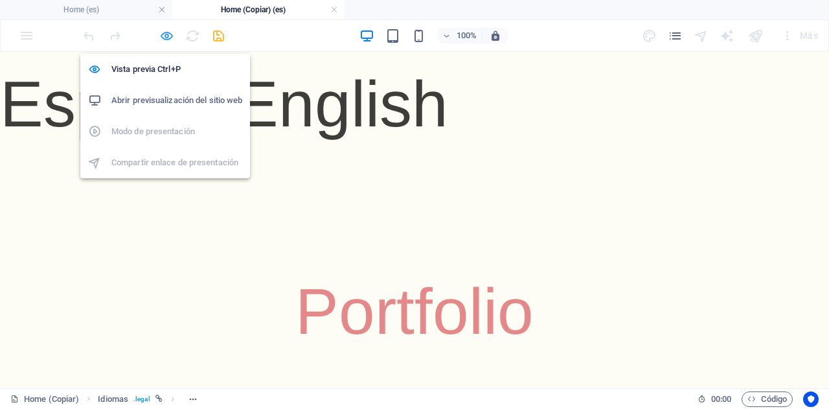
click at [166, 31] on icon "button" at bounding box center [166, 35] width 15 height 15
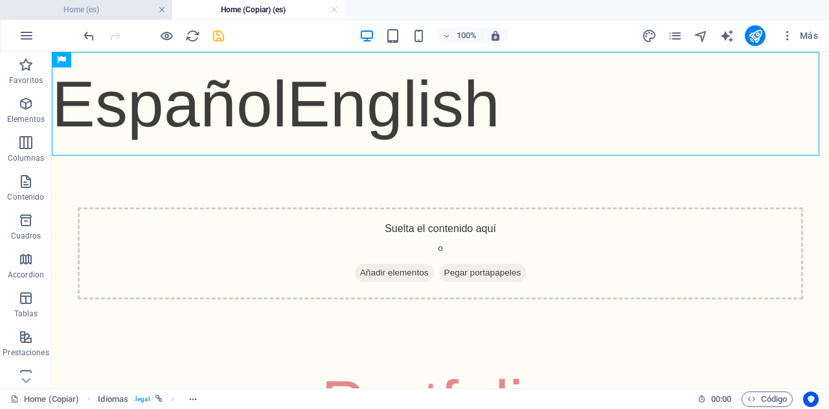
click at [159, 8] on link at bounding box center [162, 10] width 8 height 12
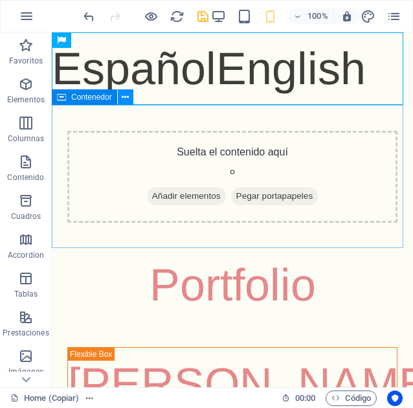
click at [126, 100] on icon at bounding box center [125, 98] width 7 height 14
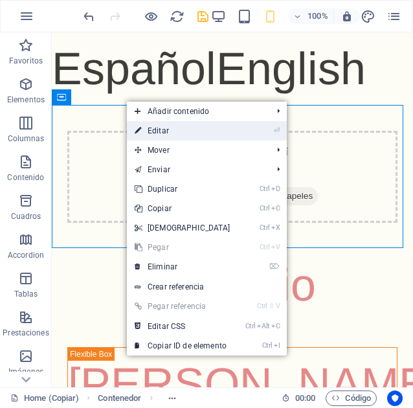
click at [145, 126] on link "⏎ Editar" at bounding box center [182, 130] width 111 height 19
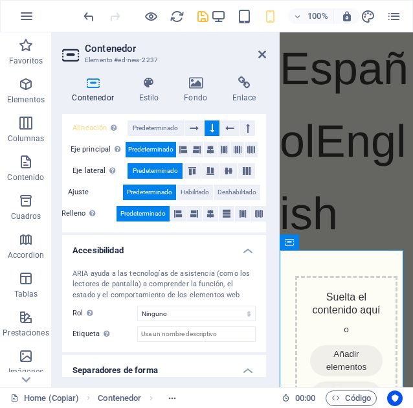
scroll to position [253, 0]
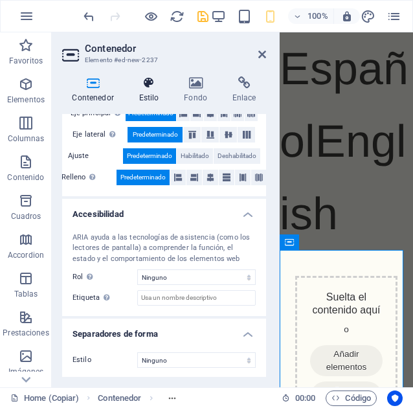
click at [153, 83] on icon at bounding box center [149, 82] width 40 height 13
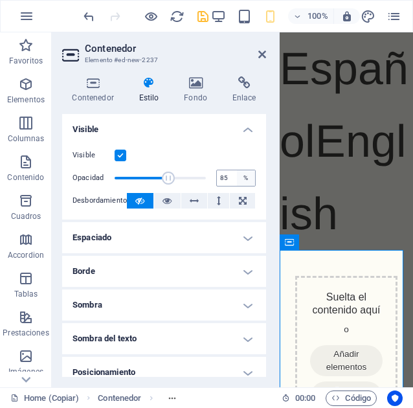
type input "100"
drag, startPoint x: 199, startPoint y: 178, endPoint x: 250, endPoint y: 177, distance: 50.5
click at [250, 177] on div "Opacidad 100 %" at bounding box center [164, 177] width 183 height 19
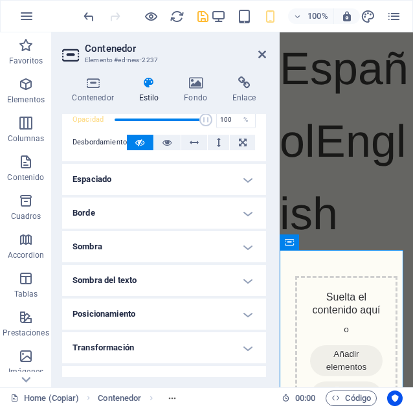
scroll to position [145, 0]
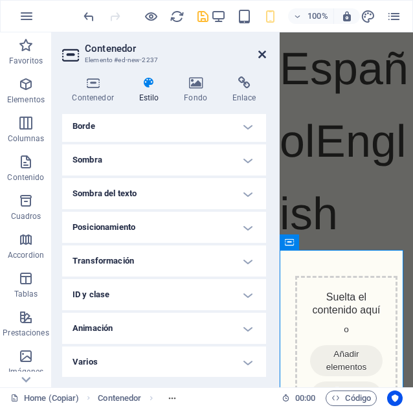
click at [263, 54] on icon at bounding box center [262, 54] width 8 height 10
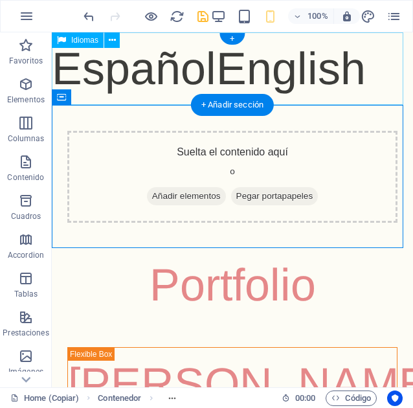
click at [352, 70] on div "Español English" at bounding box center [232, 68] width 361 height 73
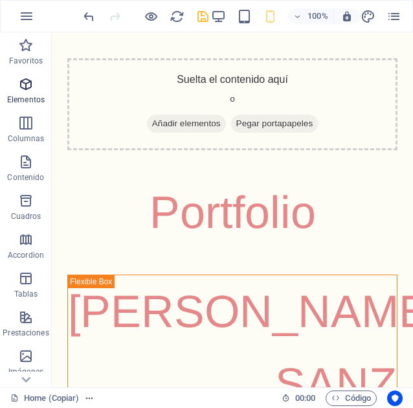
drag, startPoint x: 19, startPoint y: 90, endPoint x: 35, endPoint y: 92, distance: 15.7
click at [19, 90] on icon "button" at bounding box center [26, 84] width 16 height 16
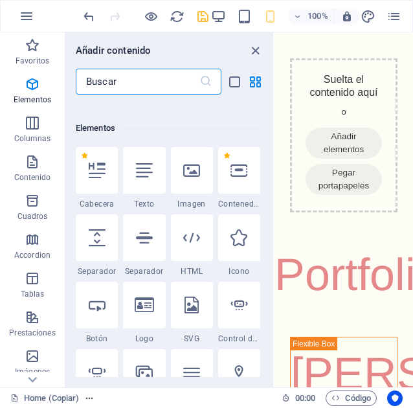
scroll to position [244, 0]
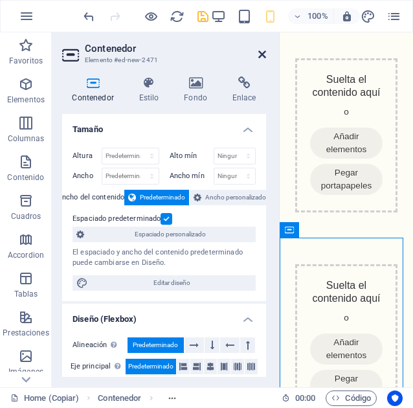
click at [262, 49] on icon at bounding box center [262, 54] width 8 height 10
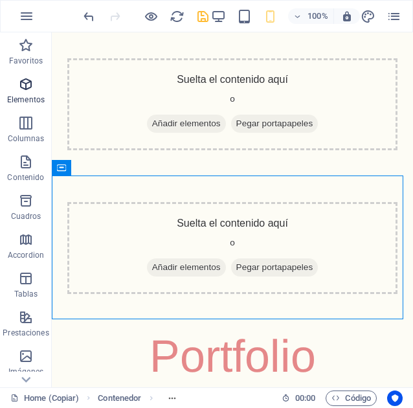
click at [25, 82] on icon "button" at bounding box center [26, 84] width 16 height 16
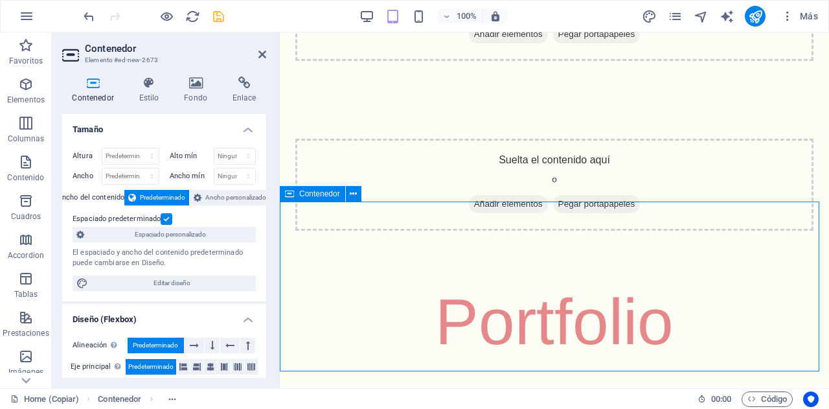
scroll to position [275, 0]
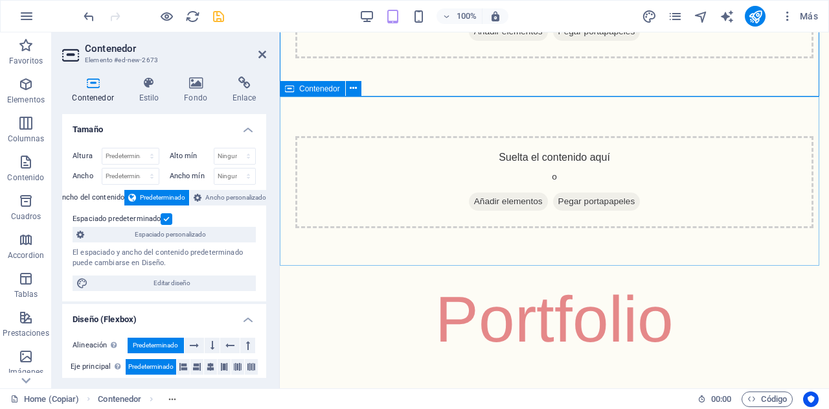
click at [449, 153] on div "Suelta el contenido aquí o Añadir elementos Pegar portapapeles" at bounding box center [554, 182] width 518 height 92
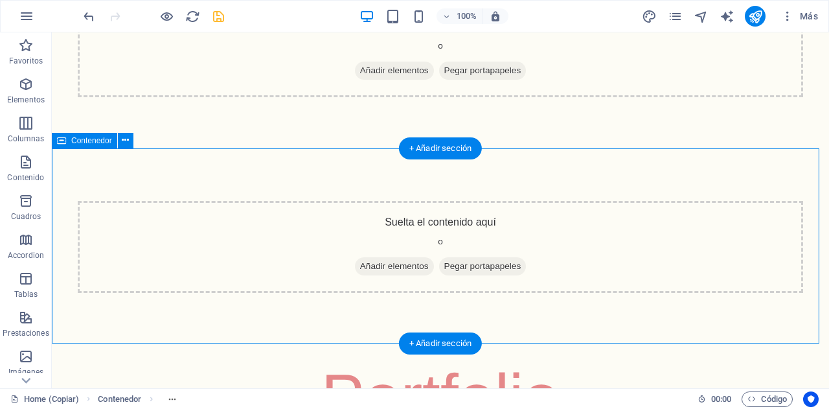
click at [337, 196] on div "Suelta el contenido aquí o Añadir elementos Pegar portapapeles" at bounding box center [440, 247] width 777 height 196
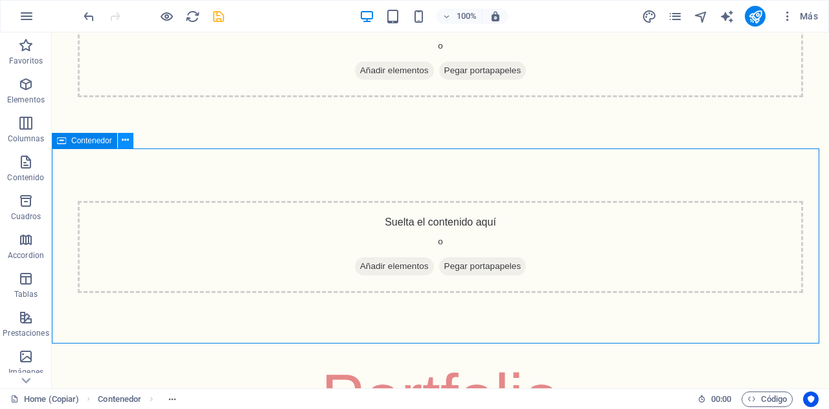
click at [130, 142] on button at bounding box center [126, 141] width 16 height 16
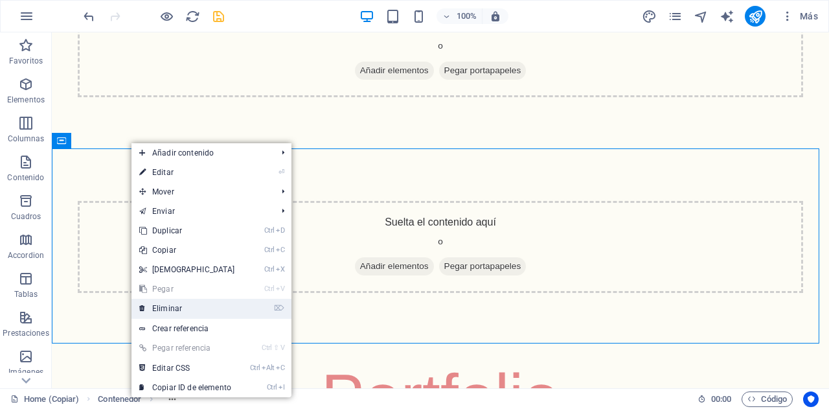
click at [185, 301] on link "⌦ Eliminar" at bounding box center [186, 307] width 111 height 19
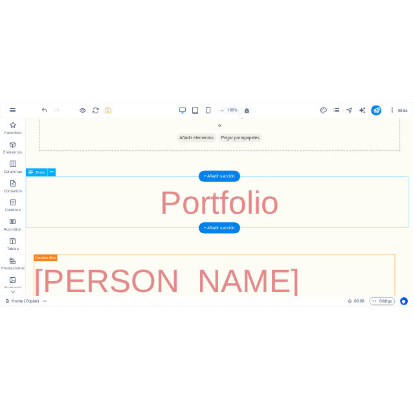
scroll to position [0, 0]
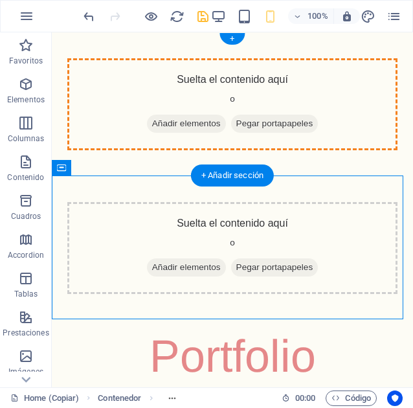
drag, startPoint x: 305, startPoint y: 188, endPoint x: 293, endPoint y: 95, distance: 93.4
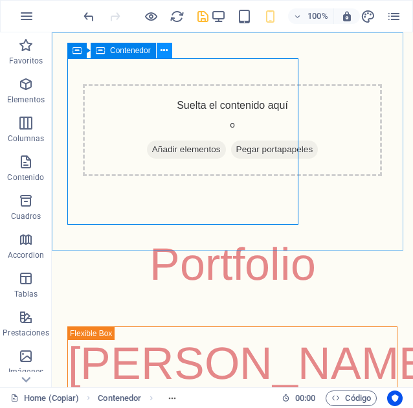
click at [161, 54] on icon at bounding box center [164, 51] width 7 height 14
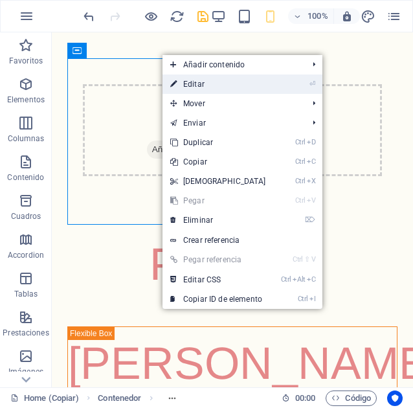
click at [188, 87] on link "⏎ Editar" at bounding box center [218, 83] width 111 height 19
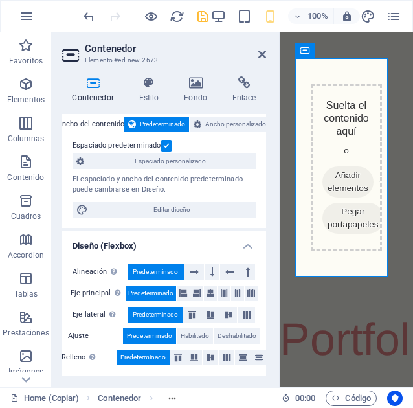
scroll to position [87, 0]
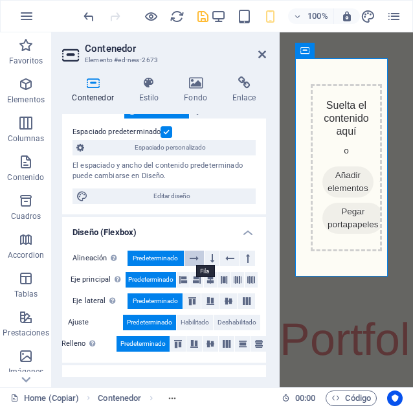
click at [195, 257] on icon at bounding box center [194, 259] width 9 height 16
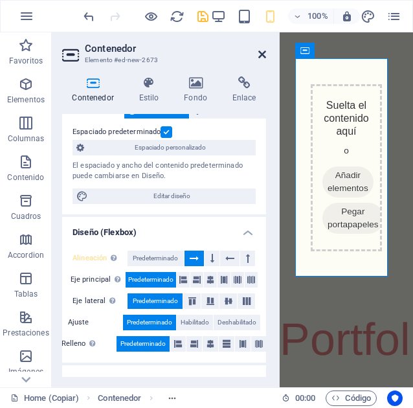
click at [263, 50] on icon at bounding box center [262, 54] width 8 height 10
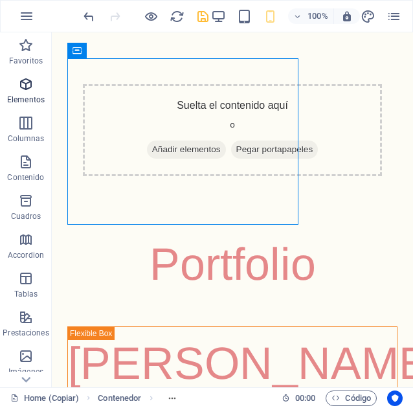
click at [21, 91] on icon "button" at bounding box center [26, 84] width 16 height 16
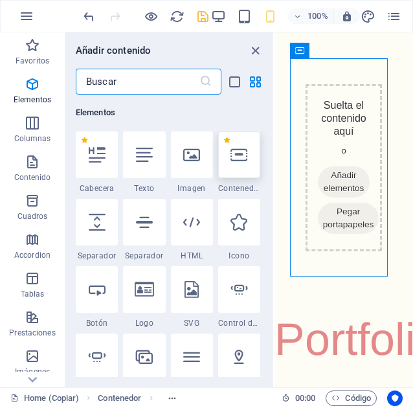
scroll to position [244, 0]
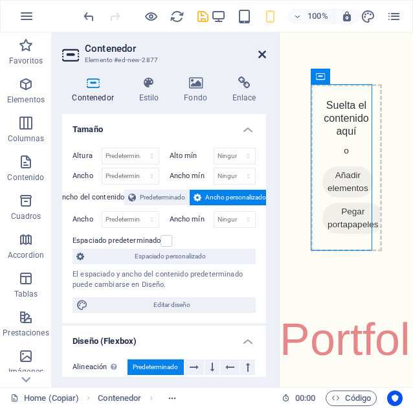
click at [260, 55] on icon at bounding box center [262, 54] width 8 height 10
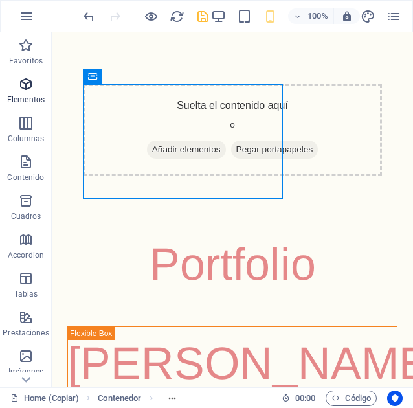
click at [21, 91] on icon "button" at bounding box center [26, 84] width 16 height 16
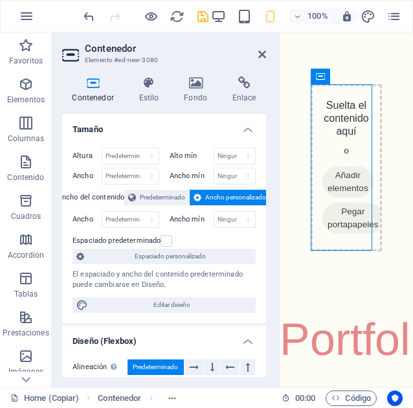
click at [258, 45] on h2 "Contenedor" at bounding box center [175, 49] width 181 height 12
click at [260, 53] on icon at bounding box center [262, 54] width 8 height 10
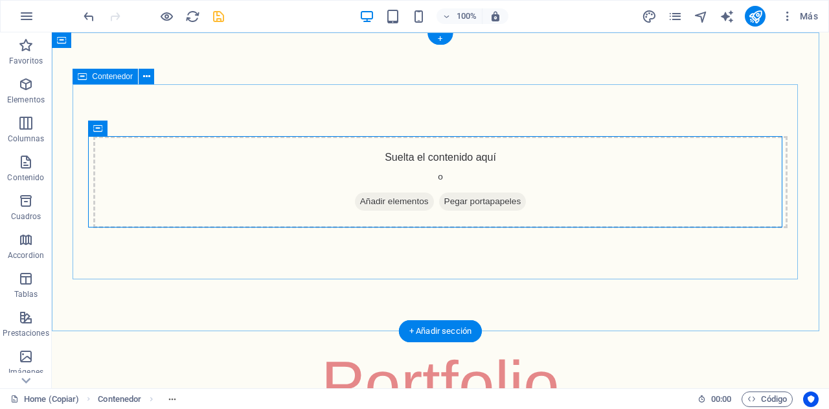
click at [302, 107] on div "Suelta el contenido aquí o Añadir elementos Pegar portapapeles" at bounding box center [440, 182] width 725 height 196
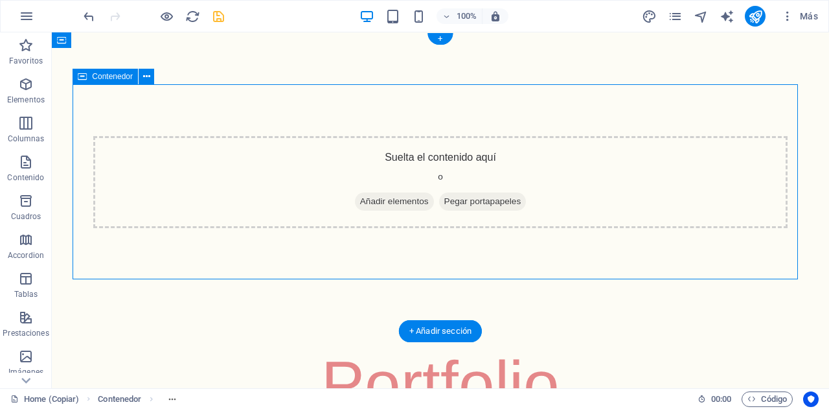
click at [302, 107] on div "Suelta el contenido aquí o Añadir elementos Pegar portapapeles" at bounding box center [440, 182] width 725 height 196
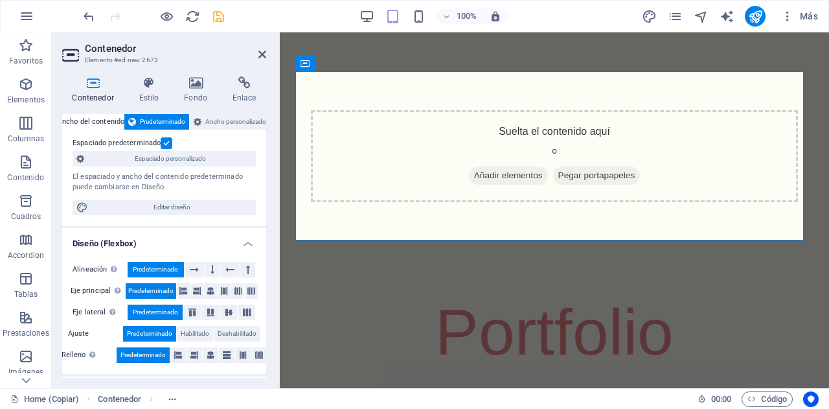
scroll to position [0, 0]
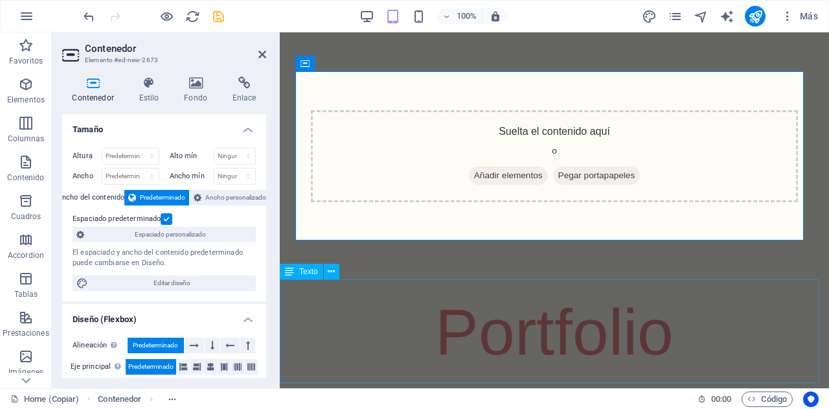
click at [501, 297] on div "Portfolio" at bounding box center [554, 332] width 549 height 104
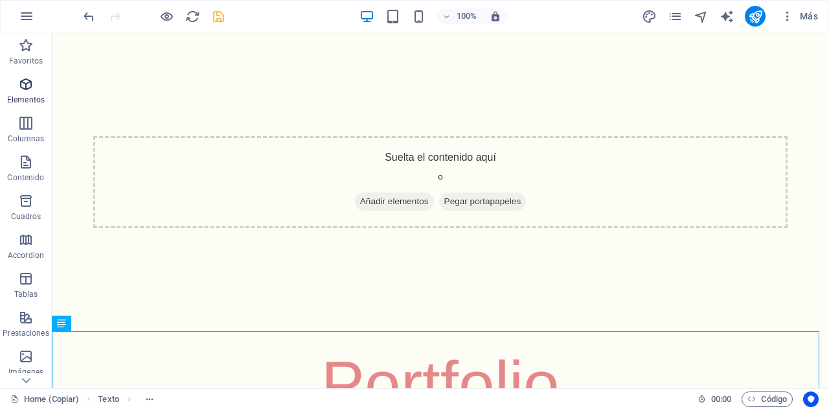
click at [30, 89] on icon "button" at bounding box center [26, 84] width 16 height 16
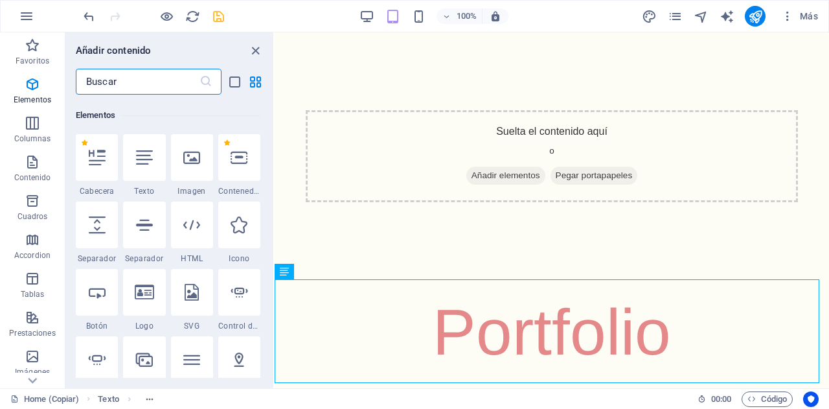
scroll to position [244, 0]
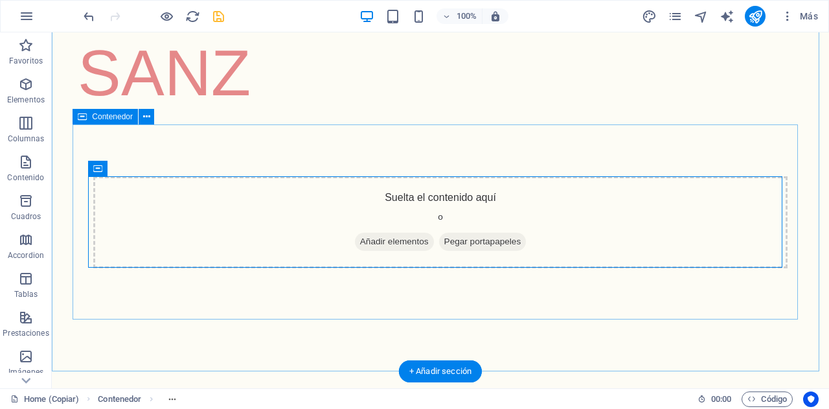
scroll to position [0, 0]
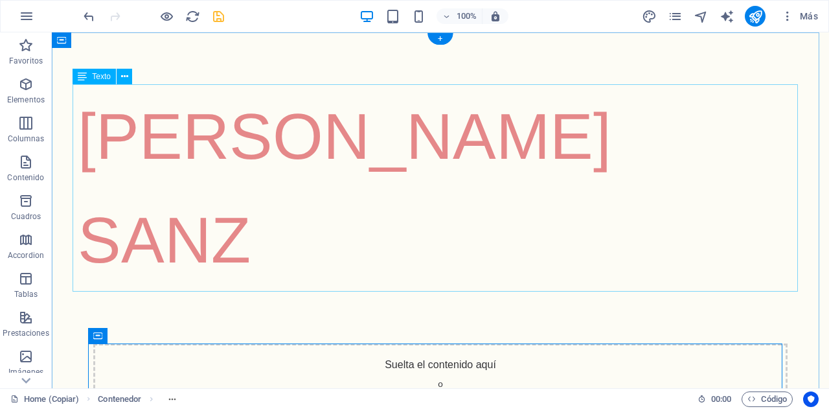
click at [240, 149] on div "[PERSON_NAME]" at bounding box center [440, 187] width 725 height 207
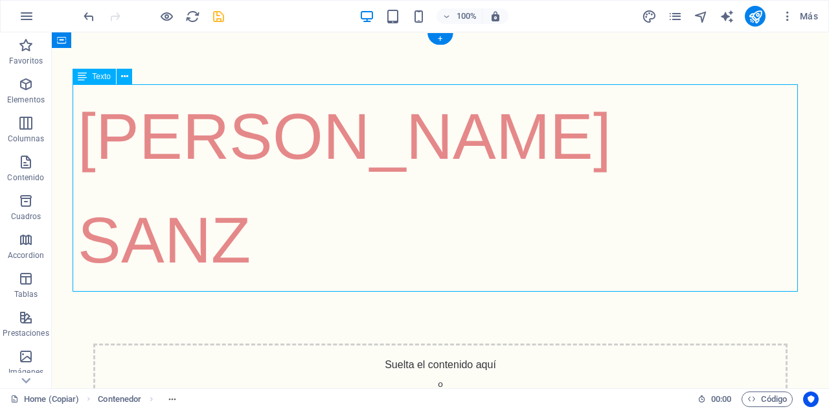
click at [240, 149] on div "[PERSON_NAME]" at bounding box center [440, 187] width 725 height 207
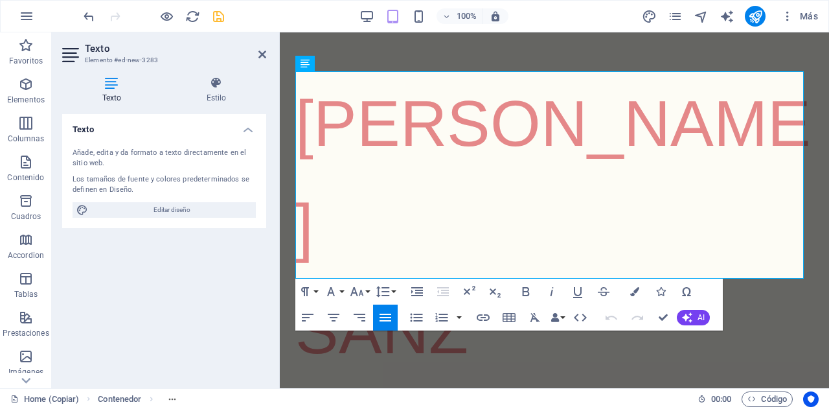
click at [78, 17] on div "100% Más" at bounding box center [414, 16] width 827 height 31
click at [91, 16] on icon "undo" at bounding box center [89, 16] width 15 height 15
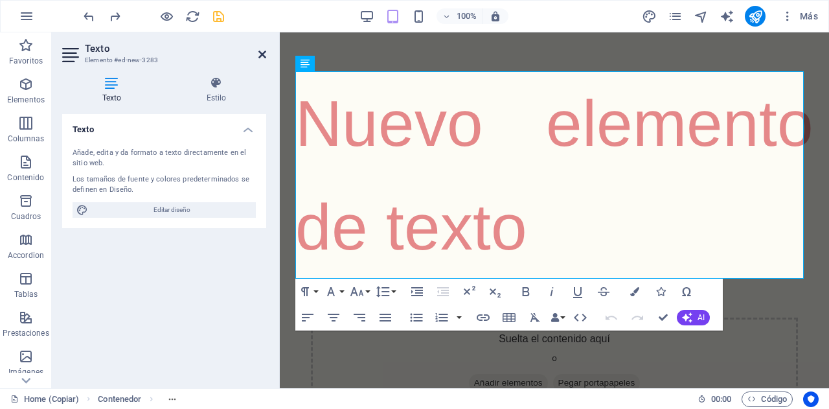
click at [265, 50] on icon at bounding box center [262, 54] width 8 height 10
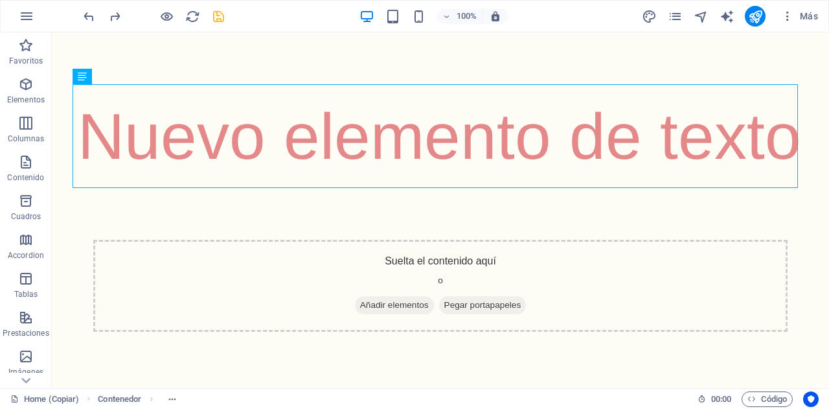
click at [96, 17] on div at bounding box center [153, 16] width 145 height 21
click at [91, 16] on icon "undo" at bounding box center [89, 16] width 15 height 15
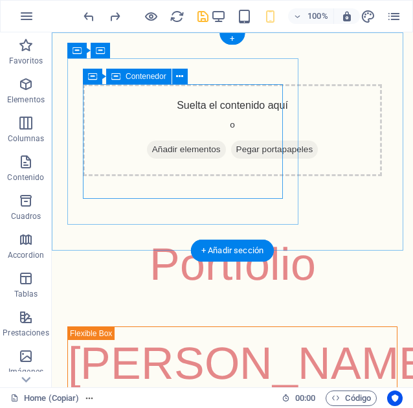
click at [205, 106] on div "Suelta el contenido aquí o Añadir elementos Pegar portapapeles" at bounding box center [232, 130] width 299 height 92
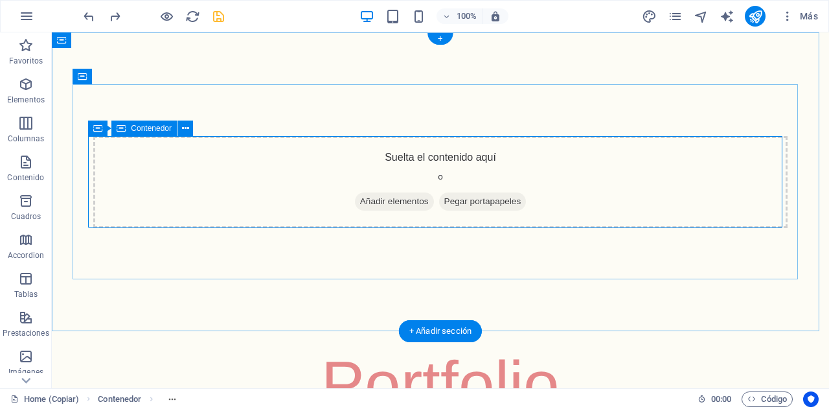
click at [390, 151] on div "Suelta el contenido aquí o Añadir elementos Pegar portapapeles" at bounding box center [440, 182] width 694 height 92
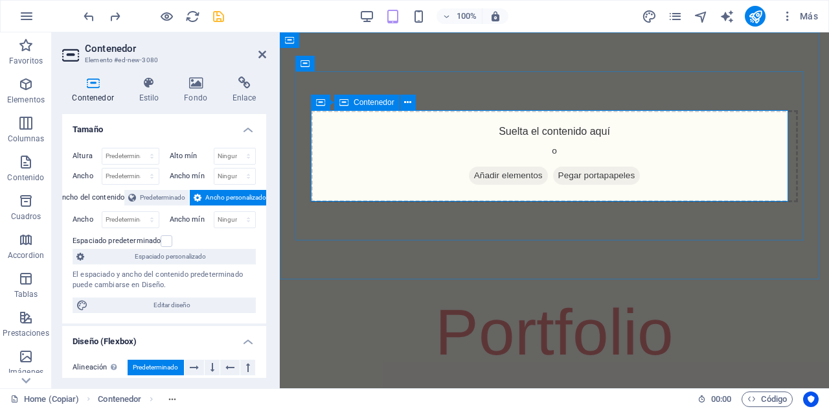
click at [493, 175] on span "Añadir elementos" at bounding box center [508, 175] width 79 height 18
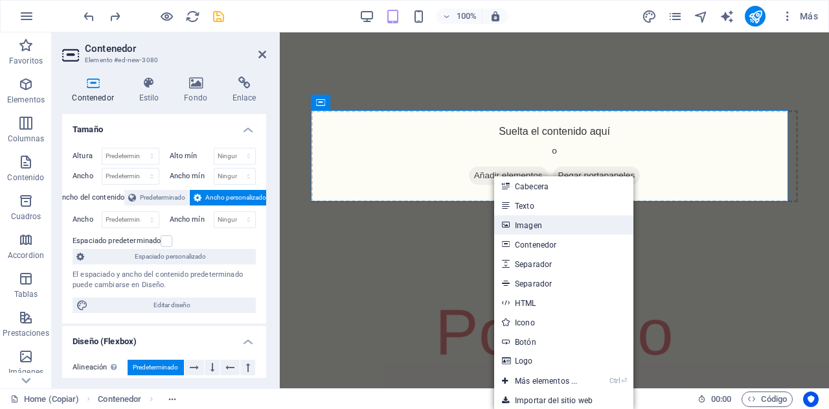
click at [537, 223] on link "Imagen" at bounding box center [563, 224] width 139 height 19
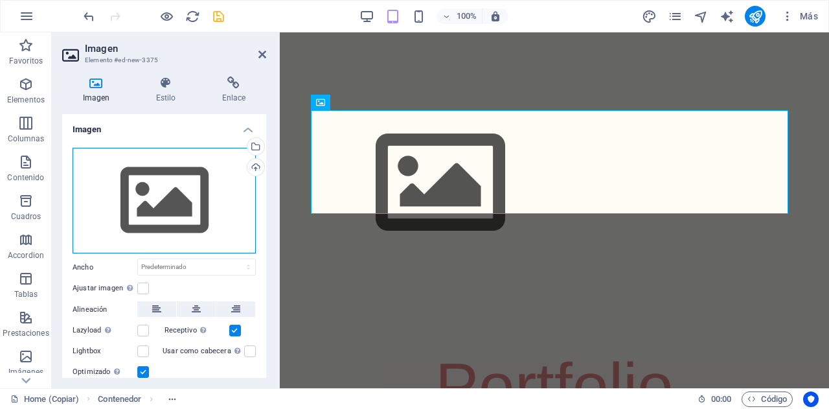
click at [164, 170] on div "Arrastra archivos aquí, haz clic para escoger archivos o selecciona archivos de…" at bounding box center [164, 201] width 183 height 106
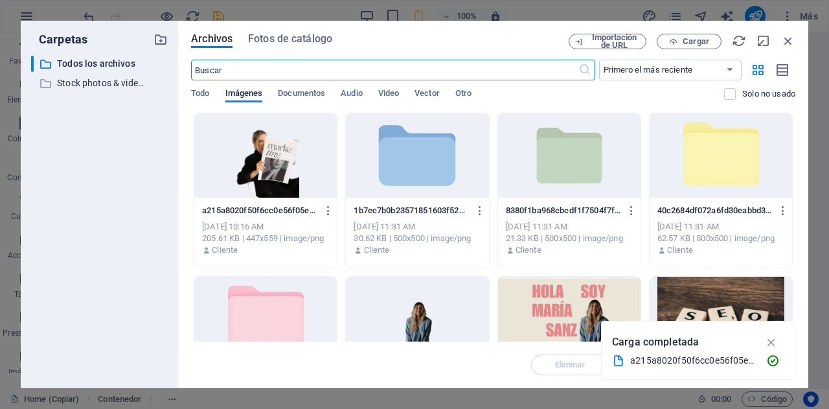
click at [284, 148] on div at bounding box center [265, 155] width 142 height 84
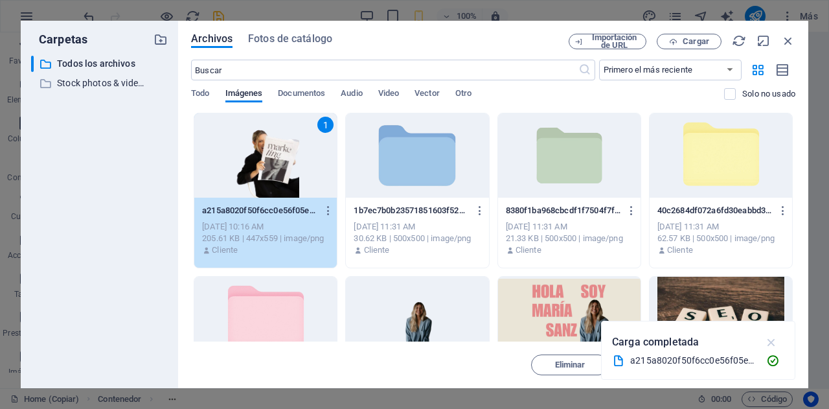
click at [768, 340] on icon "button" at bounding box center [771, 342] width 15 height 14
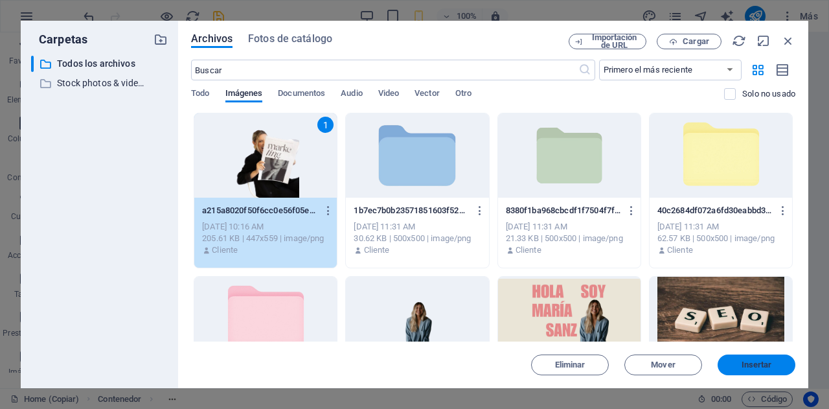
click at [760, 359] on button "Insertar" at bounding box center [756, 364] width 78 height 21
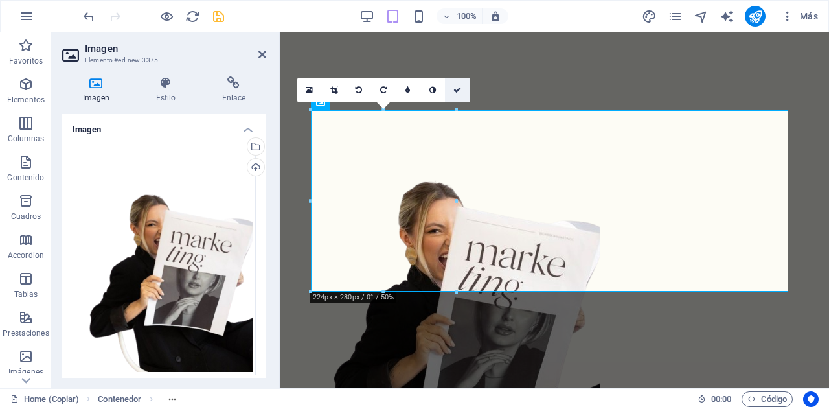
click at [460, 89] on icon at bounding box center [457, 90] width 8 height 8
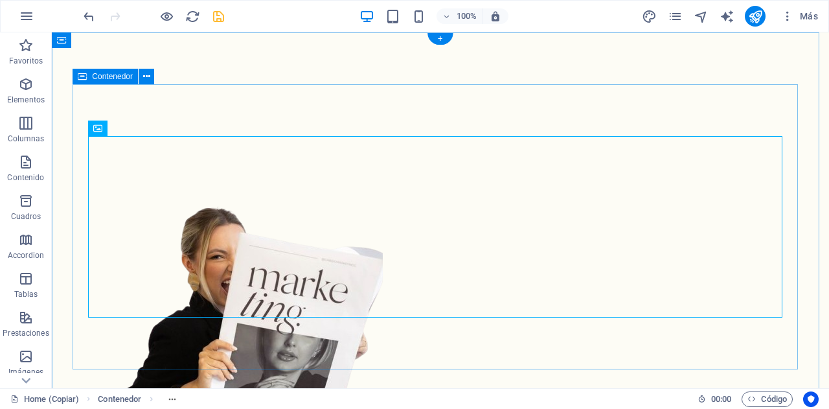
click at [342, 102] on div at bounding box center [440, 316] width 725 height 465
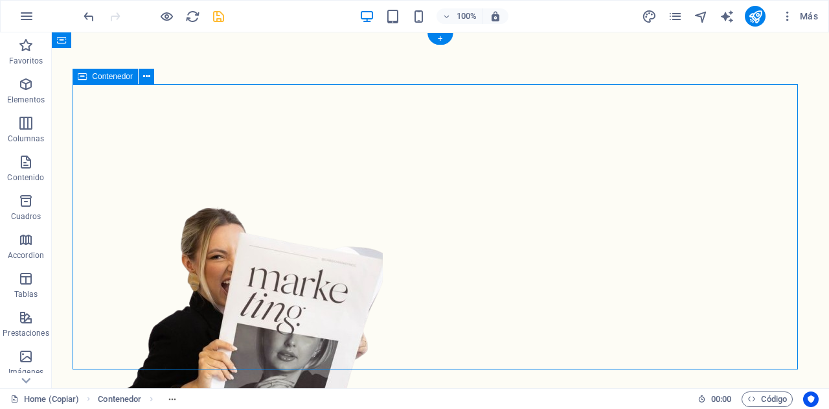
click at [342, 102] on div at bounding box center [440, 316] width 725 height 465
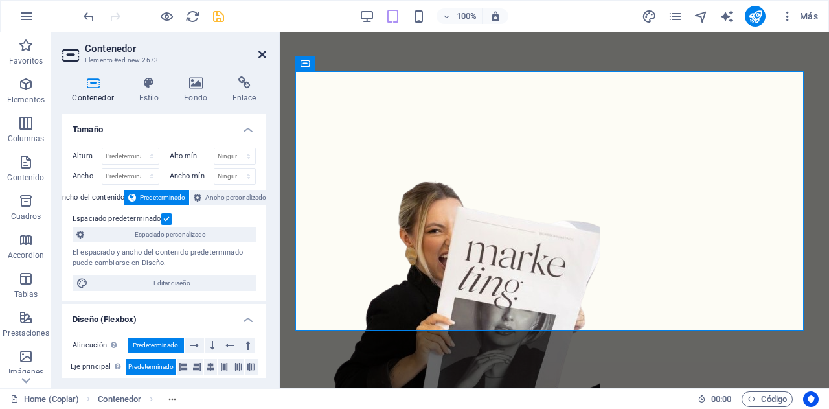
click at [263, 56] on icon at bounding box center [262, 54] width 8 height 10
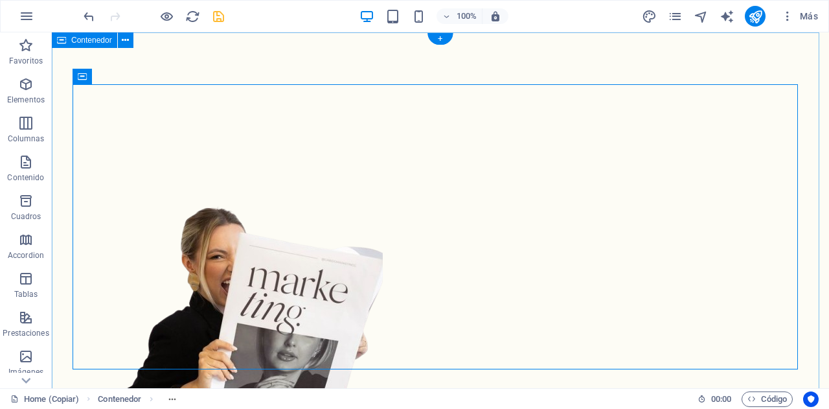
click at [127, 74] on div at bounding box center [440, 316] width 777 height 569
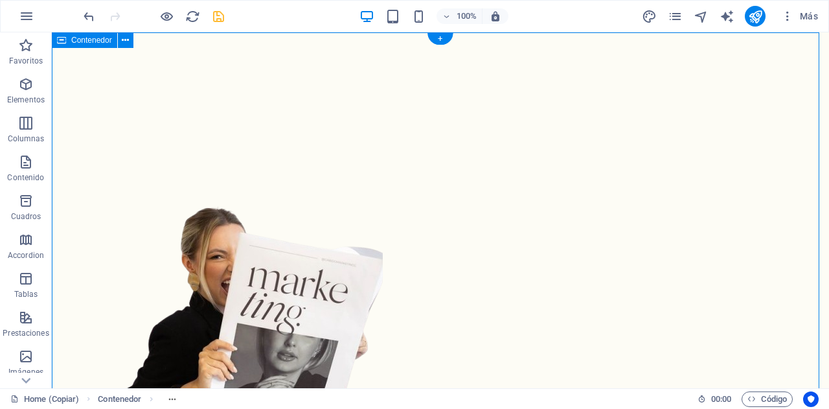
click at [116, 84] on div at bounding box center [440, 316] width 777 height 569
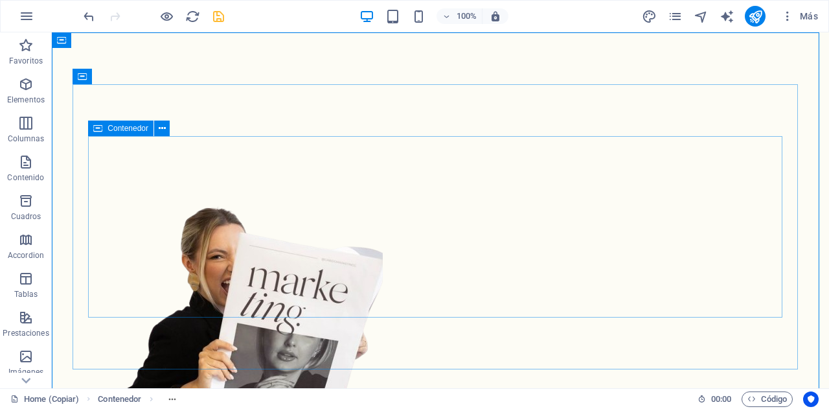
click at [101, 129] on icon at bounding box center [97, 128] width 9 height 16
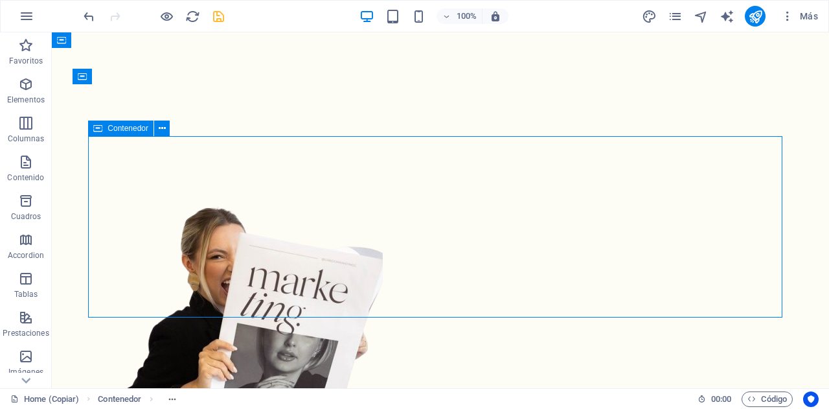
click at [101, 129] on icon at bounding box center [97, 128] width 9 height 16
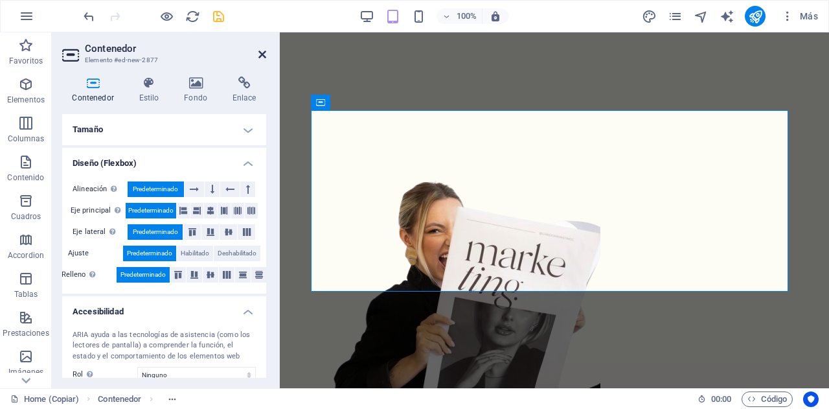
click at [259, 52] on icon at bounding box center [262, 54] width 8 height 10
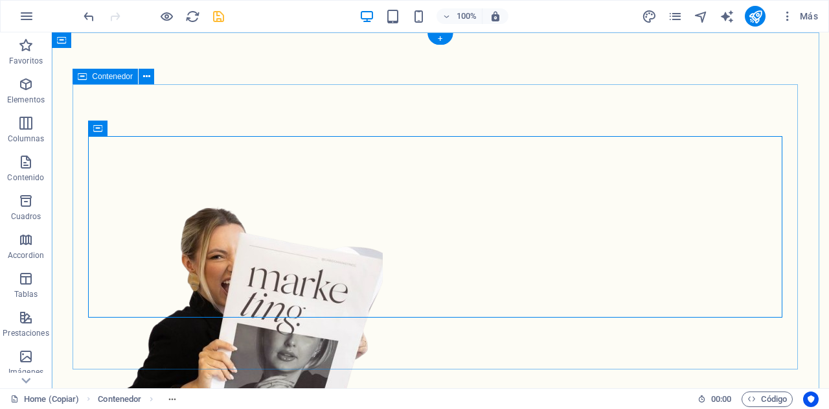
click at [149, 106] on div at bounding box center [440, 316] width 725 height 465
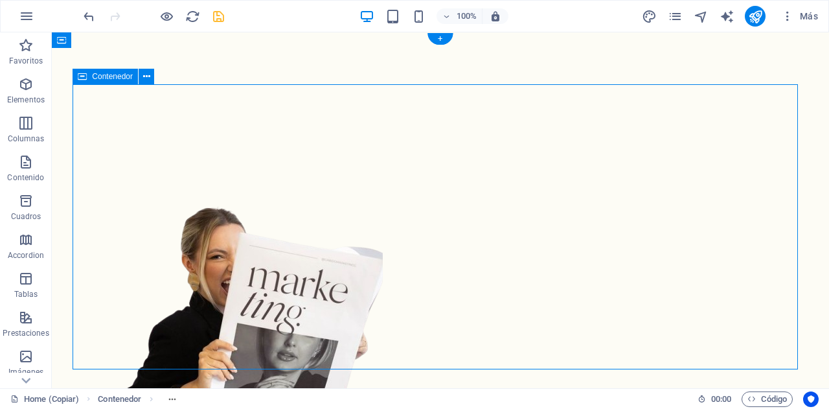
click at [149, 106] on div at bounding box center [440, 316] width 725 height 465
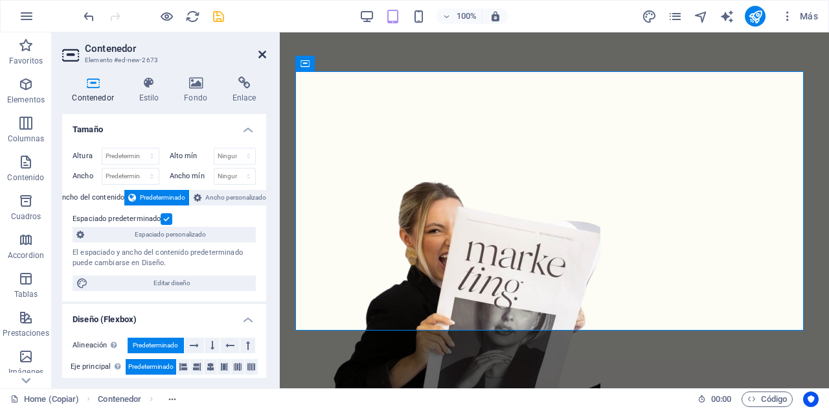
click at [258, 56] on icon at bounding box center [262, 54] width 8 height 10
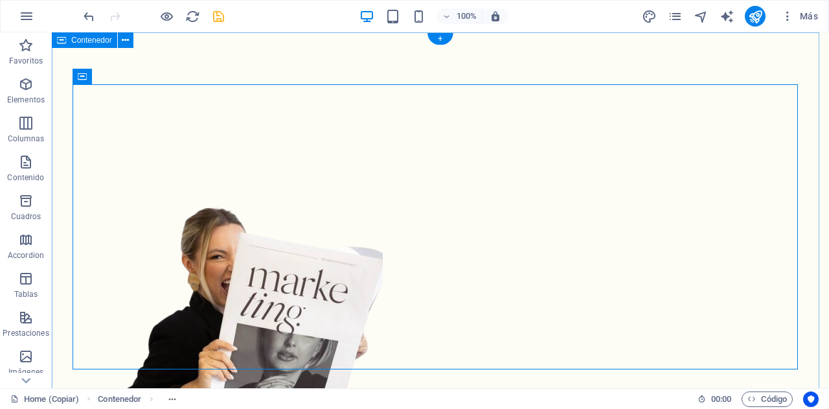
click at [183, 60] on div at bounding box center [440, 316] width 777 height 569
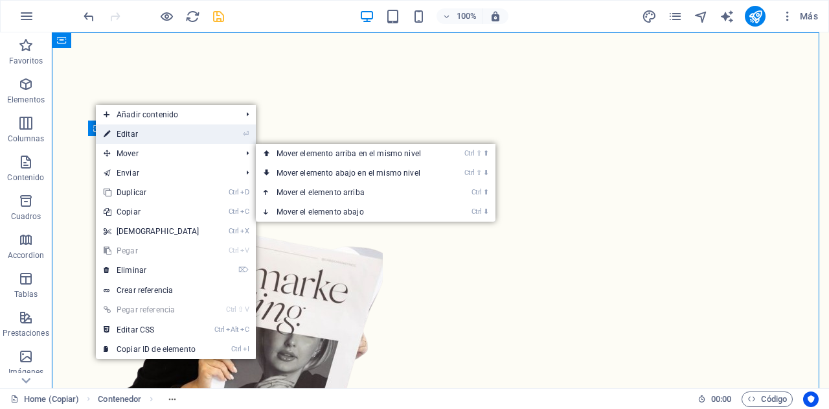
click at [134, 137] on link "⏎ Editar" at bounding box center [151, 133] width 111 height 19
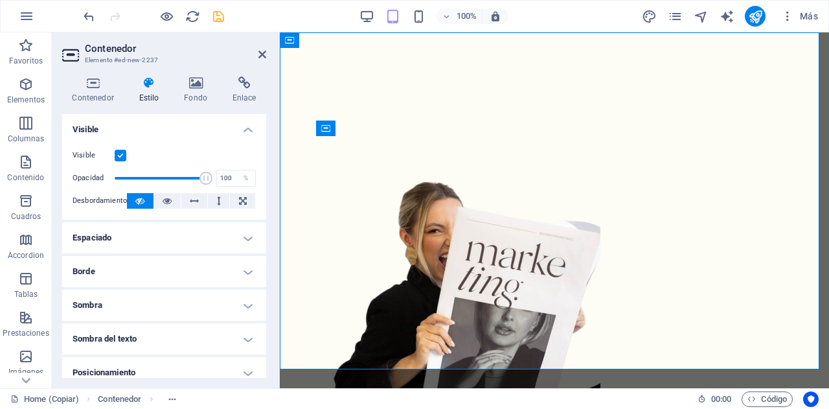
click at [256, 59] on header "Contenedor Elemento #ed-new-2237" at bounding box center [164, 49] width 204 height 34
click at [262, 55] on icon at bounding box center [262, 54] width 8 height 10
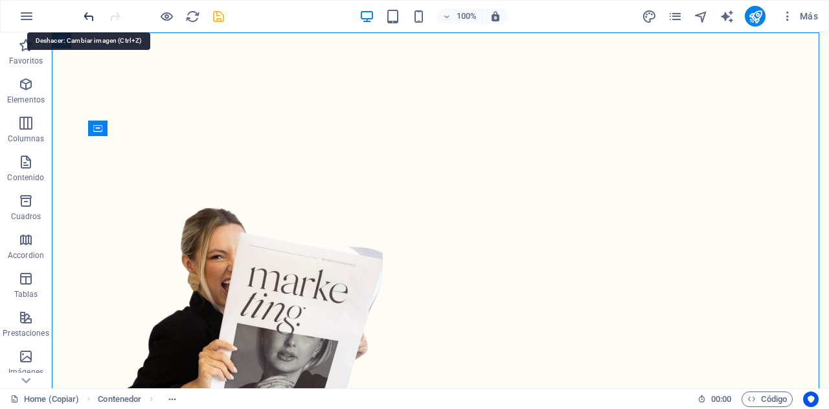
click at [91, 13] on icon "undo" at bounding box center [89, 16] width 15 height 15
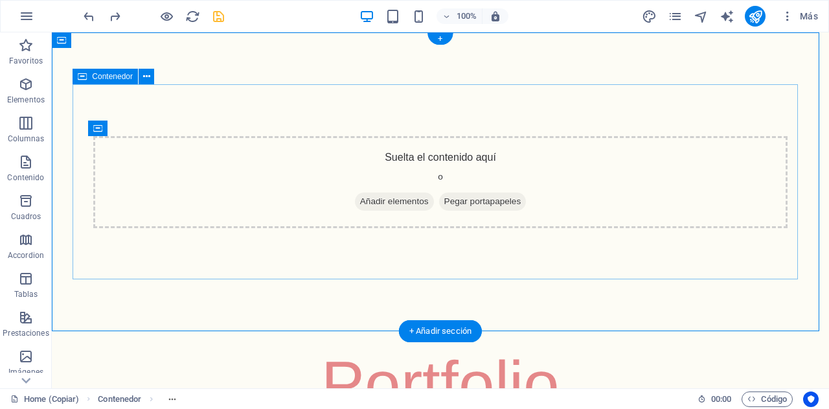
click at [168, 104] on div "Suelta el contenido aquí o Añadir elementos Pegar portapapeles" at bounding box center [440, 182] width 725 height 196
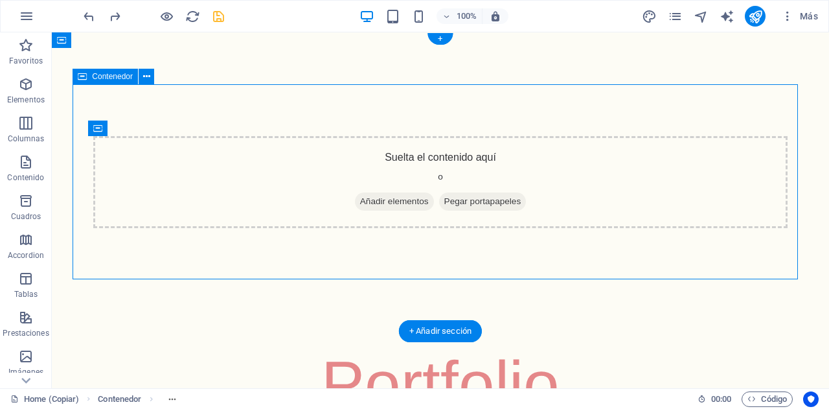
click at [158, 104] on div "Suelta el contenido aquí o Añadir elementos Pegar portapapeles" at bounding box center [440, 182] width 725 height 196
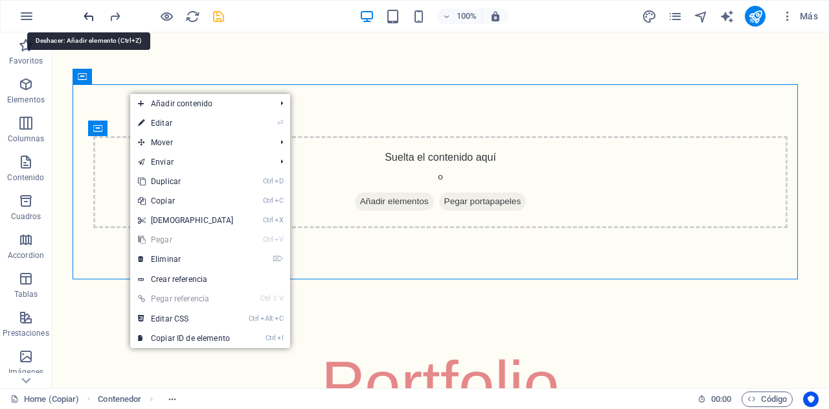
click at [90, 14] on icon "undo" at bounding box center [89, 16] width 15 height 15
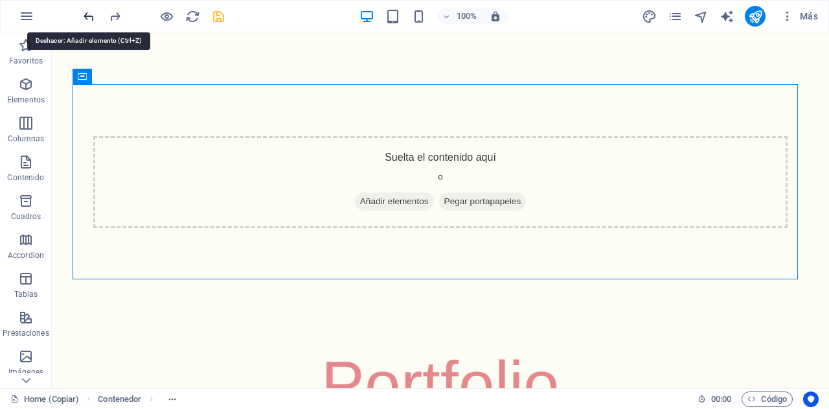
click at [90, 14] on icon "undo" at bounding box center [89, 16] width 15 height 15
click at [91, 15] on icon "undo" at bounding box center [89, 16] width 15 height 15
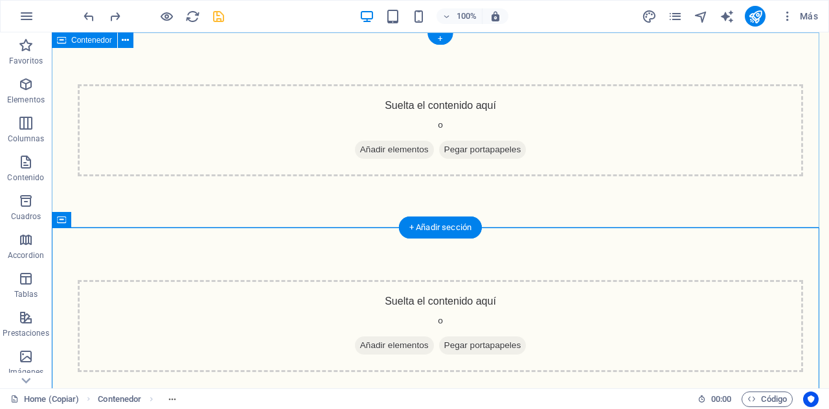
click at [211, 221] on div "Suelta el contenido aquí o Añadir elementos Pegar portapapeles" at bounding box center [440, 130] width 777 height 196
click at [224, 243] on div "Suelta el contenido aquí o Añadir elementos Pegar portapapeles" at bounding box center [440, 326] width 777 height 196
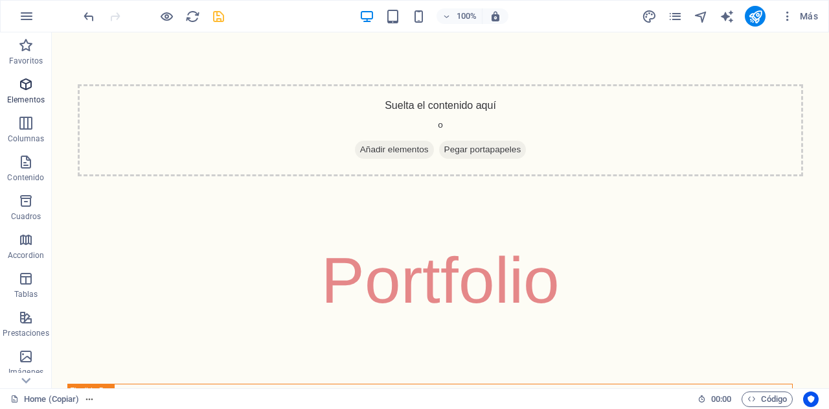
click at [28, 90] on icon "button" at bounding box center [26, 84] width 16 height 16
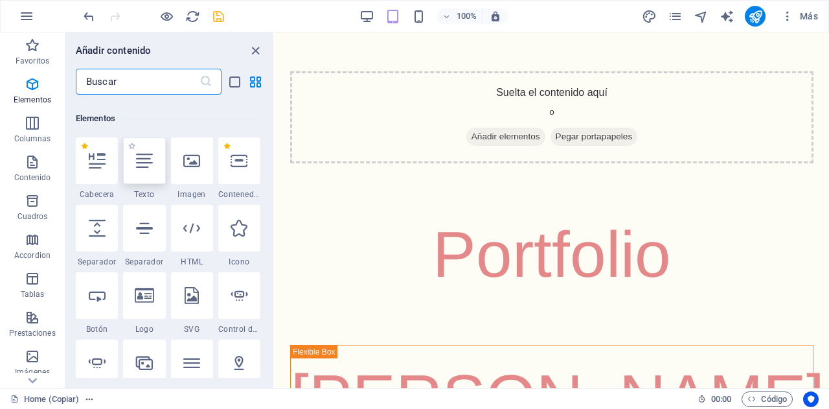
scroll to position [244, 0]
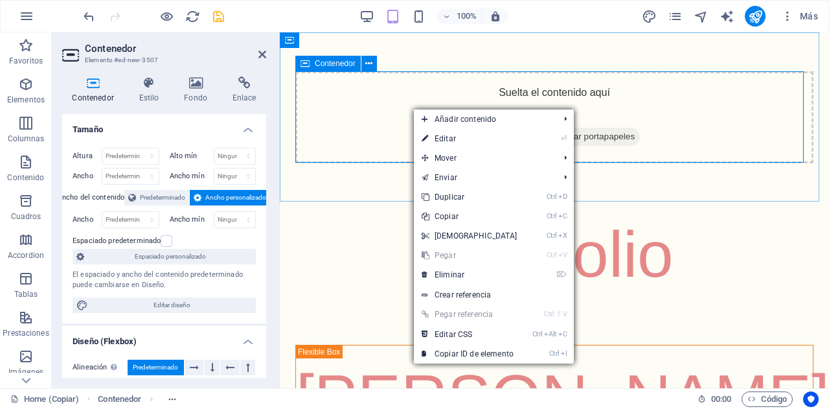
click at [394, 131] on div "Suelta el contenido aquí o Añadir elementos Pegar portapapeles" at bounding box center [554, 117] width 518 height 92
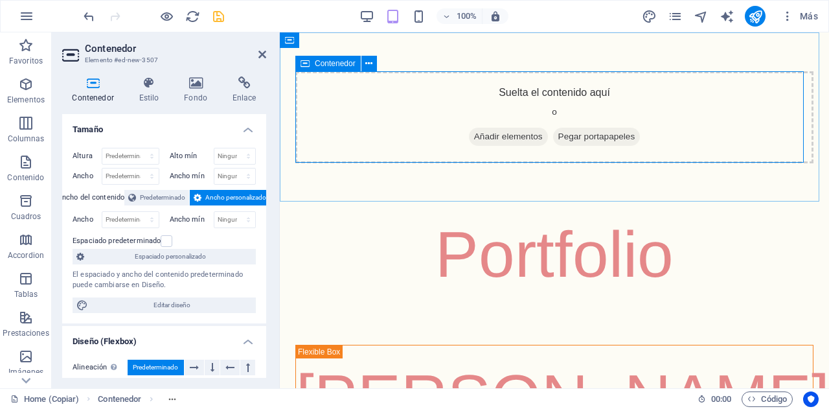
click at [394, 131] on div "Suelta el contenido aquí o Añadir elementos Pegar portapapeles" at bounding box center [554, 117] width 518 height 92
click at [258, 52] on icon at bounding box center [262, 54] width 8 height 10
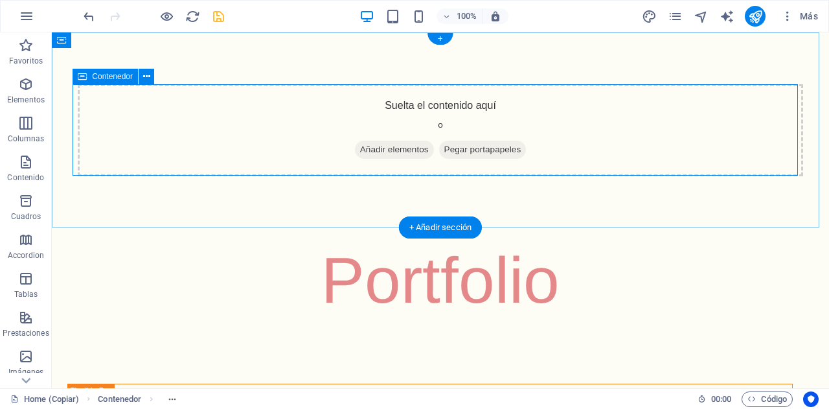
click at [399, 146] on span "Añadir elementos" at bounding box center [394, 149] width 79 height 18
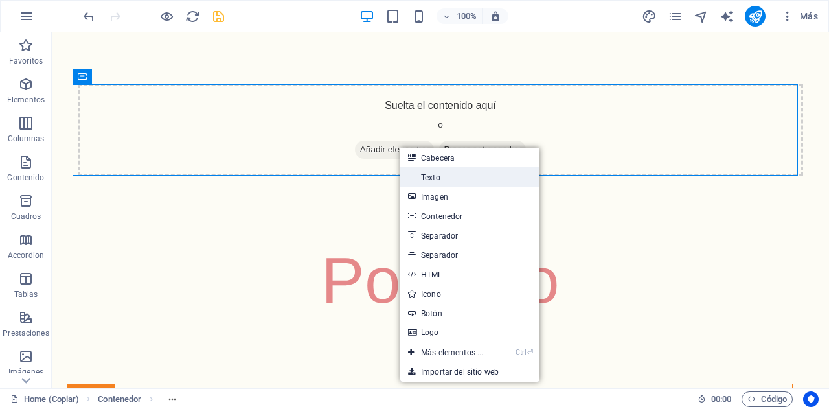
click at [444, 175] on link "Texto" at bounding box center [469, 176] width 139 height 19
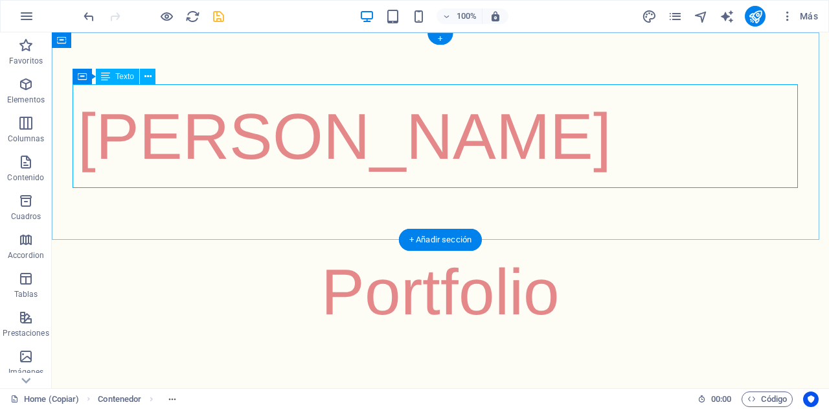
click at [278, 120] on div "[PERSON_NAME]" at bounding box center [440, 136] width 725 height 104
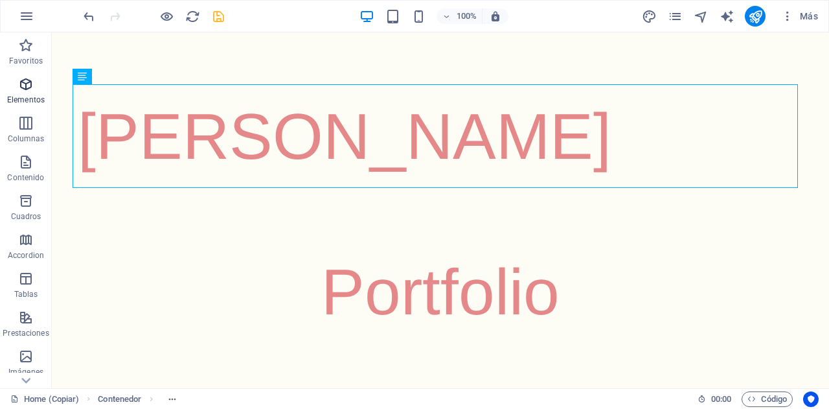
click at [14, 95] on p "Elementos" at bounding box center [26, 100] width 38 height 10
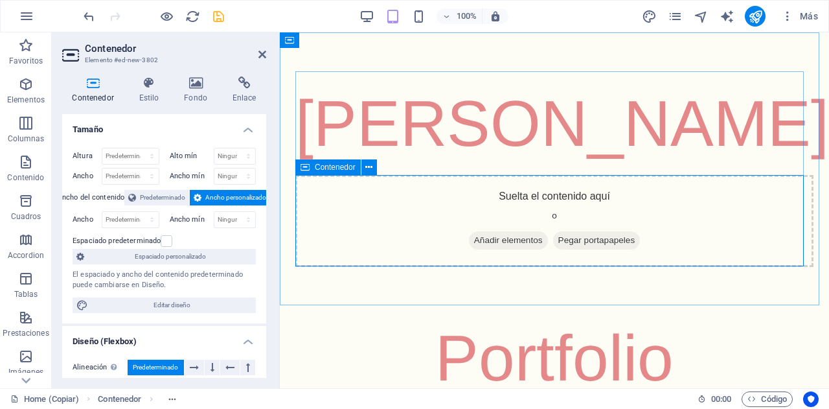
click at [456, 199] on div "Suelta el contenido aquí o Añadir elementos Pegar portapapeles" at bounding box center [554, 221] width 518 height 92
click at [516, 236] on span "Añadir elementos" at bounding box center [508, 240] width 79 height 18
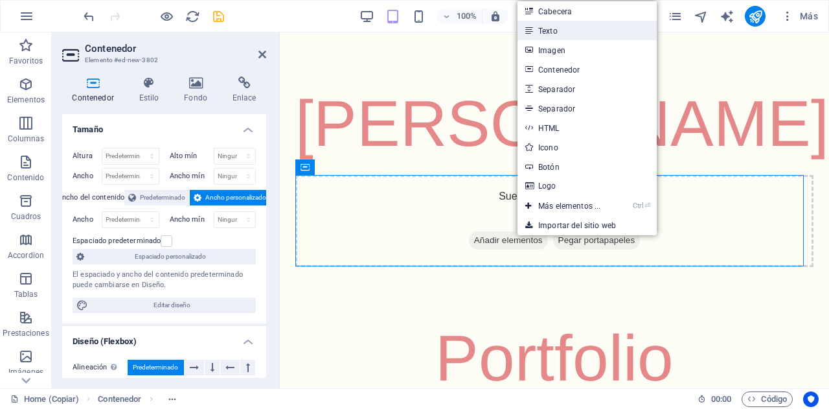
click at [532, 25] on link "Texto" at bounding box center [586, 30] width 139 height 19
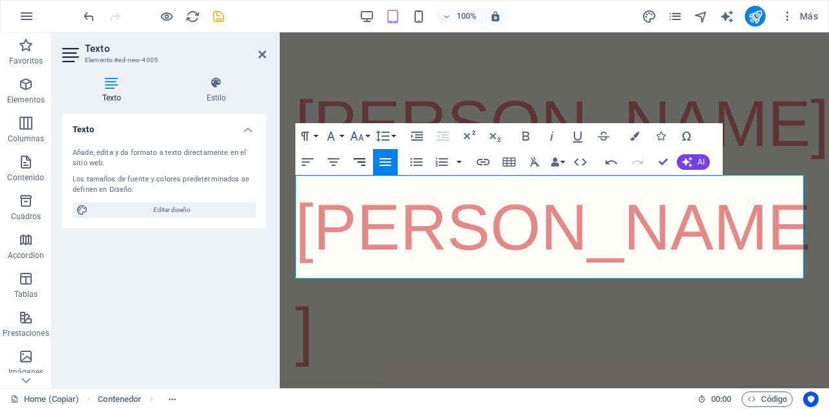
click at [365, 152] on button "Align Right" at bounding box center [359, 162] width 25 height 26
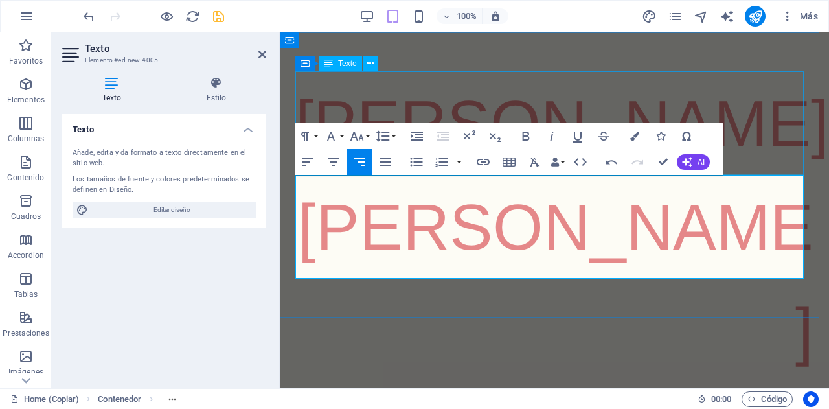
click at [433, 104] on div "[PERSON_NAME]" at bounding box center [554, 123] width 518 height 104
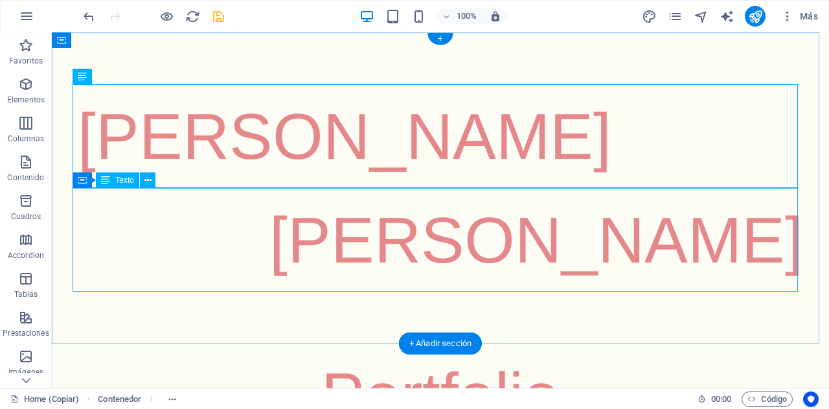
click at [446, 219] on div "[PERSON_NAME]" at bounding box center [440, 240] width 725 height 104
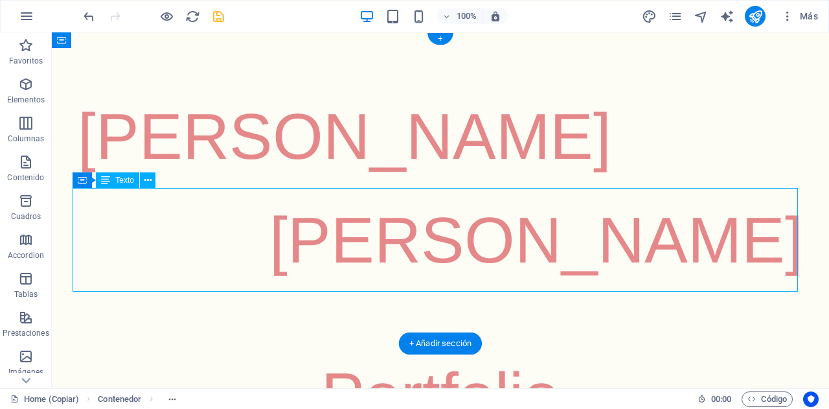
click at [446, 219] on div "[PERSON_NAME]" at bounding box center [440, 240] width 725 height 104
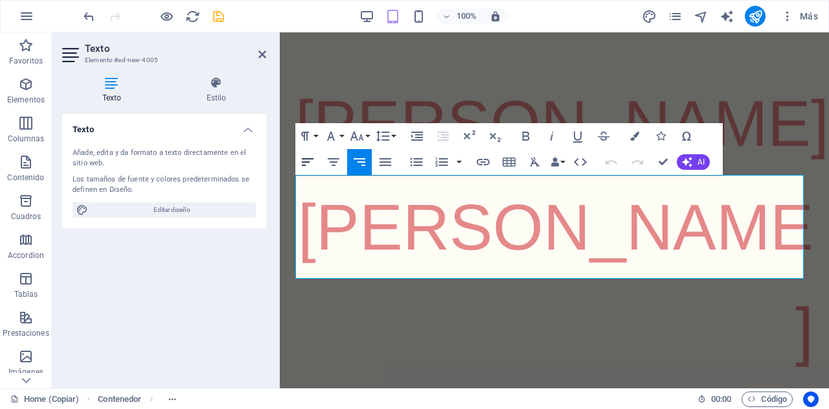
click at [310, 157] on icon "button" at bounding box center [308, 162] width 16 height 16
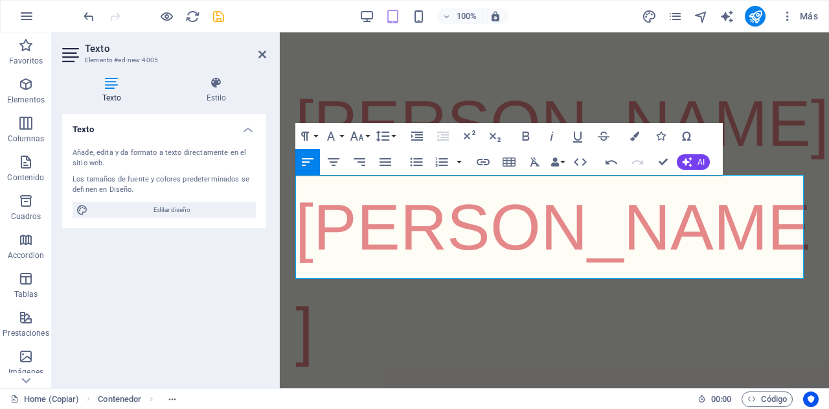
click at [322, 120] on div "[PERSON_NAME]" at bounding box center [554, 123] width 518 height 104
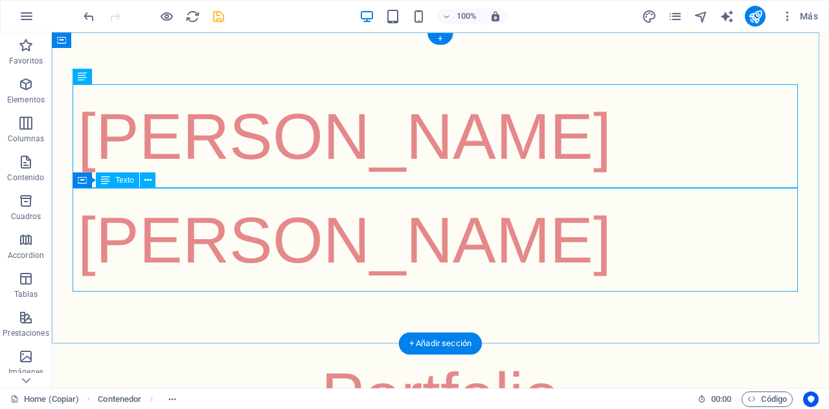
click at [370, 194] on div "[PERSON_NAME]" at bounding box center [440, 240] width 725 height 104
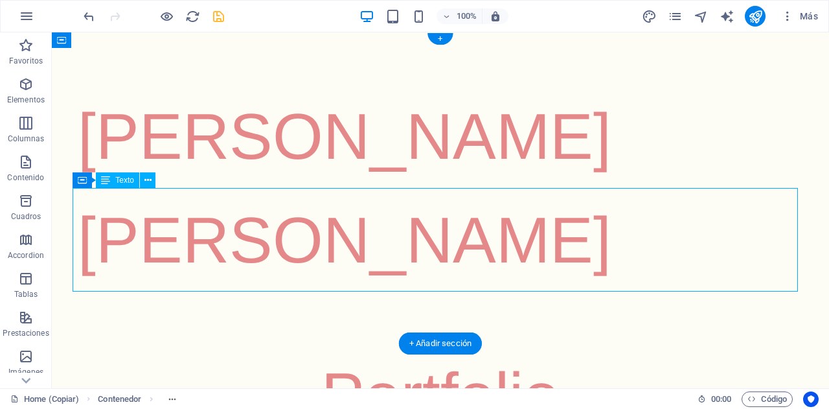
click at [370, 194] on div "[PERSON_NAME]" at bounding box center [440, 240] width 725 height 104
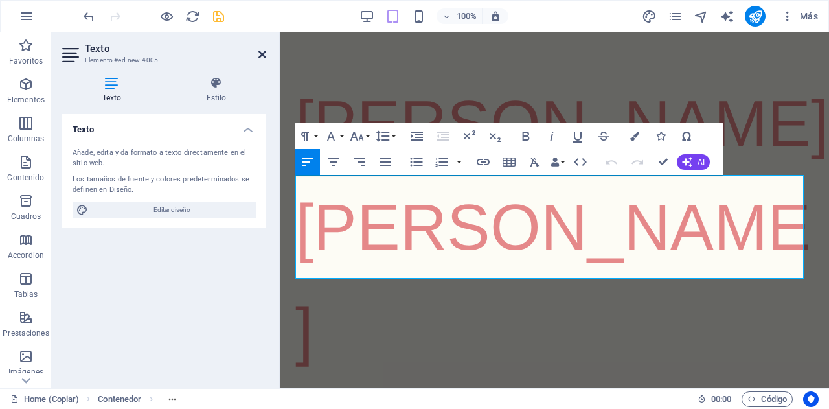
click at [265, 58] on icon at bounding box center [262, 54] width 8 height 10
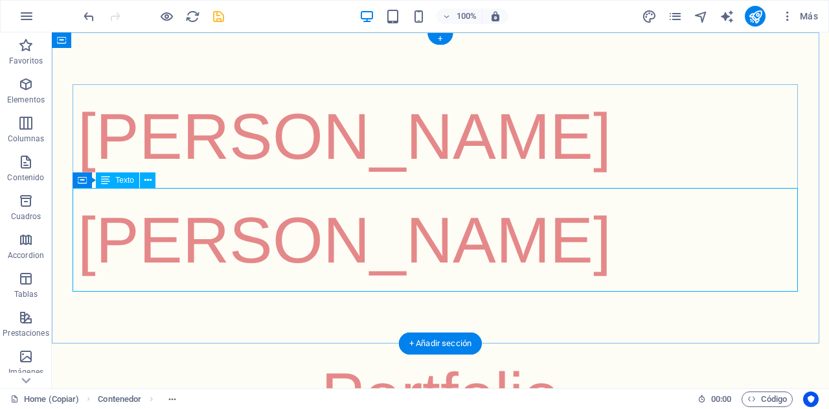
click at [421, 243] on div "[PERSON_NAME]" at bounding box center [440, 240] width 725 height 104
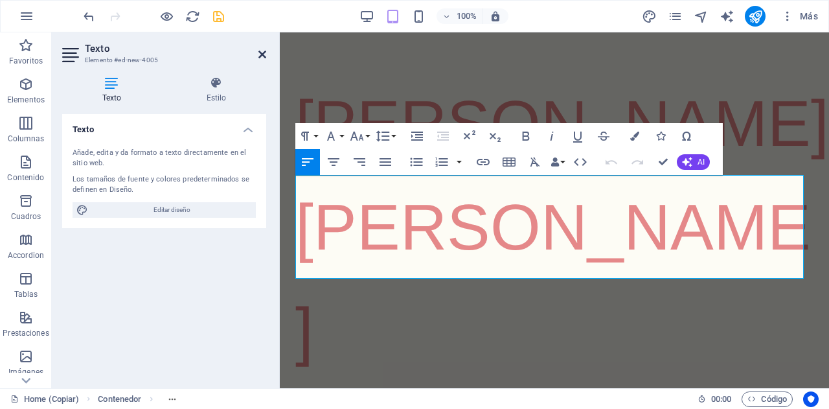
click at [265, 55] on icon at bounding box center [262, 54] width 8 height 10
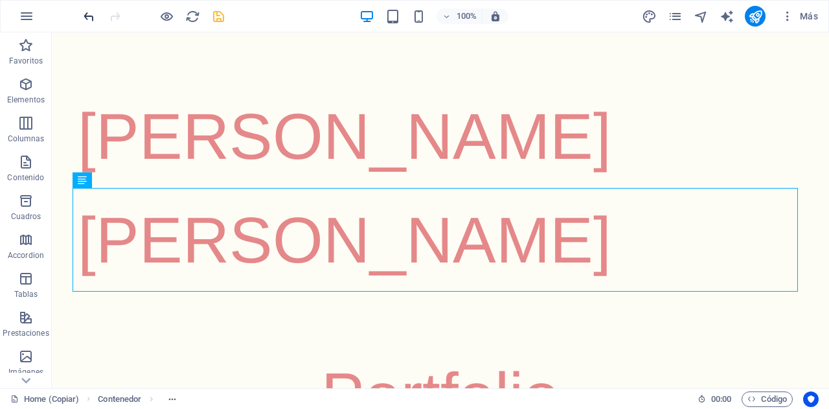
click at [91, 16] on icon "undo" at bounding box center [89, 16] width 15 height 15
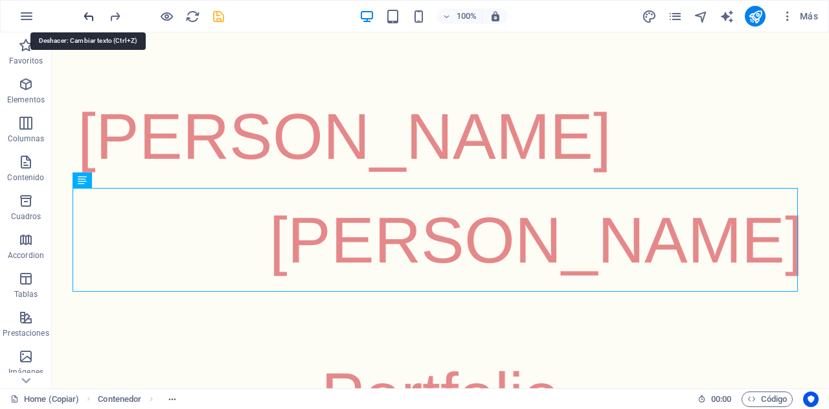
click at [90, 16] on icon "undo" at bounding box center [89, 16] width 15 height 15
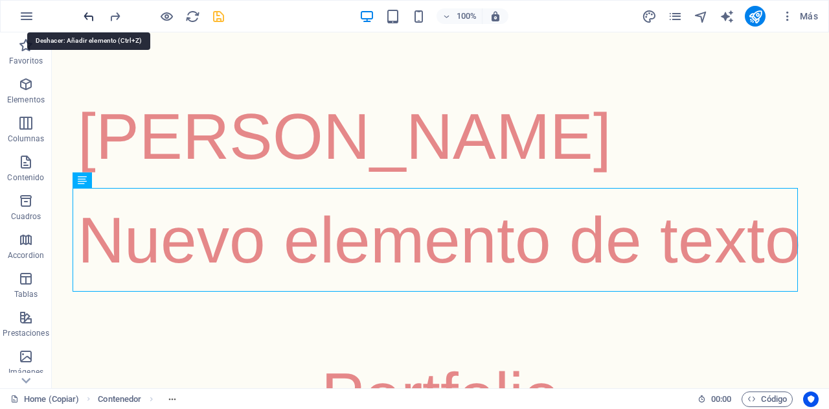
click at [90, 16] on icon "undo" at bounding box center [89, 16] width 15 height 15
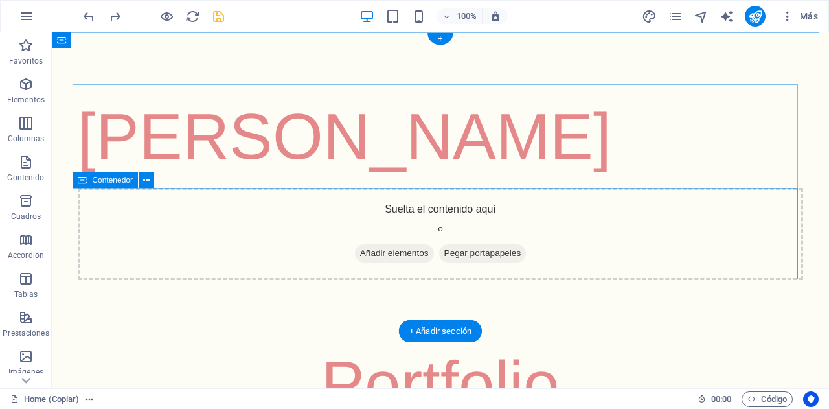
click at [348, 219] on div "Suelta el contenido aquí o Añadir elementos Pegar portapapeles" at bounding box center [440, 234] width 725 height 92
click at [384, 252] on span "Añadir elementos" at bounding box center [394, 253] width 79 height 18
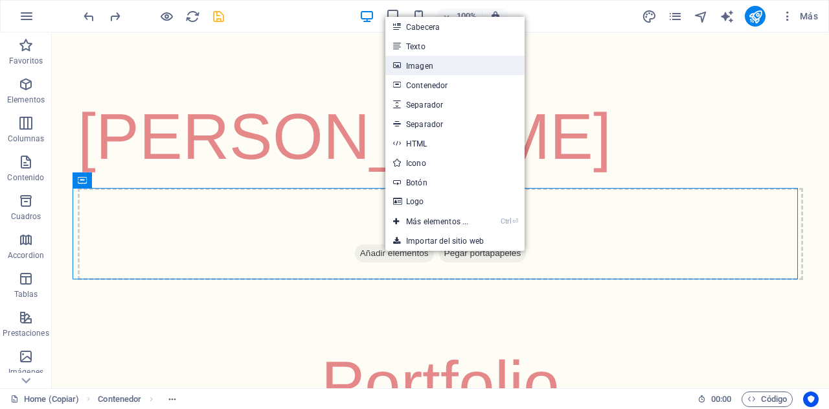
click at [436, 62] on link "Imagen" at bounding box center [454, 65] width 139 height 19
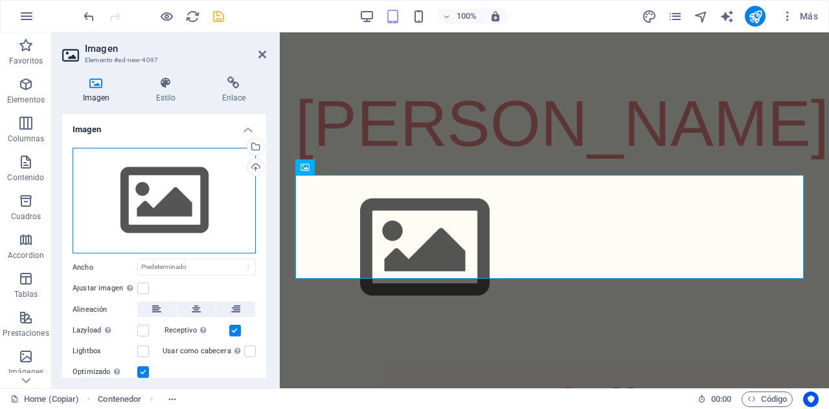
click at [185, 196] on div "Arrastra archivos aquí, haz clic para escoger archivos o selecciona archivos de…" at bounding box center [164, 201] width 183 height 106
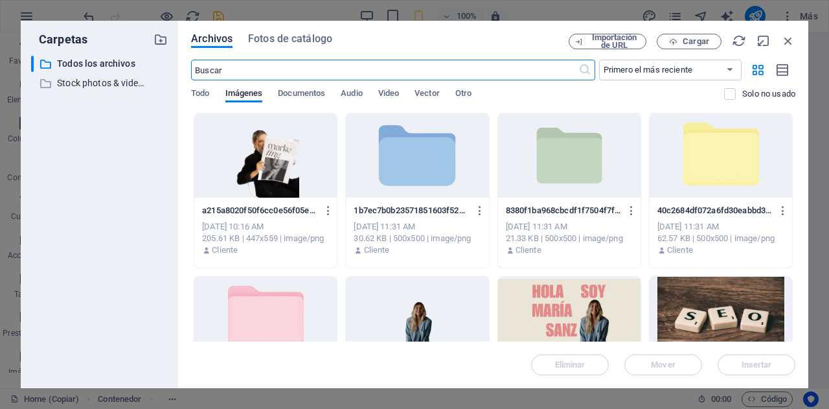
click at [302, 184] on div at bounding box center [265, 155] width 142 height 84
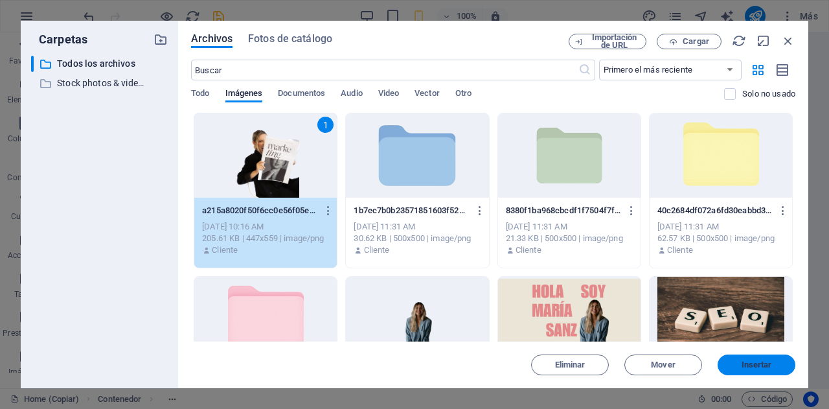
click at [745, 357] on button "Insertar" at bounding box center [756, 364] width 78 height 21
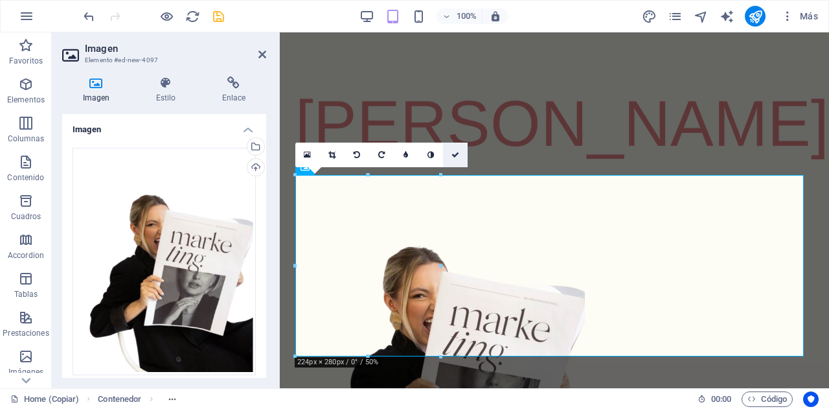
click at [453, 150] on link at bounding box center [455, 154] width 25 height 25
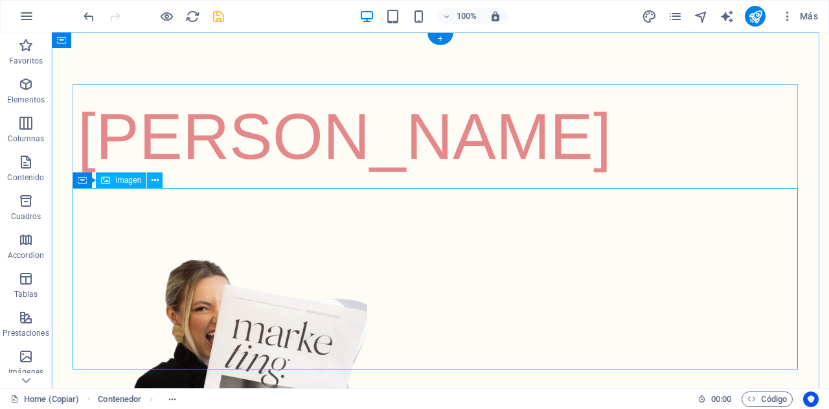
click at [335, 238] on figure at bounding box center [440, 369] width 725 height 362
click at [245, 223] on figure at bounding box center [440, 369] width 725 height 362
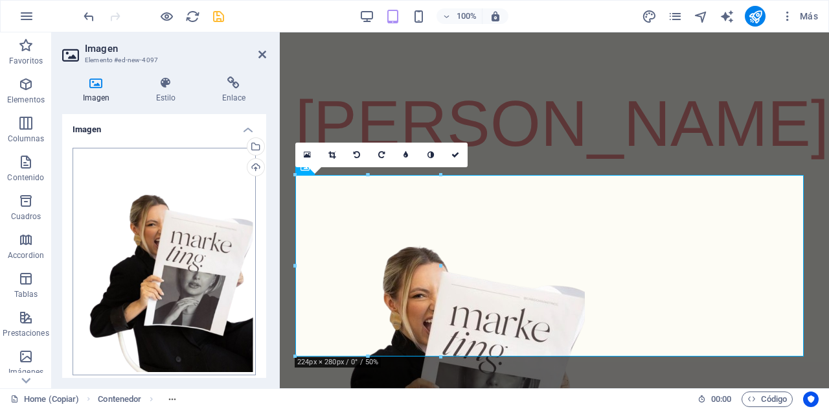
scroll to position [161, 0]
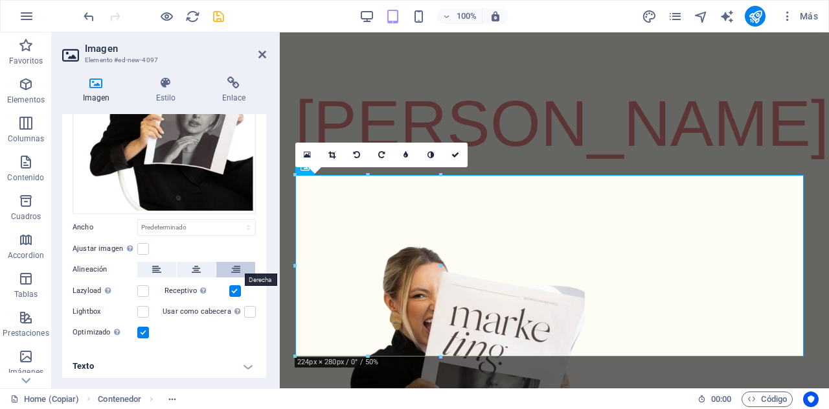
click at [232, 262] on icon at bounding box center [235, 270] width 9 height 16
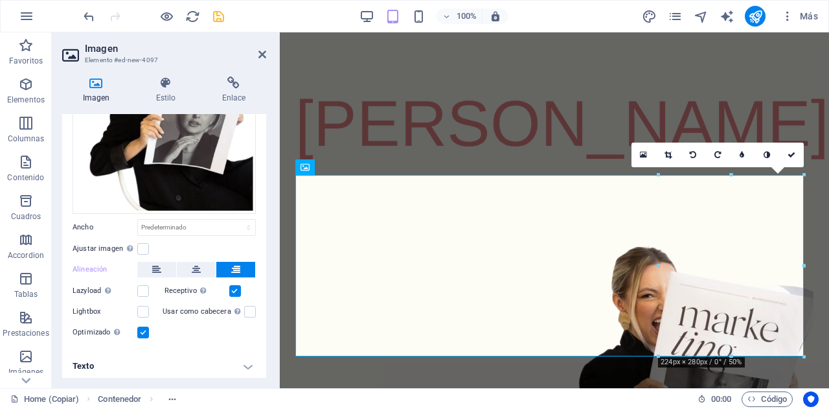
click at [258, 56] on header "Imagen Elemento #ed-new-4097" at bounding box center [164, 49] width 204 height 34
click at [260, 52] on icon at bounding box center [262, 54] width 8 height 10
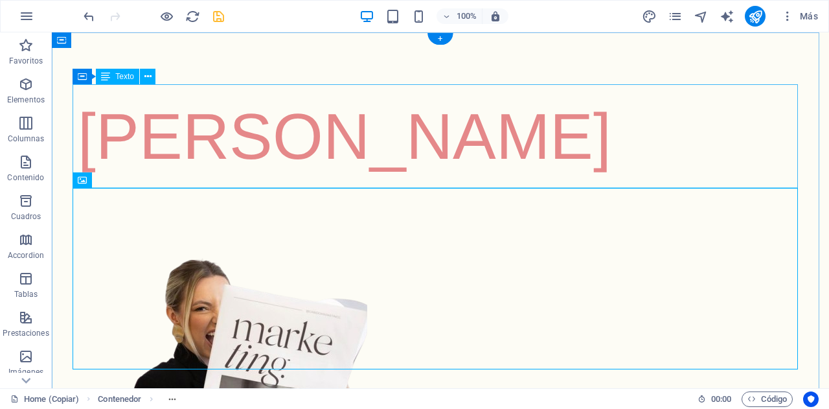
click at [319, 155] on div "[PERSON_NAME]" at bounding box center [440, 136] width 725 height 104
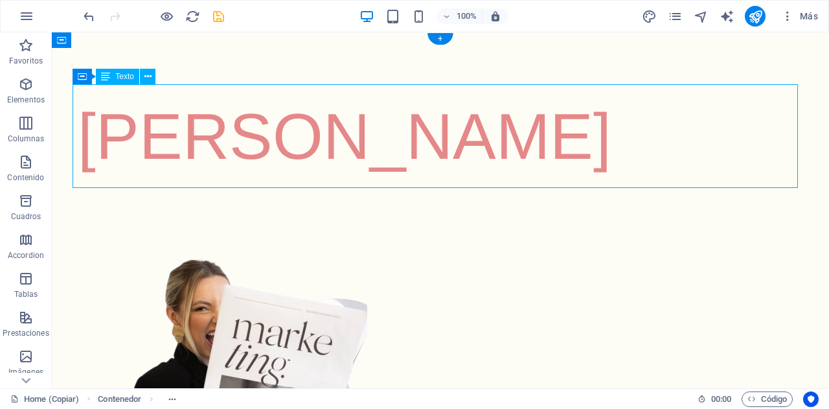
click at [319, 155] on div "[PERSON_NAME]" at bounding box center [440, 136] width 725 height 104
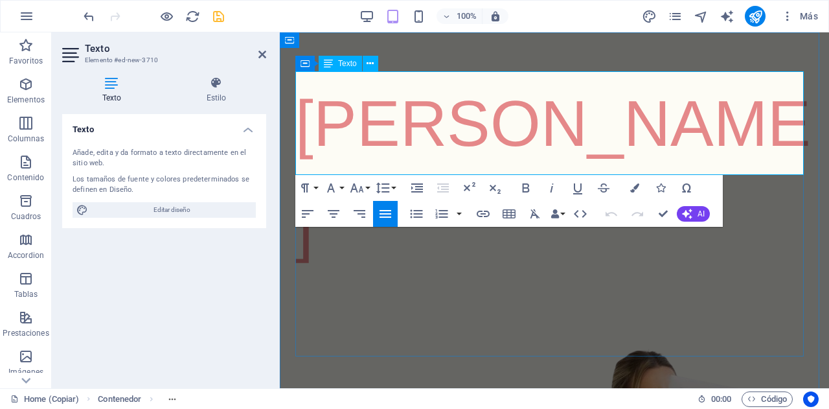
click at [453, 147] on p "[PERSON_NAME]" at bounding box center [554, 174] width 518 height 207
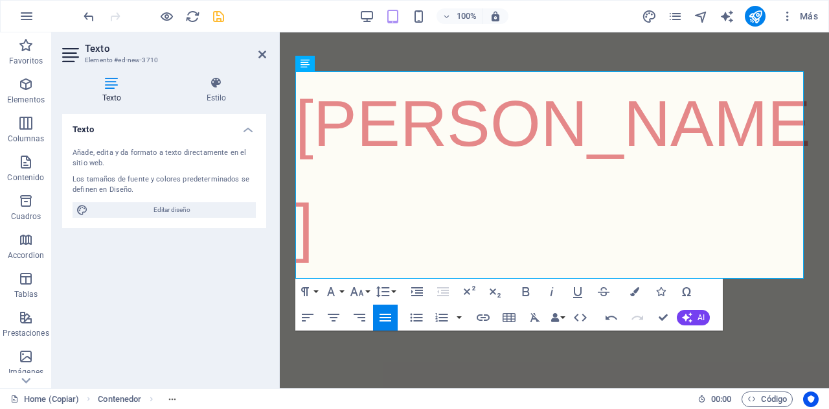
click at [255, 54] on header "Texto Elemento #ed-new-3710" at bounding box center [164, 49] width 204 height 34
click at [258, 53] on icon at bounding box center [262, 54] width 8 height 10
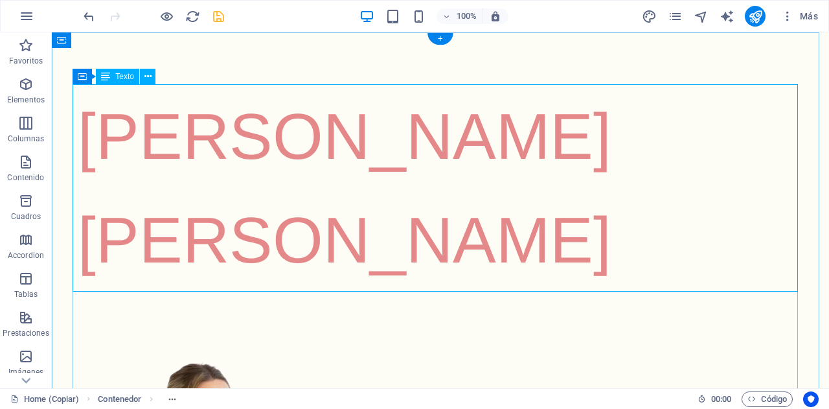
scroll to position [62, 0]
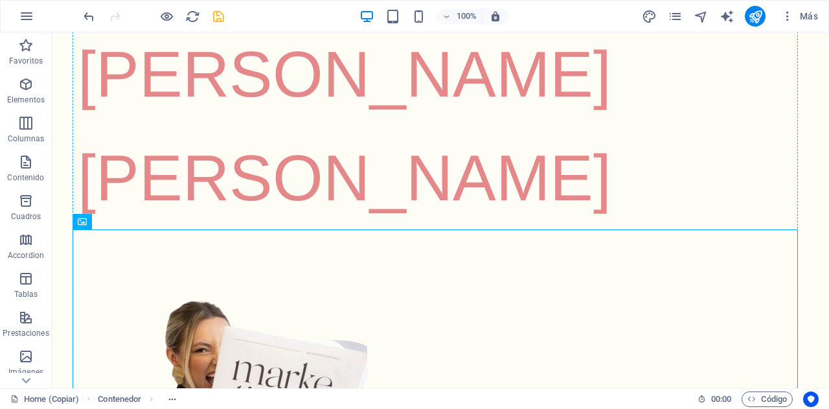
drag, startPoint x: 194, startPoint y: 337, endPoint x: 569, endPoint y: 110, distance: 438.4
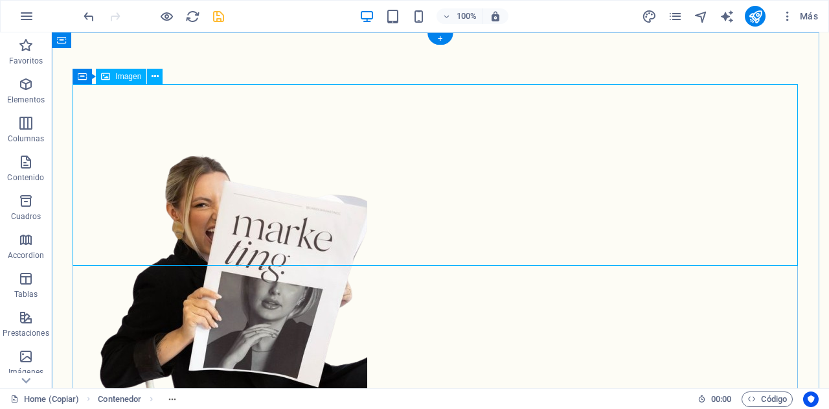
scroll to position [56, 0]
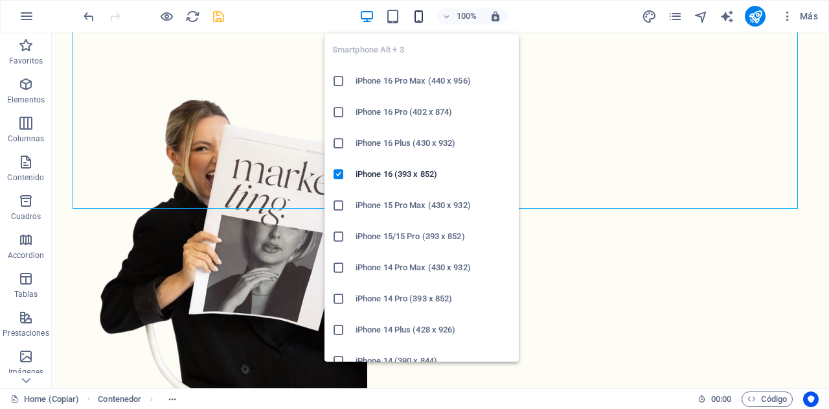
click at [424, 14] on icon "button" at bounding box center [418, 16] width 15 height 15
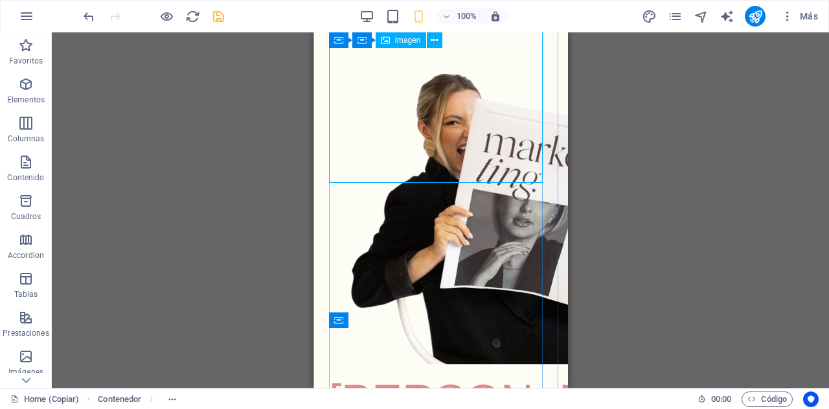
scroll to position [0, 0]
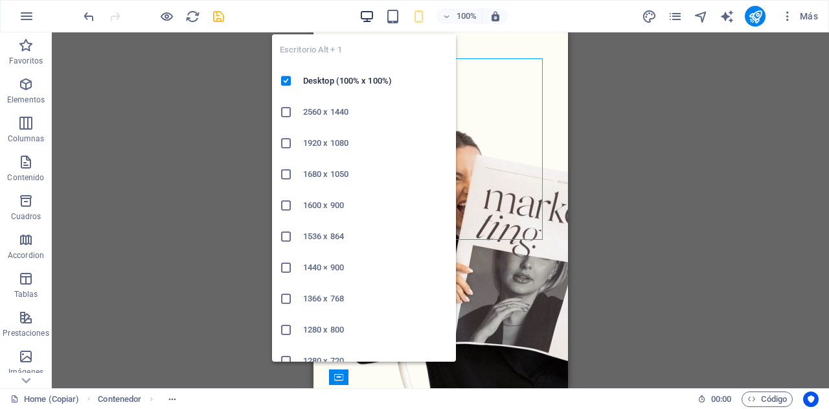
click at [370, 16] on icon "button" at bounding box center [366, 16] width 15 height 15
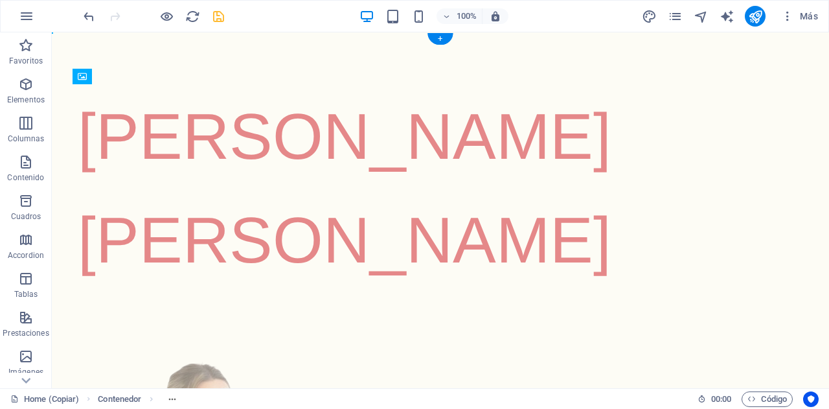
drag, startPoint x: 166, startPoint y: 206, endPoint x: 251, endPoint y: 296, distance: 124.1
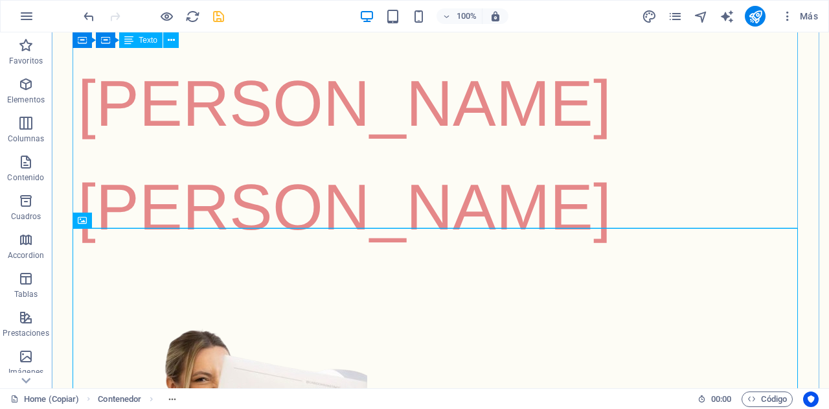
scroll to position [29, 0]
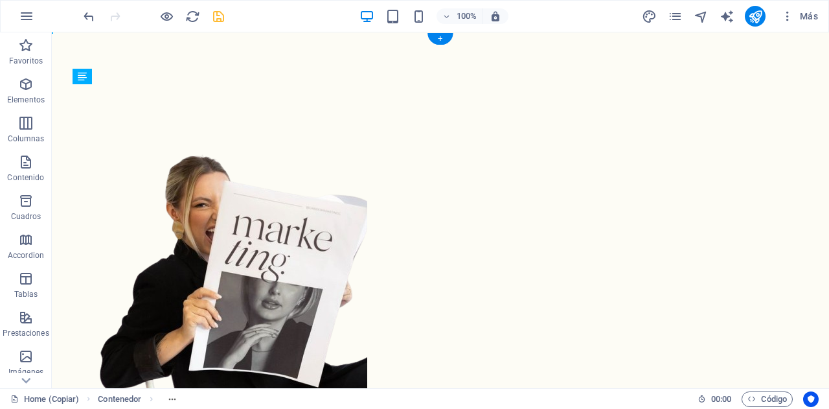
drag, startPoint x: 197, startPoint y: 139, endPoint x: 260, endPoint y: 301, distance: 173.6
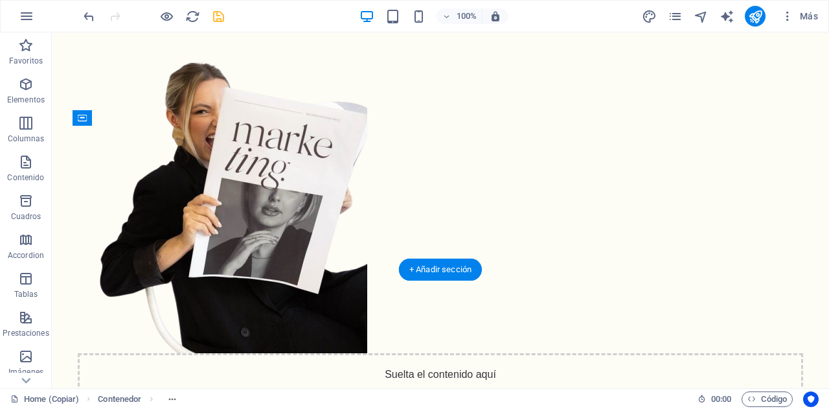
drag, startPoint x: 273, startPoint y: 205, endPoint x: 256, endPoint y: 64, distance: 142.2
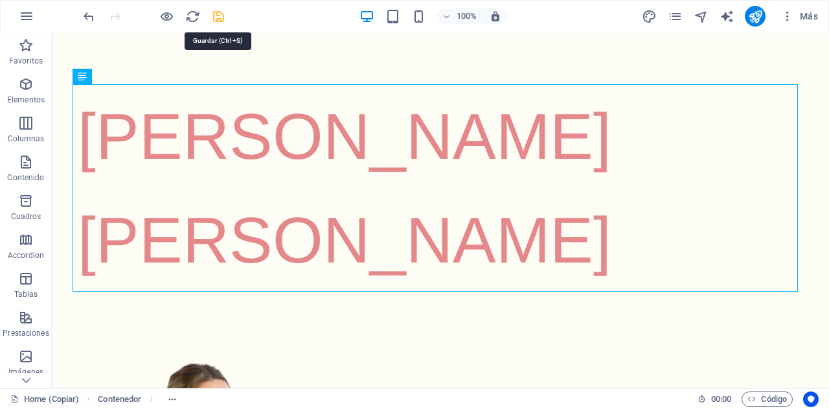
click at [219, 19] on icon "save" at bounding box center [218, 16] width 15 height 15
